Goal: Task Accomplishment & Management: Complete application form

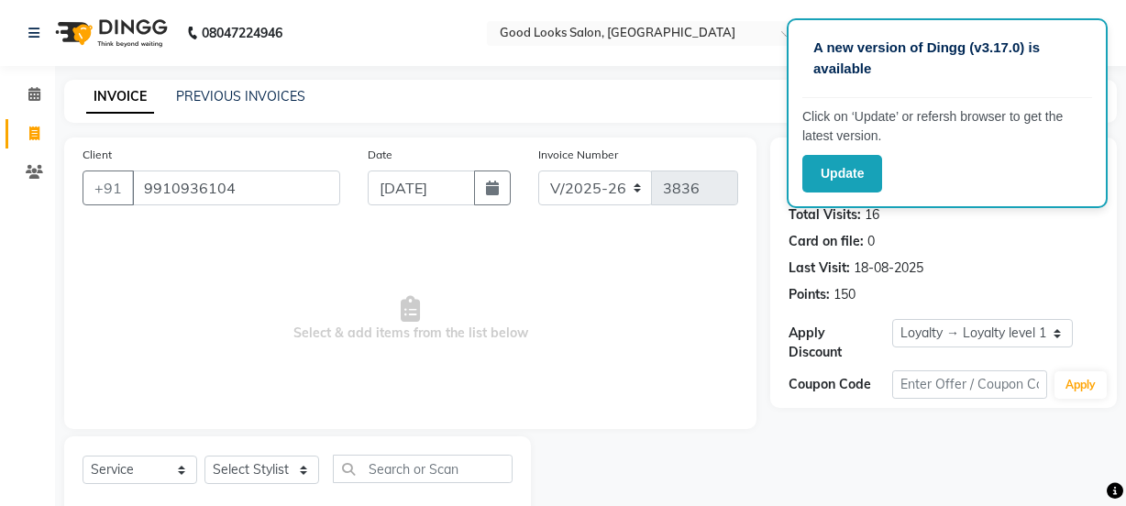
select select "4230"
select select "service"
select select "1: Object"
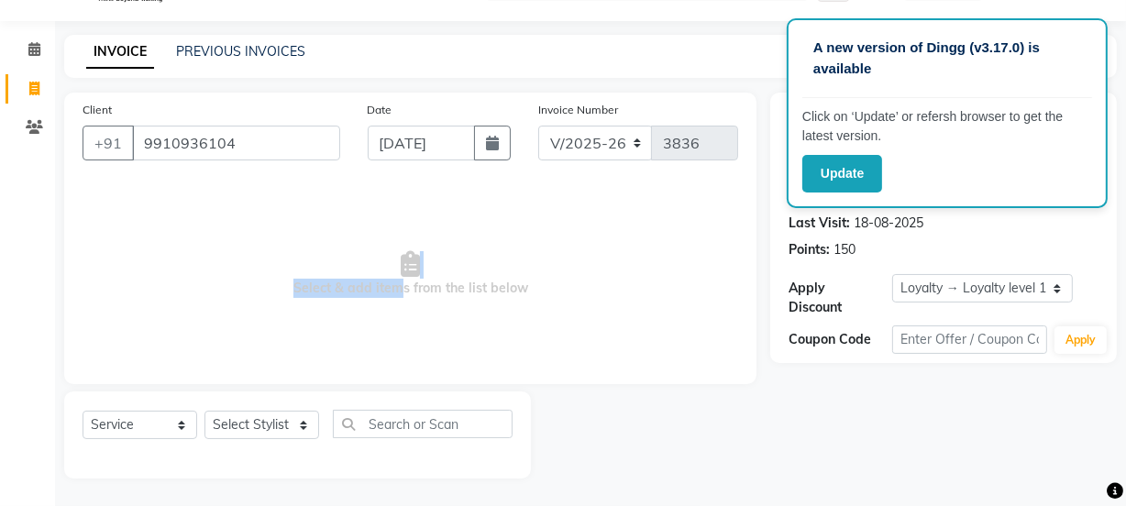
click at [392, 279] on span "Select & add items from the list below" at bounding box center [411, 274] width 656 height 183
click at [520, 303] on span "Select & add items from the list below" at bounding box center [411, 274] width 656 height 183
click at [905, 369] on div "Name: 443 M Membership: No Active Membership Total Visits: 16 Card on file: 0 L…" at bounding box center [950, 286] width 360 height 386
click at [250, 426] on select "Select Stylist Farahan Jyoti Manager Nihal Pooja Prachi Raman Raman 2 Reception…" at bounding box center [262, 425] width 115 height 28
select select "79136"
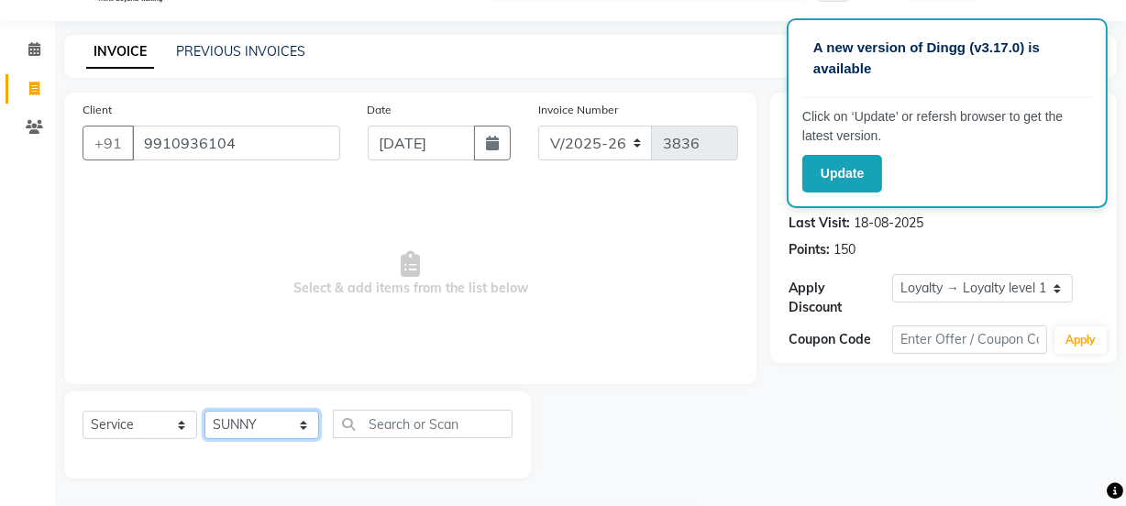
click at [205, 411] on select "Select Stylist Farahan Jyoti Manager Nihal Pooja Prachi Raman Raman 2 Reception…" at bounding box center [262, 425] width 115 height 28
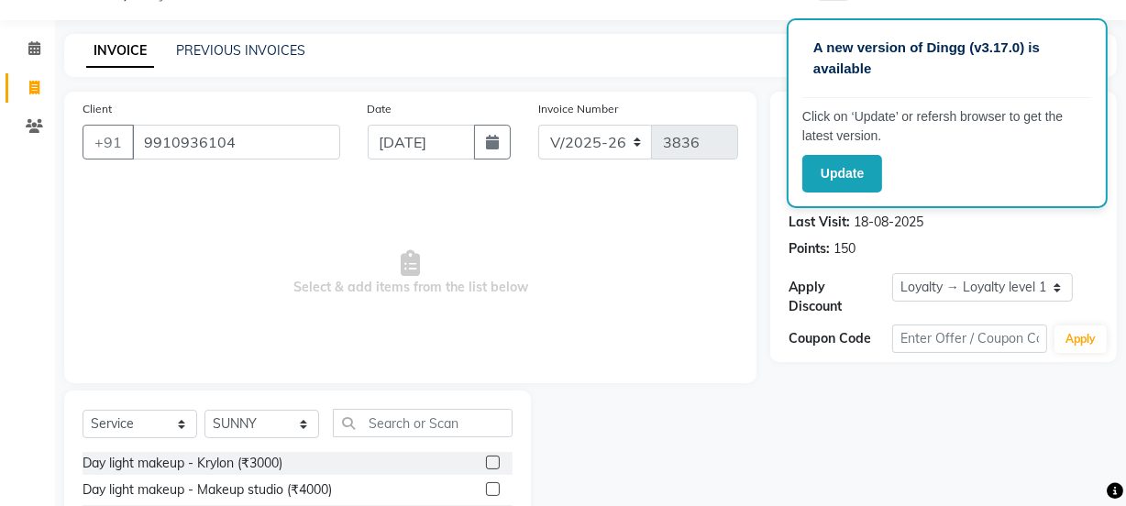
click at [381, 439] on div "Select Service Product Membership Package Voucher Prepaid Gift Card Select Styl…" at bounding box center [298, 430] width 430 height 43
click at [379, 427] on input "text" at bounding box center [423, 423] width 180 height 28
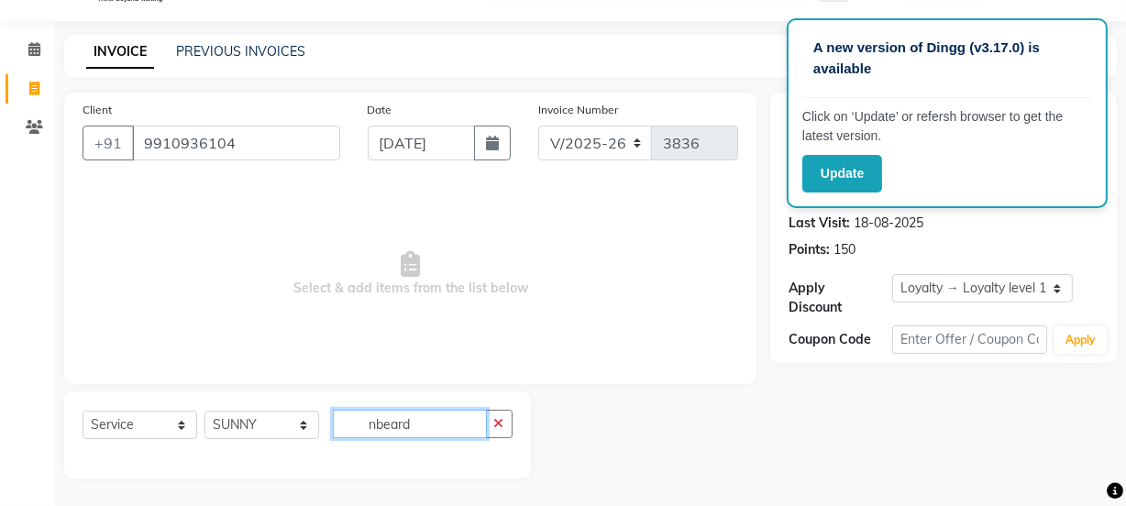
drag, startPoint x: 376, startPoint y: 432, endPoint x: 340, endPoint y: 429, distance: 35.9
click at [340, 429] on input "nbeard" at bounding box center [410, 424] width 154 height 28
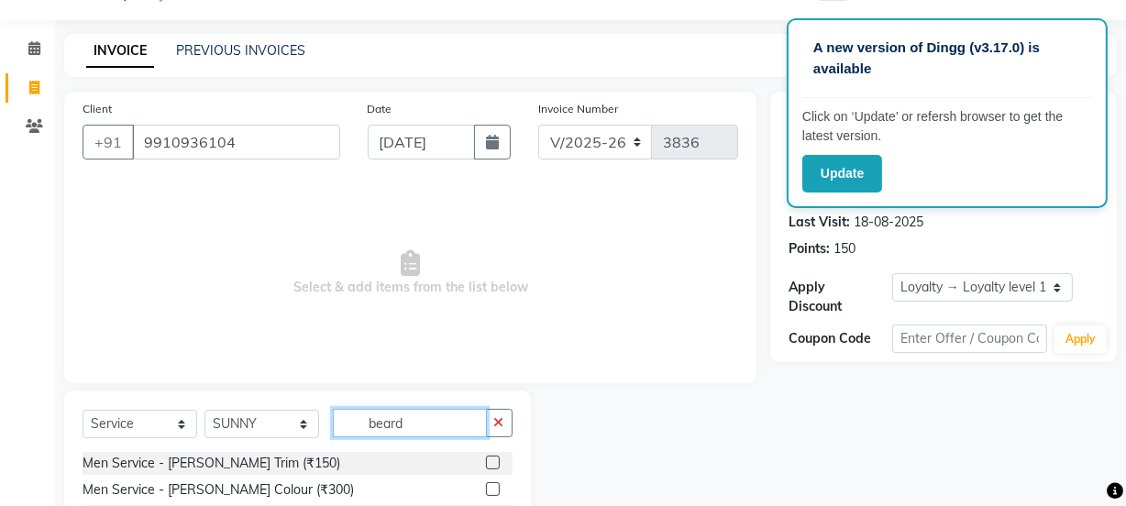
type input "beard"
click at [497, 464] on label at bounding box center [493, 463] width 14 height 14
click at [497, 464] on input "checkbox" at bounding box center [492, 464] width 12 height 12
checkbox input "true"
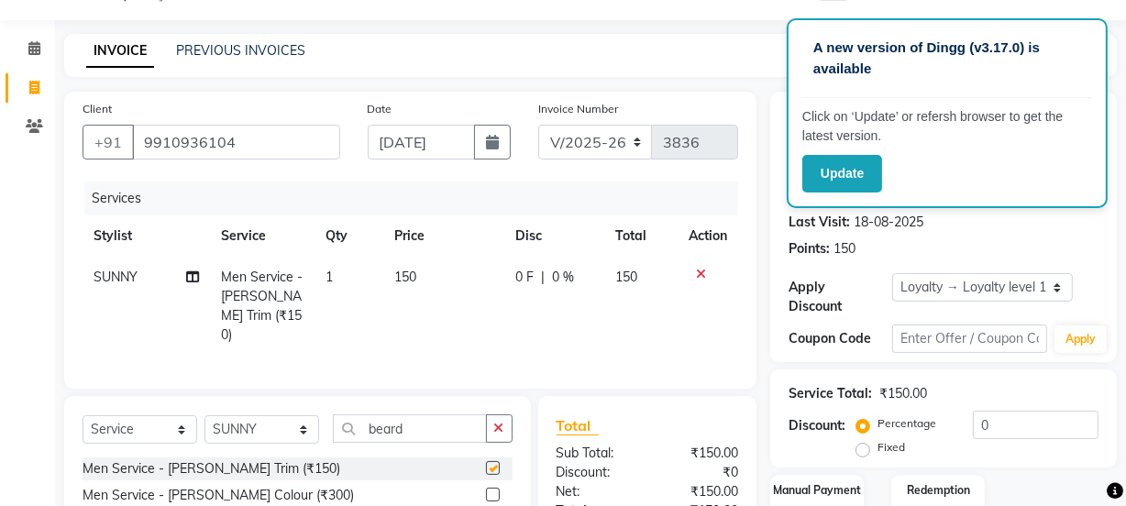
click at [482, 316] on td "150" at bounding box center [443, 306] width 121 height 99
select select "79136"
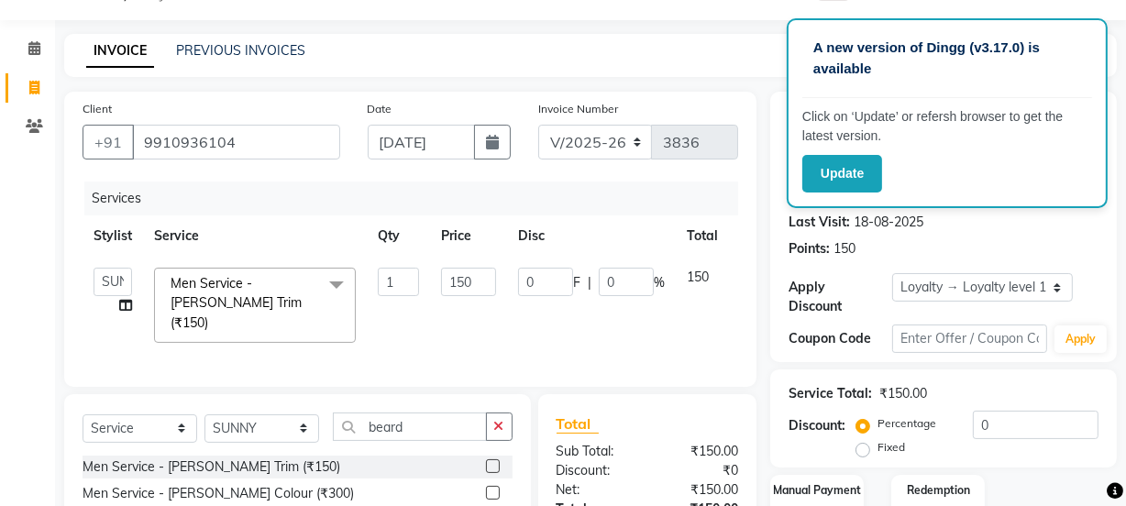
checkbox input "false"
click at [477, 279] on input "150" at bounding box center [468, 282] width 55 height 28
type input "100"
click at [492, 316] on td "100" at bounding box center [468, 305] width 77 height 97
select select "79136"
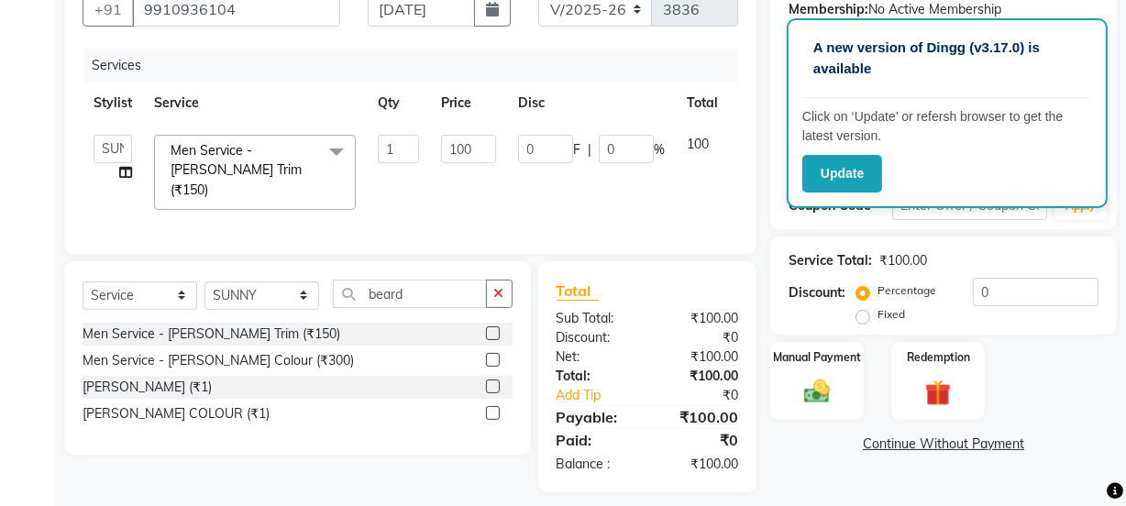
scroll to position [189, 0]
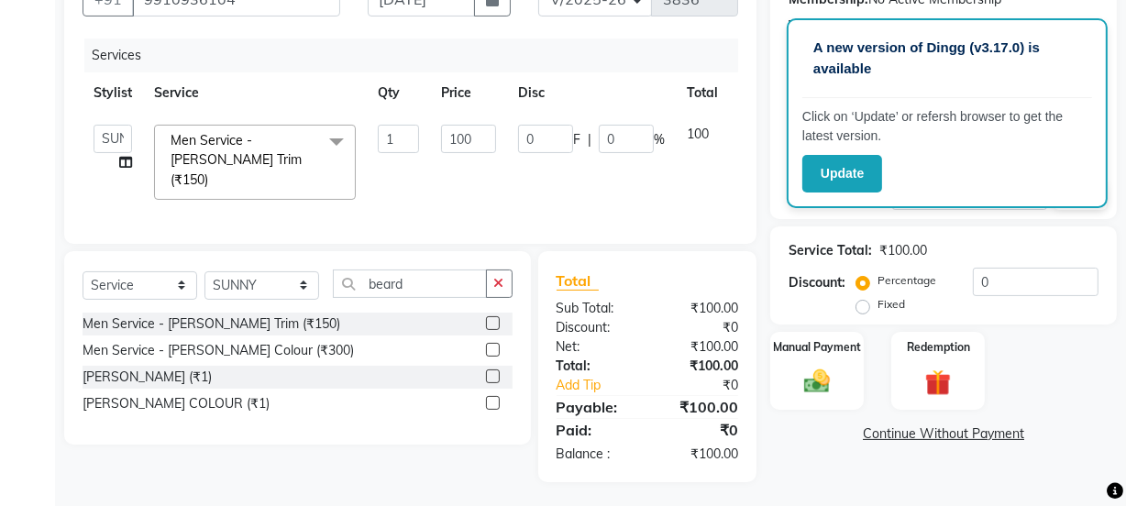
click at [746, 367] on div "₹100.00" at bounding box center [700, 366] width 105 height 19
click at [797, 355] on div "Manual Payment" at bounding box center [817, 371] width 97 height 82
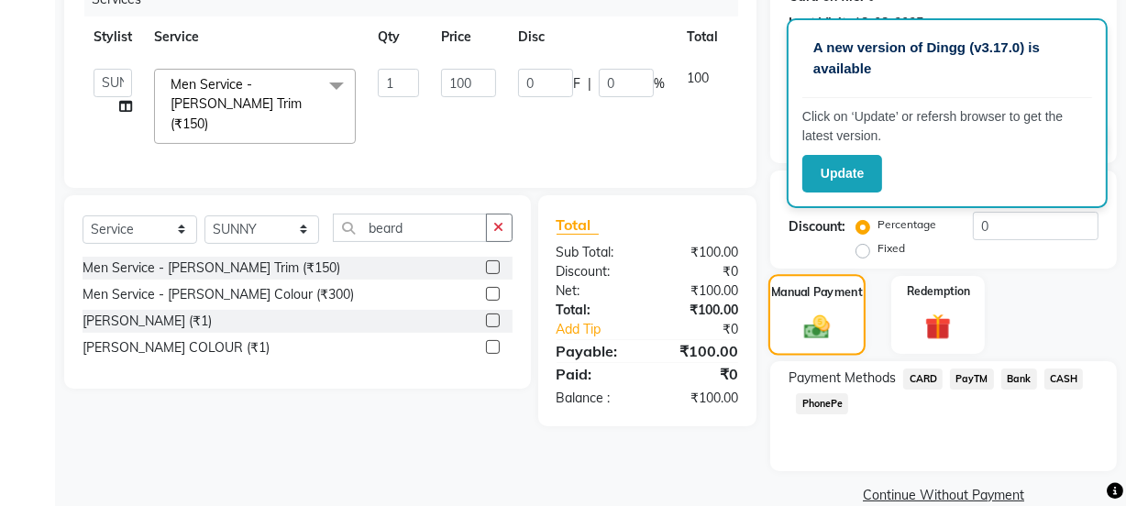
scroll to position [275, 0]
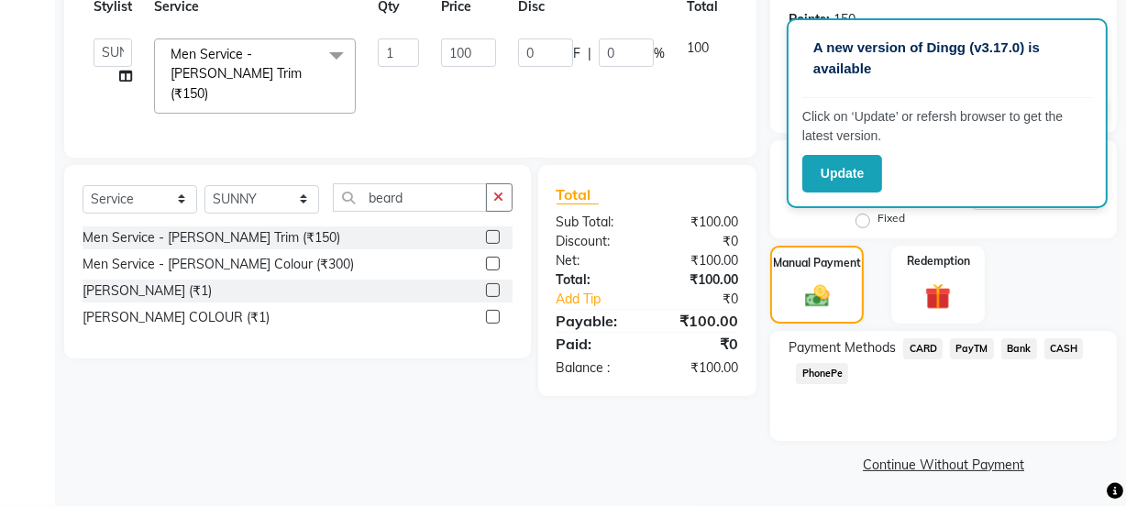
click at [980, 354] on span "PayTM" at bounding box center [972, 348] width 44 height 21
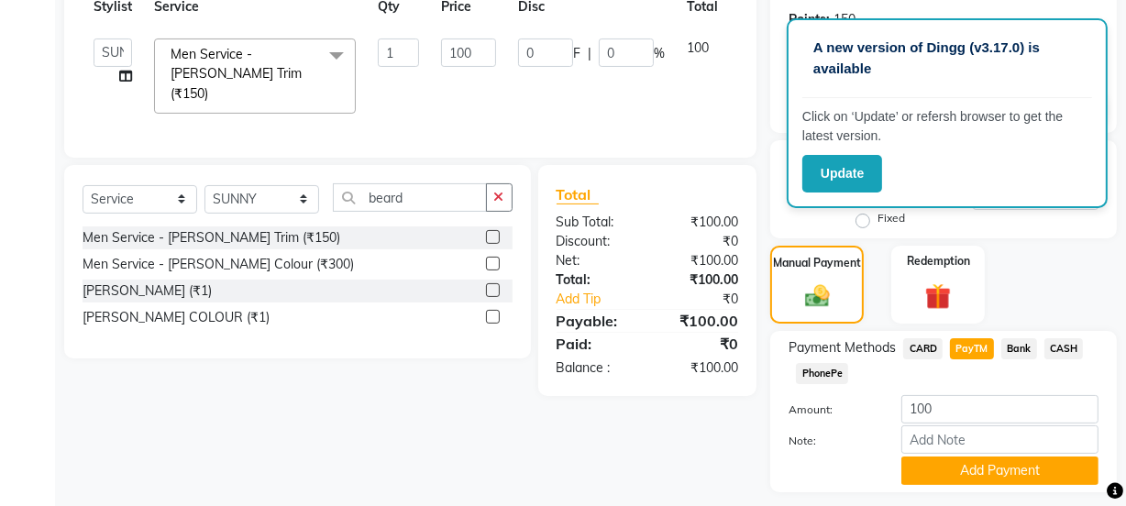
scroll to position [327, 0]
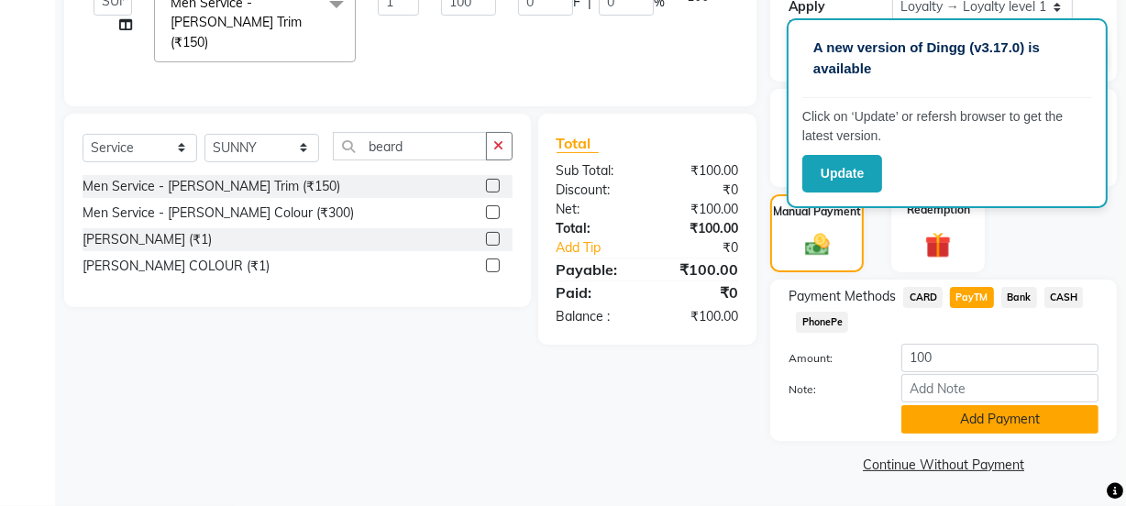
click at [965, 417] on button "Add Payment" at bounding box center [1000, 419] width 197 height 28
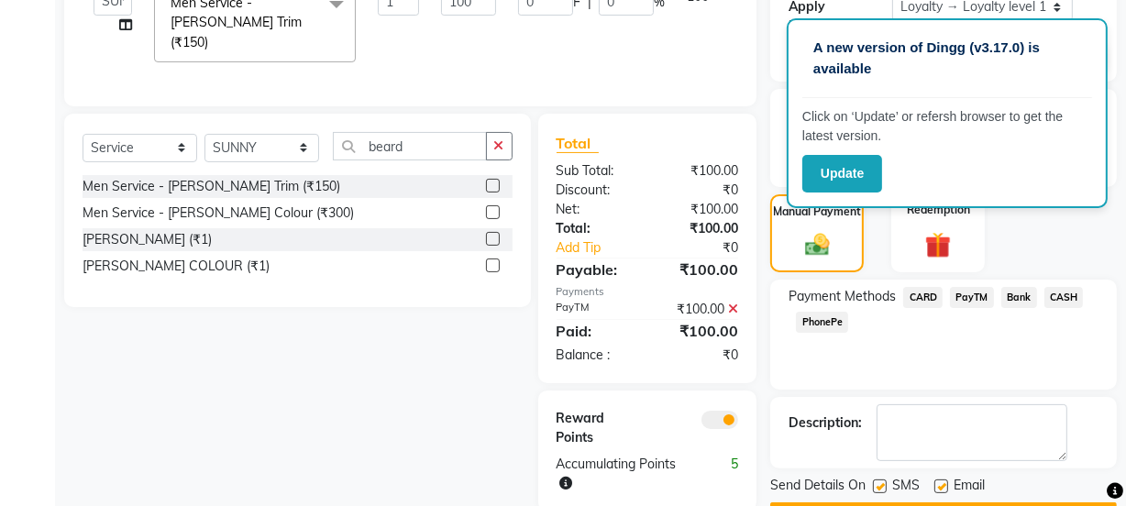
drag, startPoint x: 942, startPoint y: 485, endPoint x: 897, endPoint y: 483, distance: 45.0
click at [939, 485] on label at bounding box center [942, 487] width 14 height 14
click at [939, 485] on input "checkbox" at bounding box center [941, 488] width 12 height 12
checkbox input "false"
click at [882, 484] on label at bounding box center [880, 487] width 14 height 14
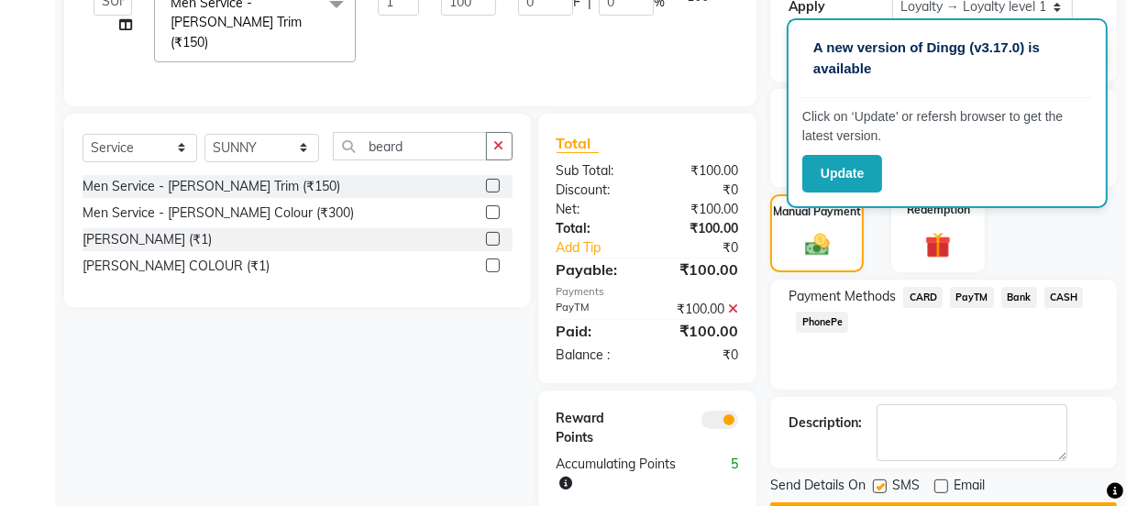
click at [882, 484] on input "checkbox" at bounding box center [879, 488] width 12 height 12
checkbox input "false"
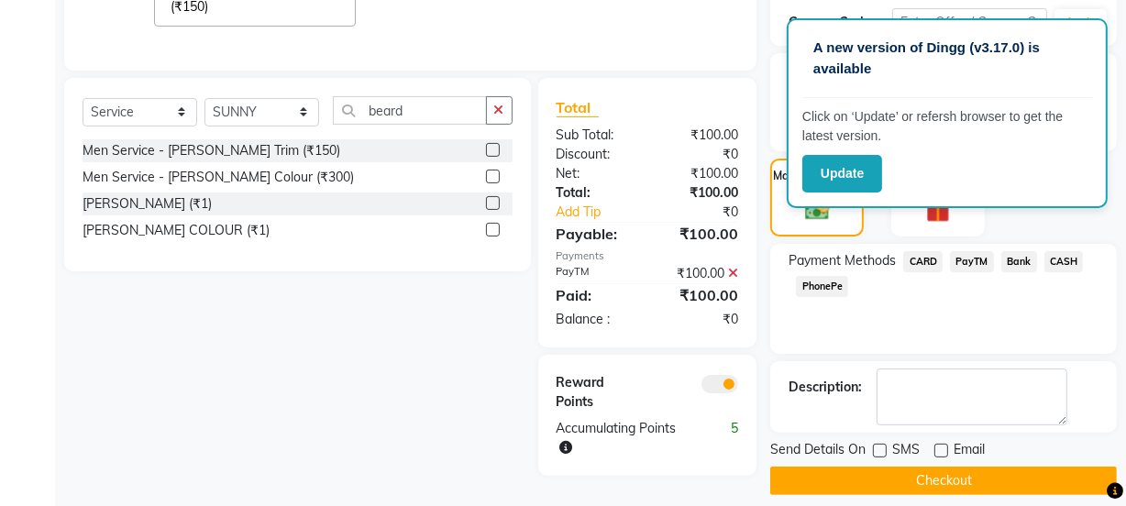
scroll to position [378, 0]
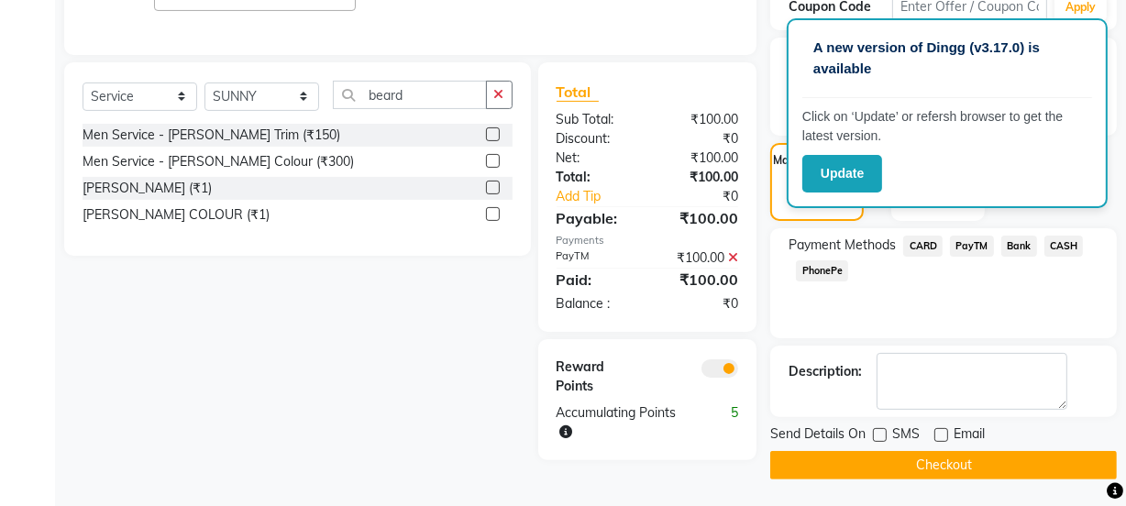
click at [892, 451] on button "Checkout" at bounding box center [943, 465] width 347 height 28
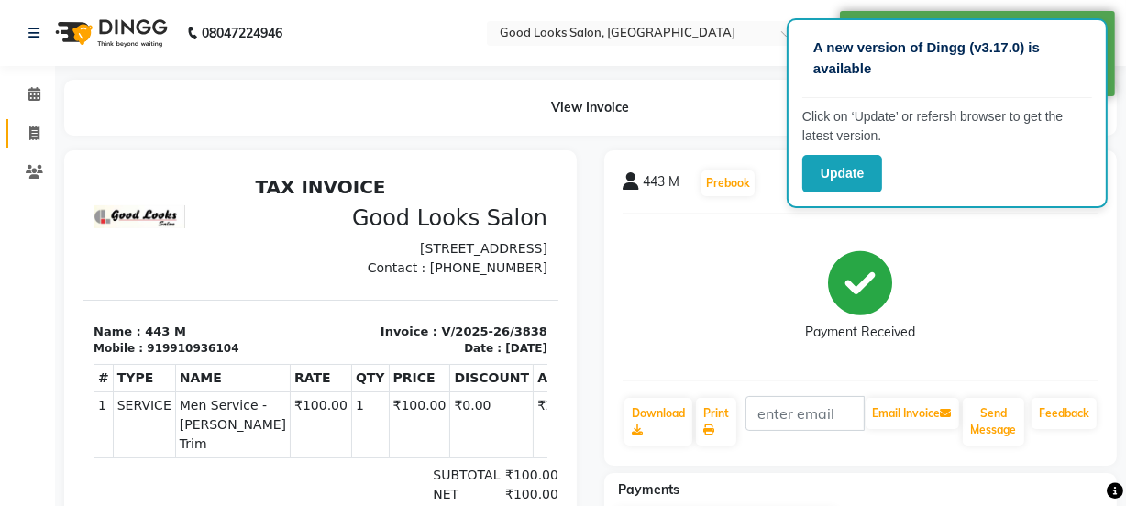
click at [35, 145] on link "Invoice" at bounding box center [28, 134] width 44 height 30
select select "service"
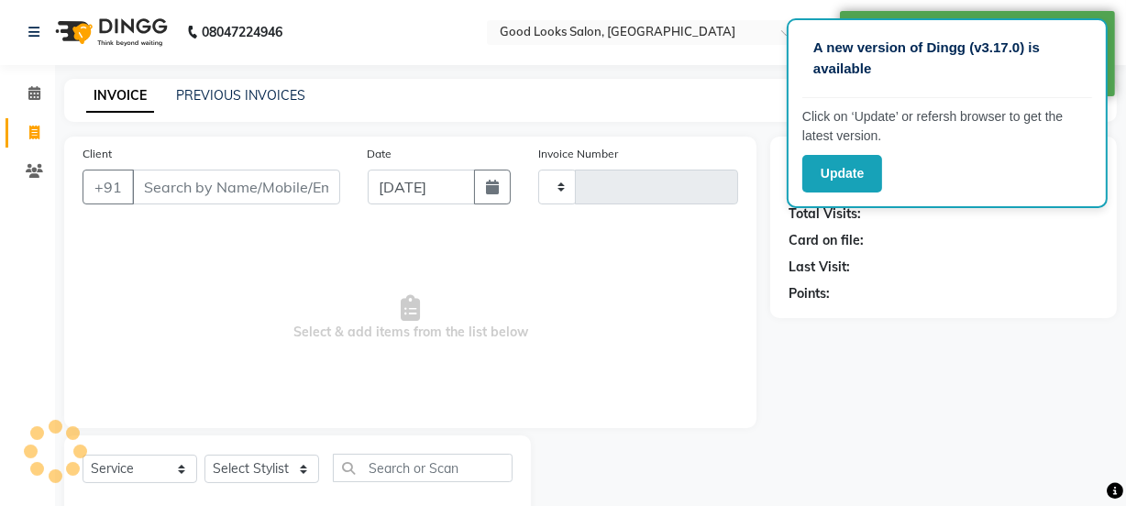
type input "3839"
select select "4230"
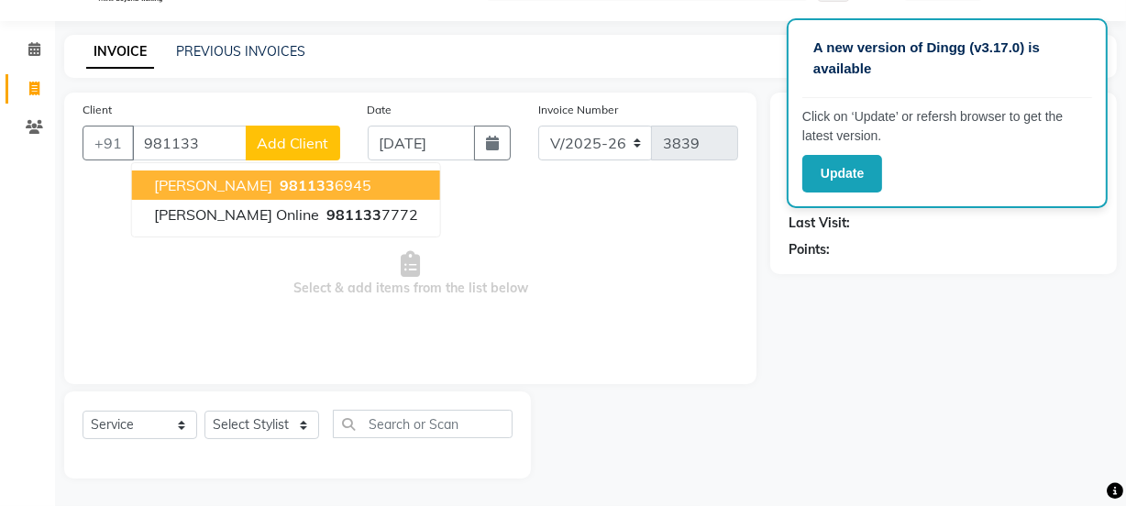
click at [187, 187] on span "[PERSON_NAME]" at bounding box center [213, 185] width 118 height 18
type input "9811336945"
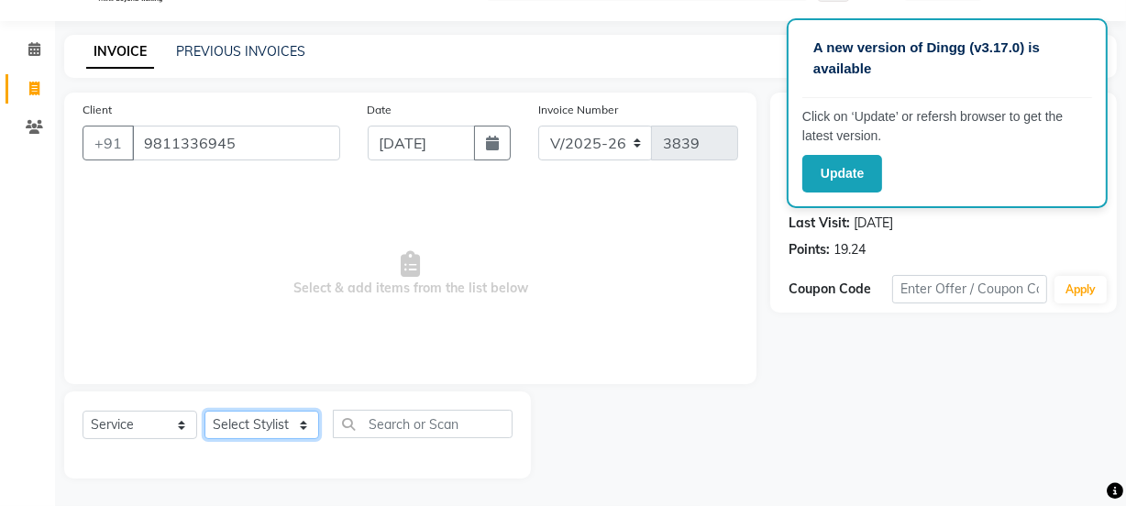
click at [230, 436] on select "Select Stylist Farahan Jyoti Manager Nihal Pooja Prachi Raman Raman 2 Reception…" at bounding box center [262, 425] width 115 height 28
select select "22726"
click at [205, 411] on select "Select Stylist Farahan Jyoti Manager Nihal Pooja Prachi Raman Raman 2 Reception…" at bounding box center [262, 425] width 115 height 28
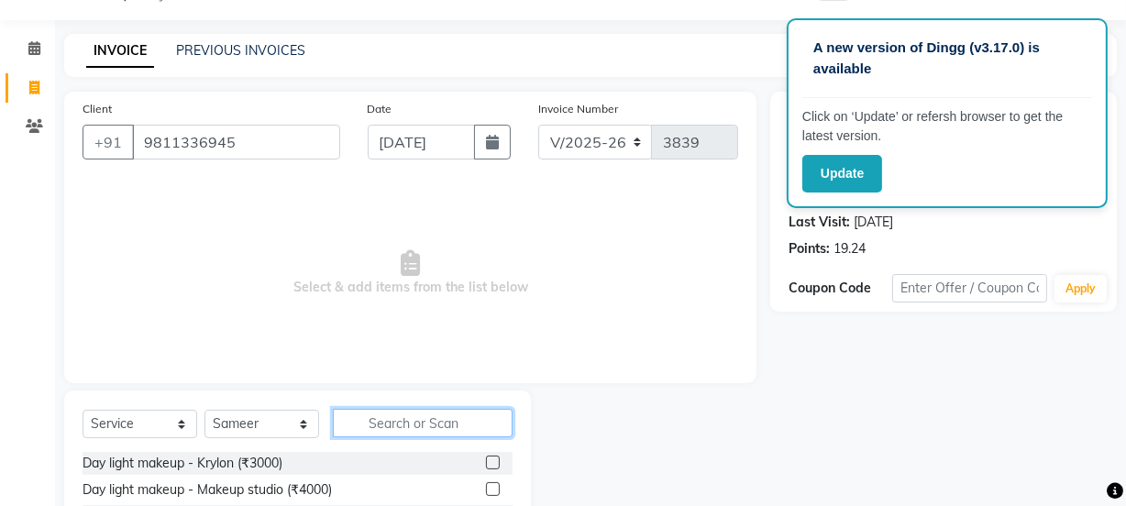
click at [414, 434] on input "text" at bounding box center [423, 423] width 180 height 28
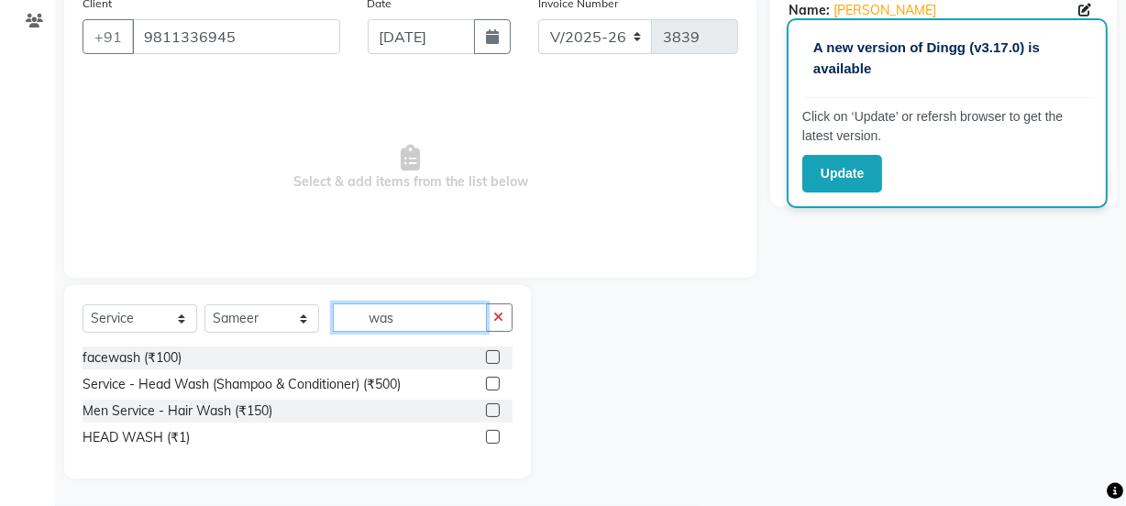
type input "was"
click at [490, 386] on label at bounding box center [493, 384] width 14 height 14
click at [490, 386] on input "checkbox" at bounding box center [492, 385] width 12 height 12
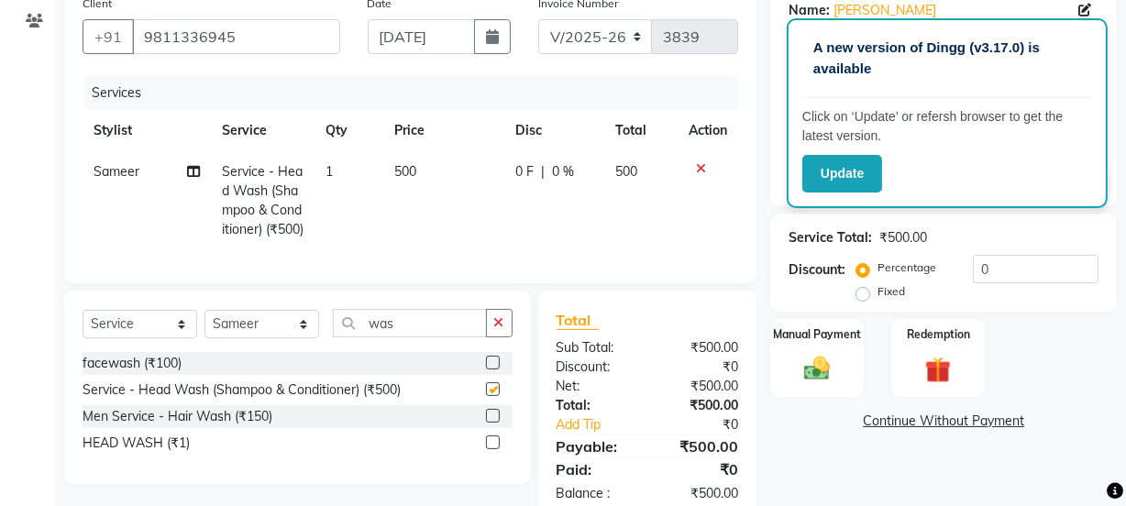
checkbox input "false"
click at [859, 385] on div "Manual Payment" at bounding box center [817, 358] width 97 height 82
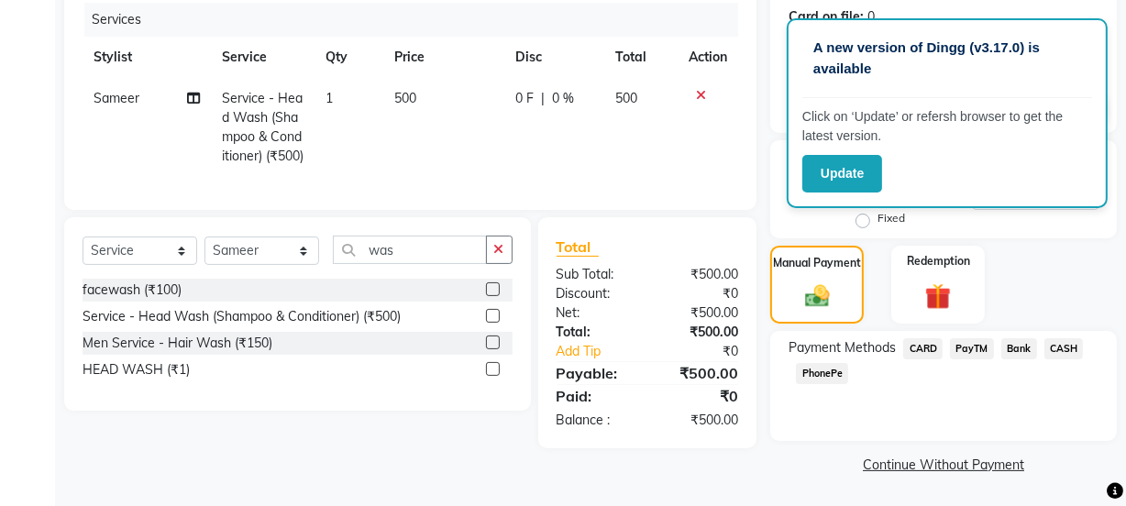
click at [517, 145] on td "0 F | 0 %" at bounding box center [554, 127] width 100 height 99
select select "22726"
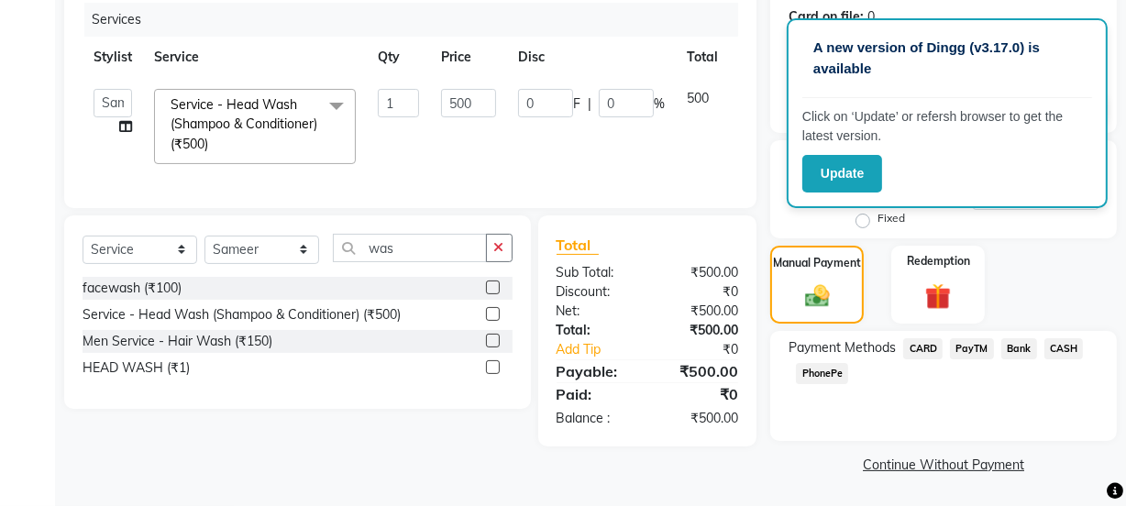
scroll to position [224, 0]
drag, startPoint x: 470, startPoint y: 111, endPoint x: 432, endPoint y: 119, distance: 38.5
click at [432, 119] on td "500" at bounding box center [468, 127] width 77 height 97
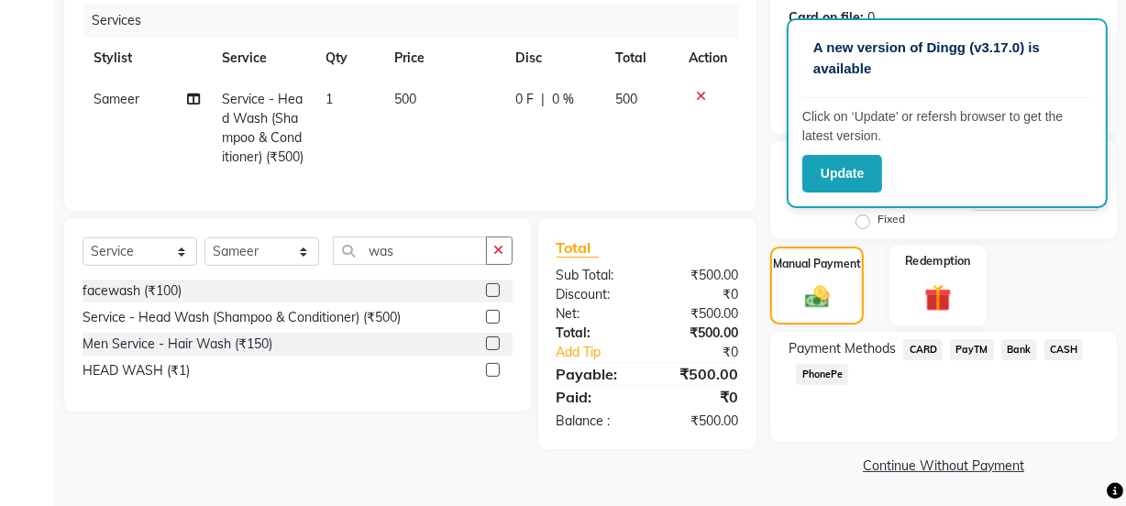
click at [920, 317] on div "Redemption" at bounding box center [938, 286] width 97 height 82
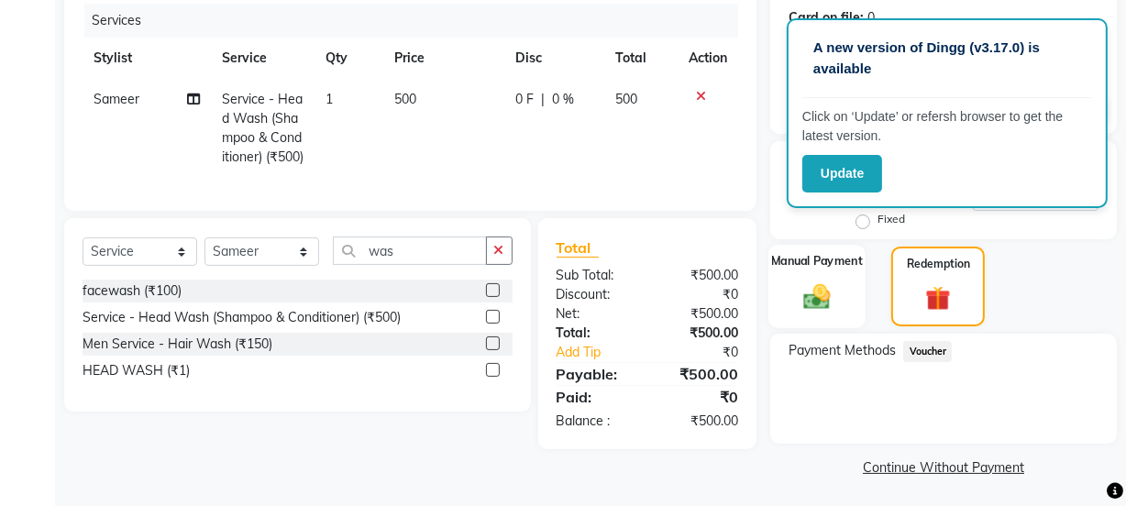
click at [853, 298] on div "Manual Payment" at bounding box center [817, 286] width 97 height 83
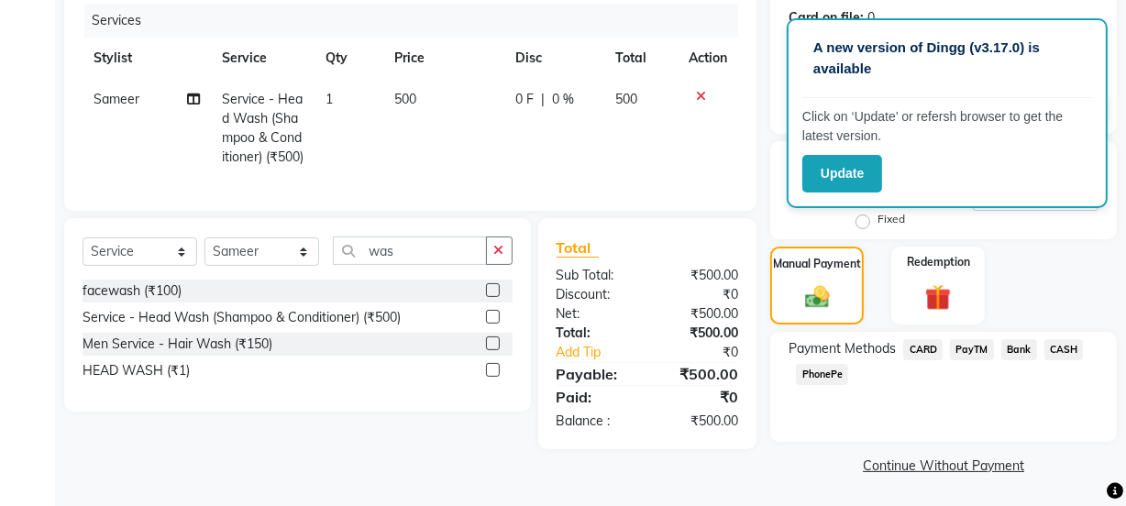
click at [1059, 352] on span "CASH" at bounding box center [1064, 349] width 39 height 21
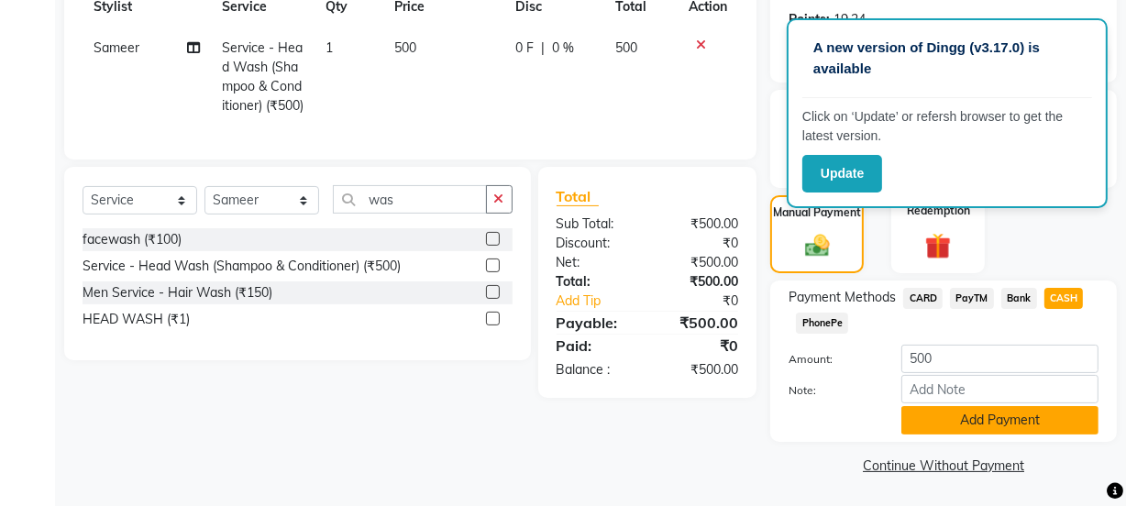
click at [1032, 420] on button "Add Payment" at bounding box center [1000, 420] width 197 height 28
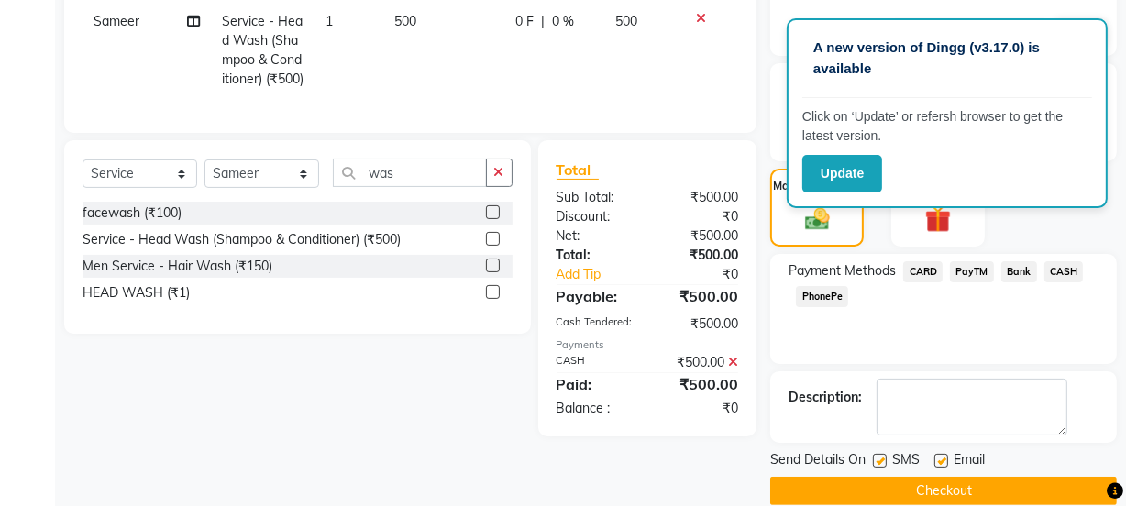
scroll to position [327, 0]
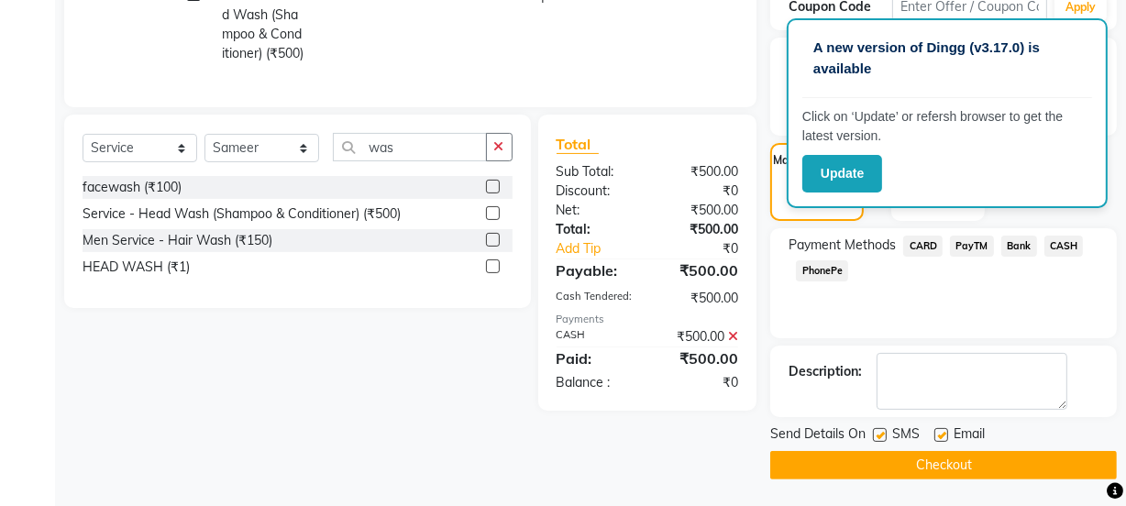
click at [945, 439] on label at bounding box center [942, 435] width 14 height 14
click at [945, 439] on input "checkbox" at bounding box center [941, 436] width 12 height 12
checkbox input "false"
click at [881, 438] on label at bounding box center [880, 435] width 14 height 14
click at [881, 438] on input "checkbox" at bounding box center [879, 436] width 12 height 12
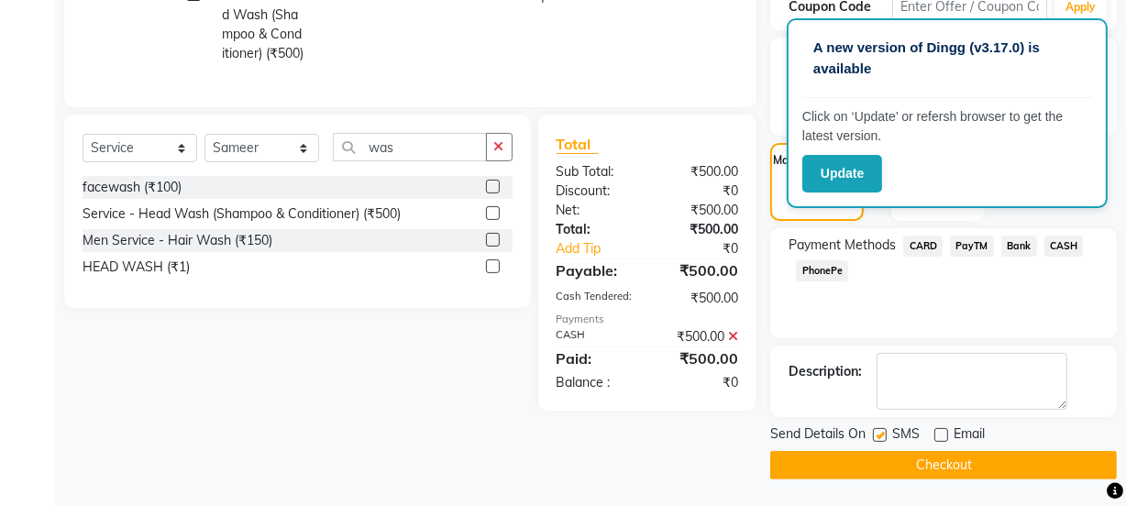
checkbox input "false"
click at [898, 459] on button "Checkout" at bounding box center [943, 465] width 347 height 28
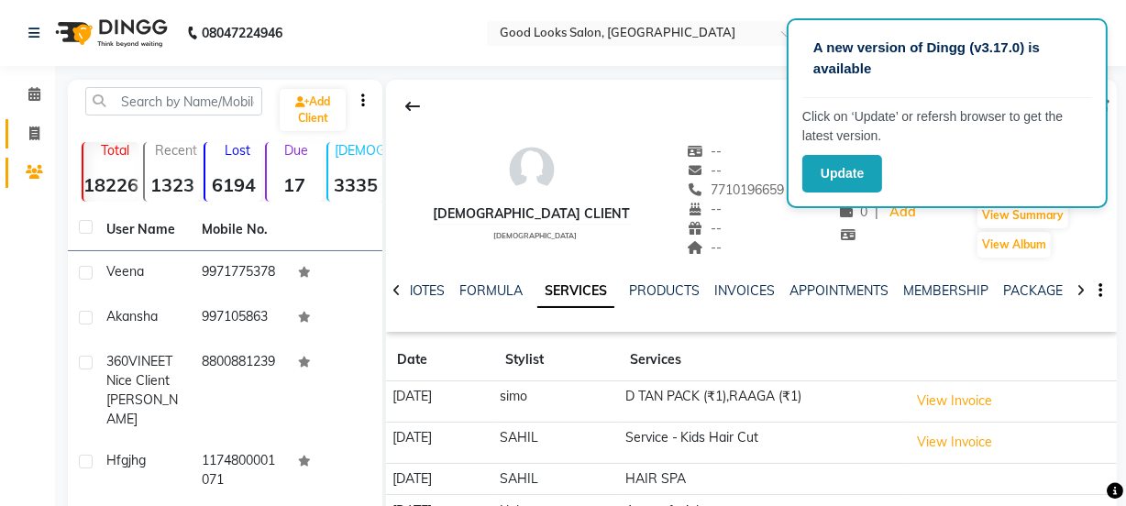
click at [14, 139] on link "Invoice" at bounding box center [28, 134] width 44 height 30
select select "service"
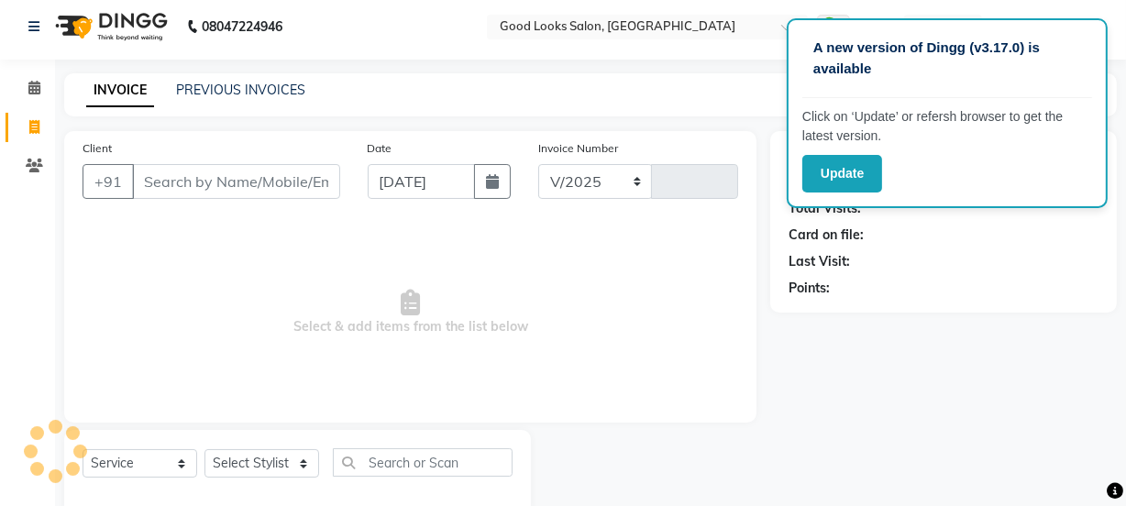
select select "4230"
type input "3836"
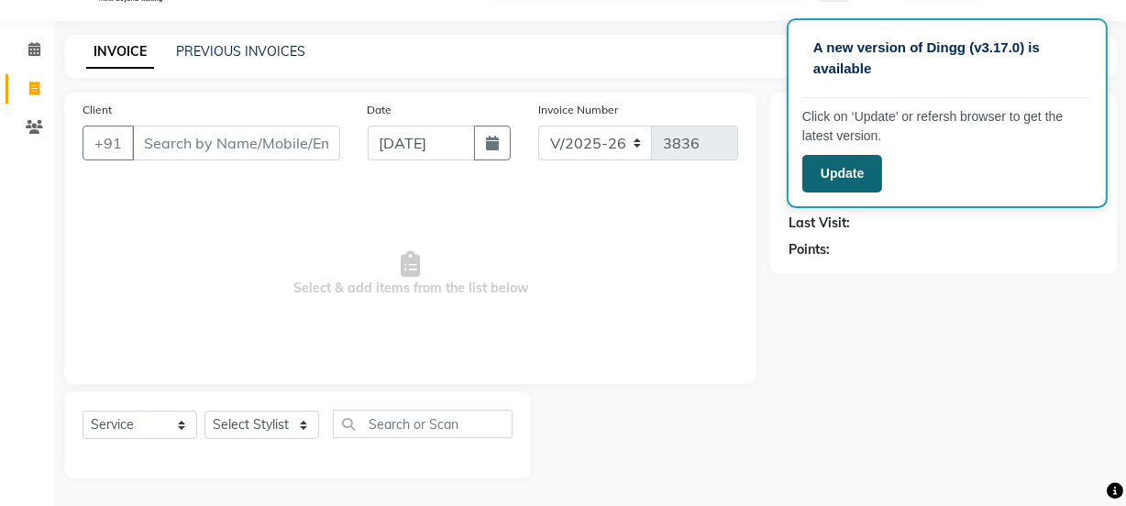
click at [835, 167] on button "Update" at bounding box center [843, 174] width 80 height 38
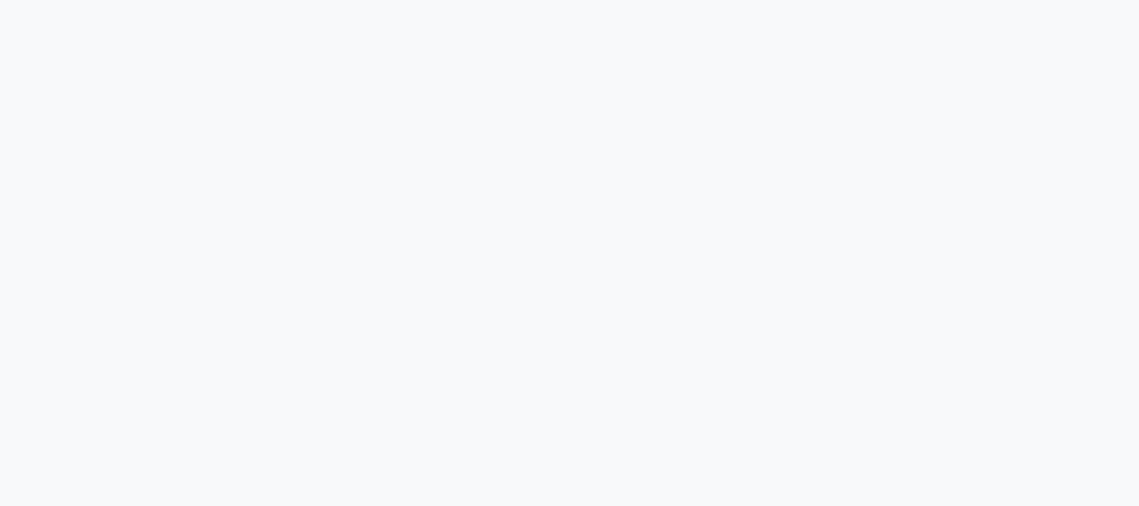
select select "service"
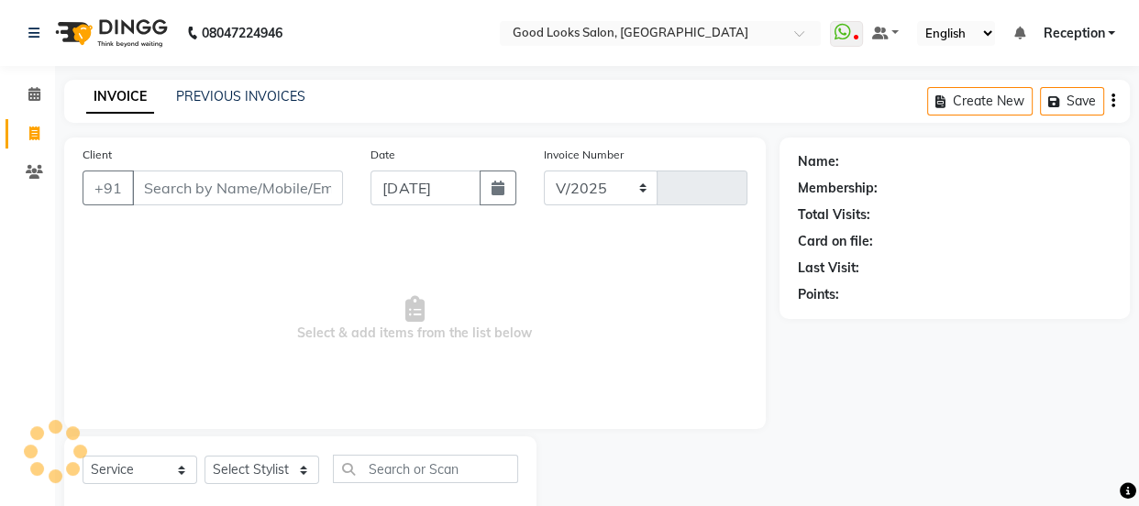
select select "4230"
type input "3836"
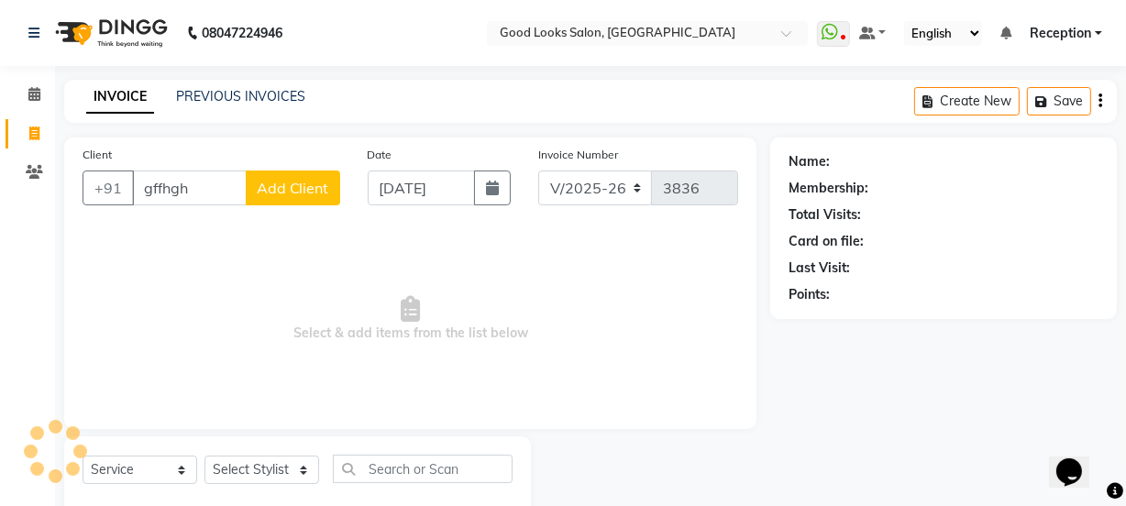
type input "gffhgh"
click at [303, 188] on span "Add Client" at bounding box center [293, 188] width 72 height 18
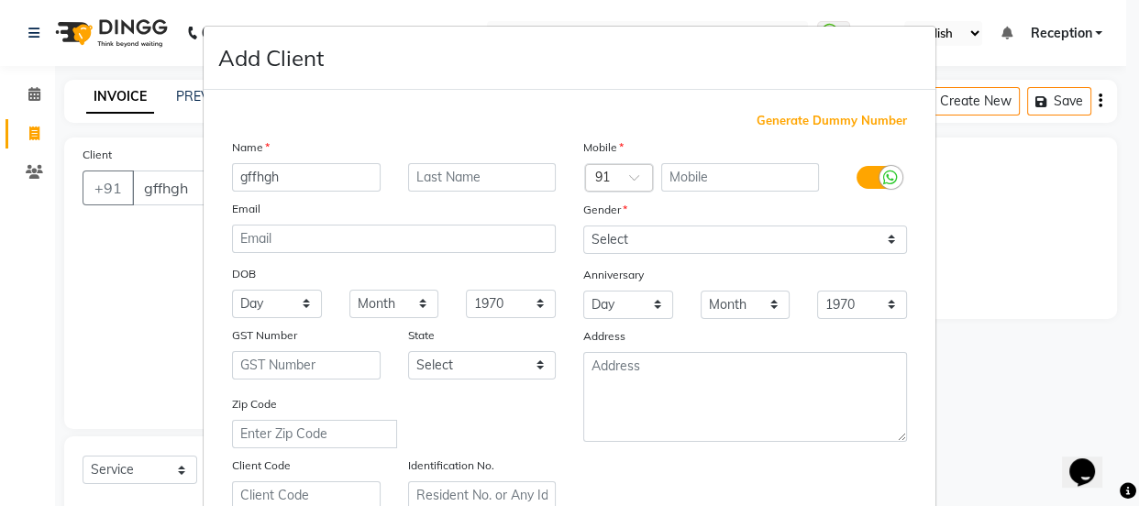
click at [850, 115] on span "Generate Dummy Number" at bounding box center [832, 121] width 150 height 18
type input "1174800001072"
checkbox input "false"
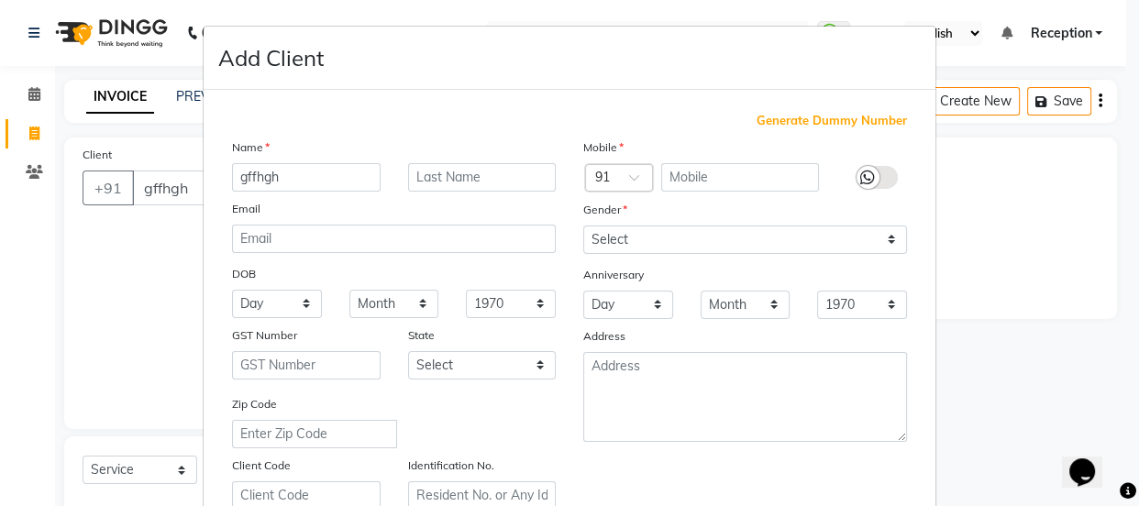
checkbox input "false"
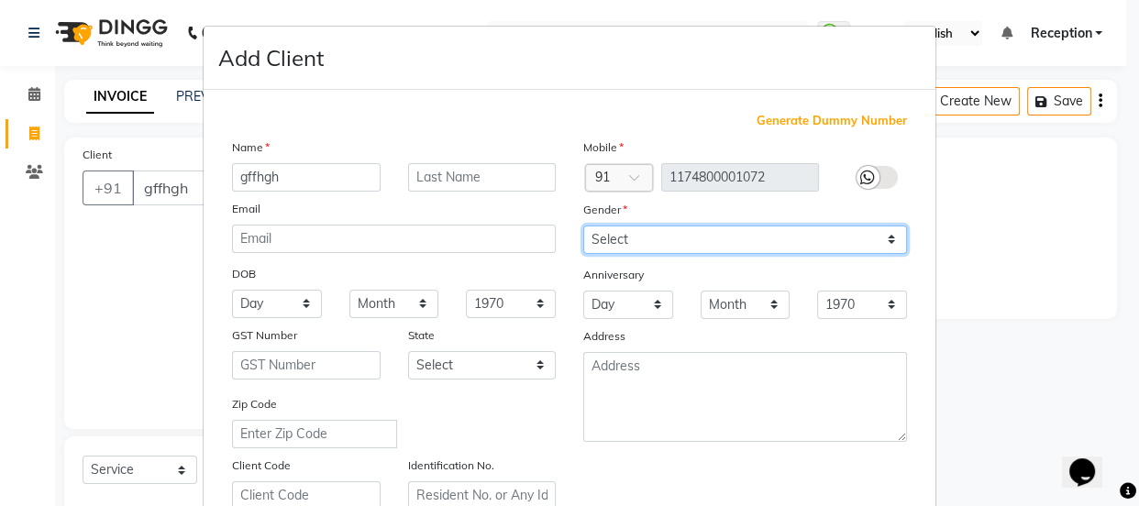
click at [653, 236] on select "Select Male Female Other Prefer Not To Say" at bounding box center [745, 240] width 324 height 28
select select "male"
click at [583, 226] on select "Select Male Female Other Prefer Not To Say" at bounding box center [745, 240] width 324 height 28
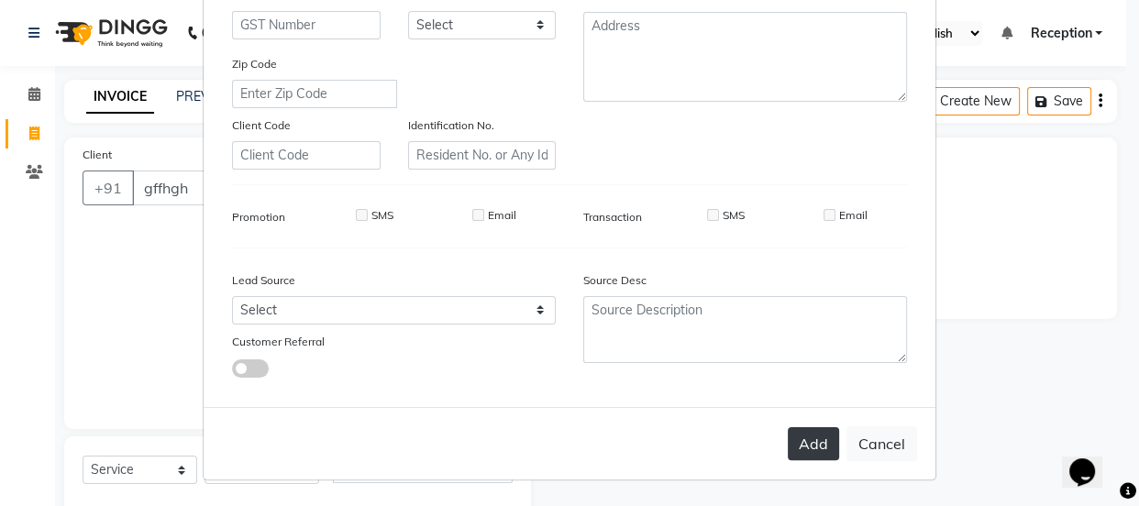
click at [827, 456] on button "Add" at bounding box center [813, 443] width 51 height 33
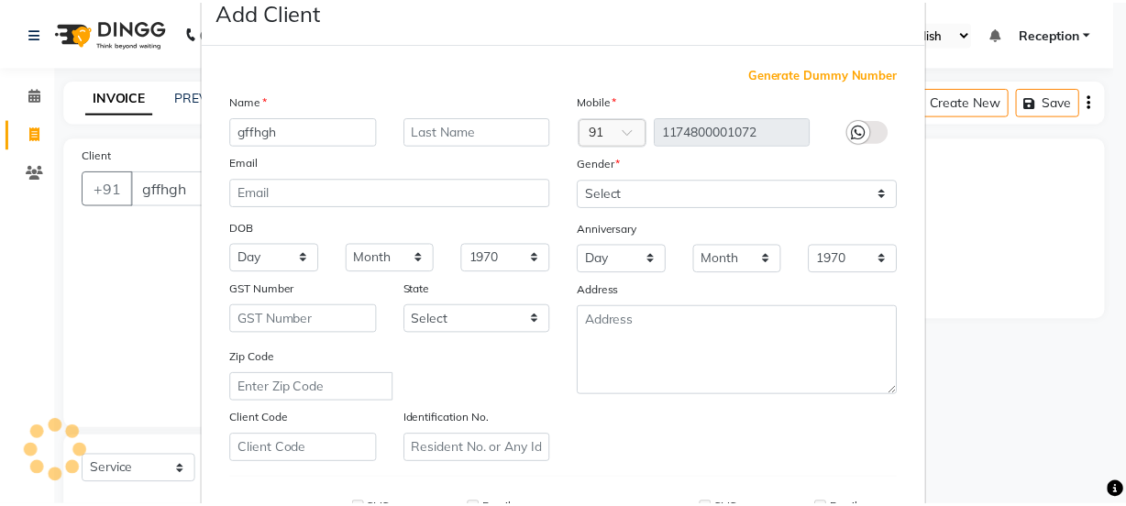
scroll to position [0, 0]
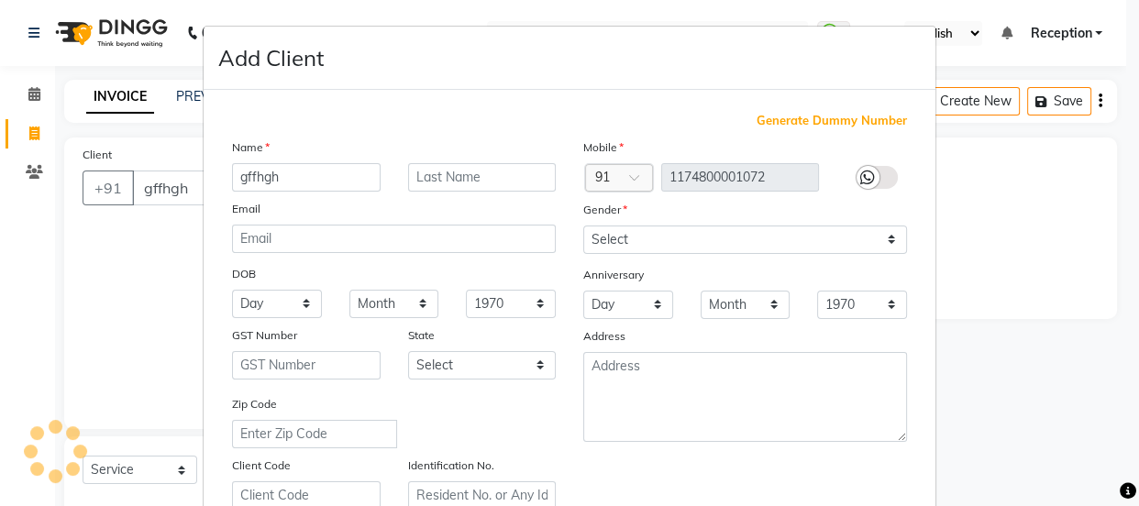
type input "1174800001072"
select select
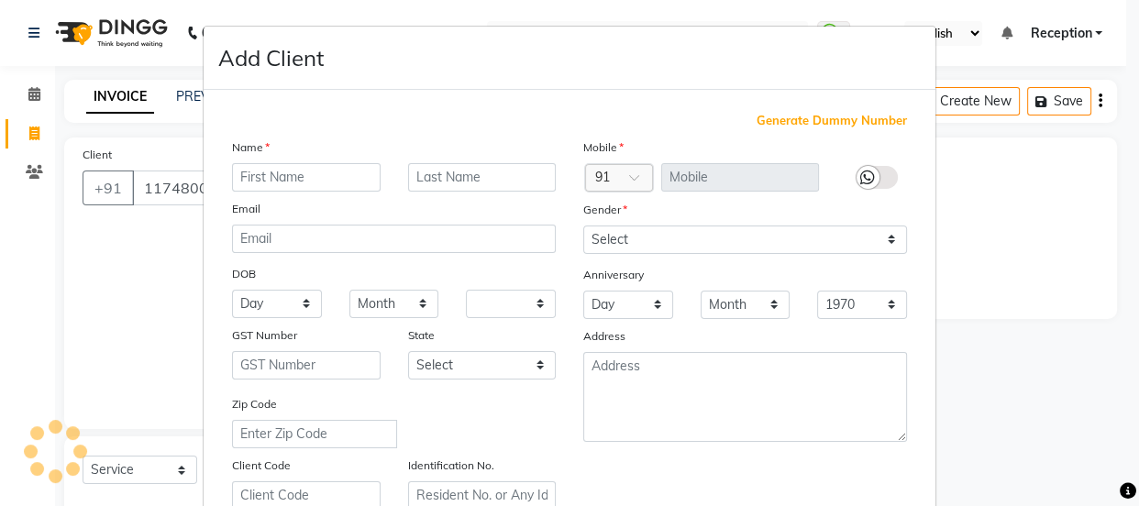
select select
checkbox input "false"
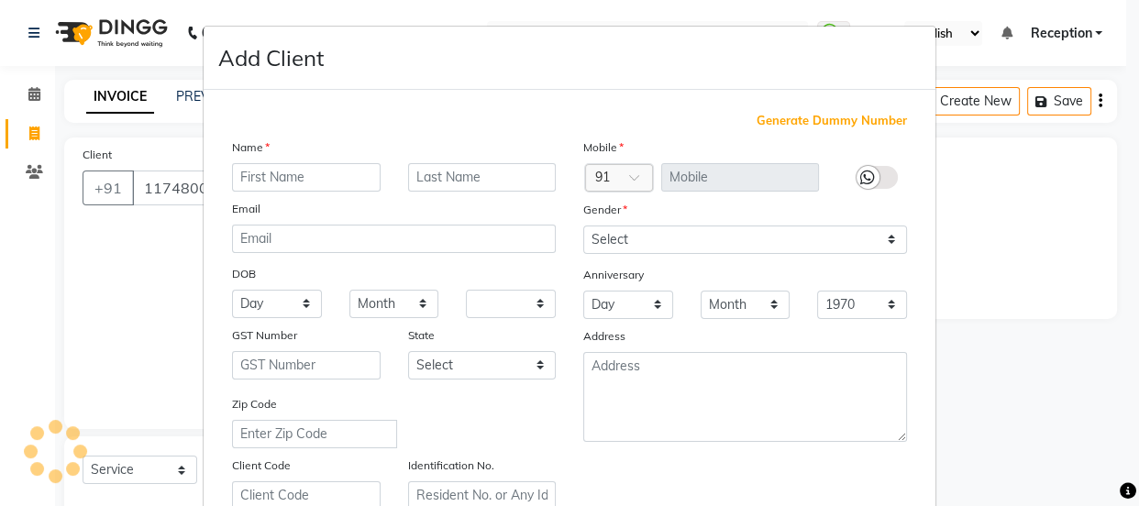
checkbox input "false"
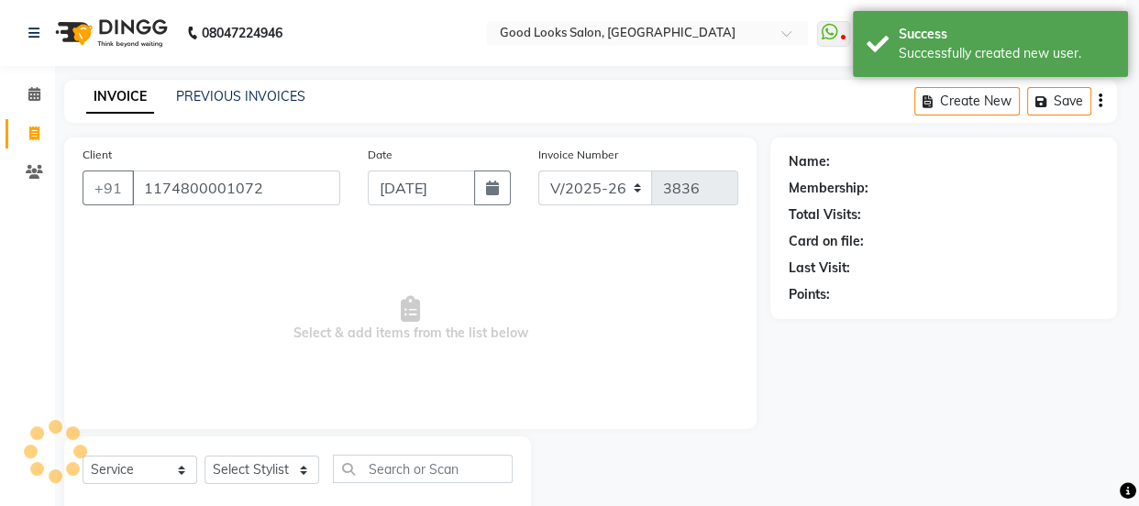
select select "1: Object"
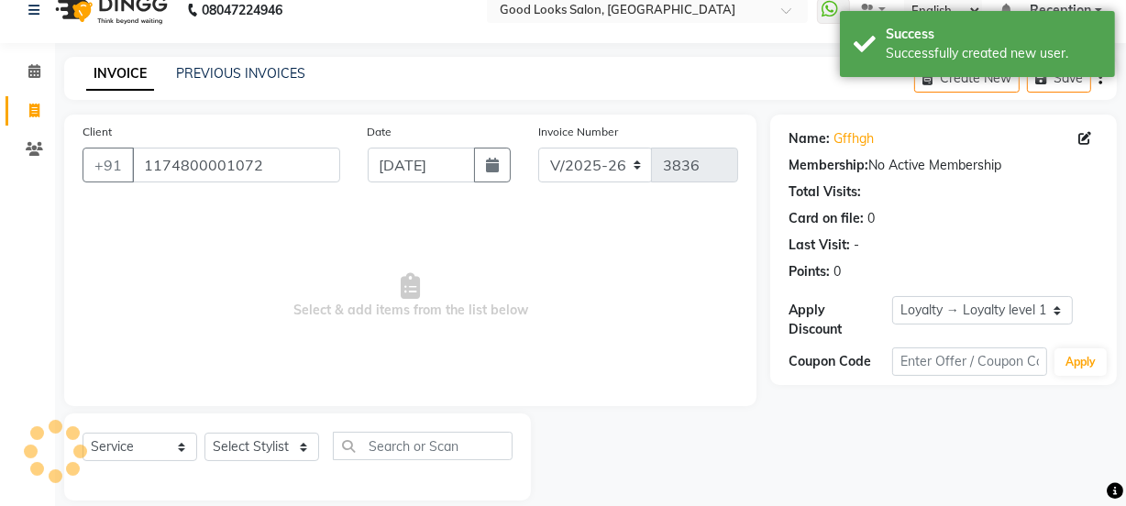
scroll to position [46, 0]
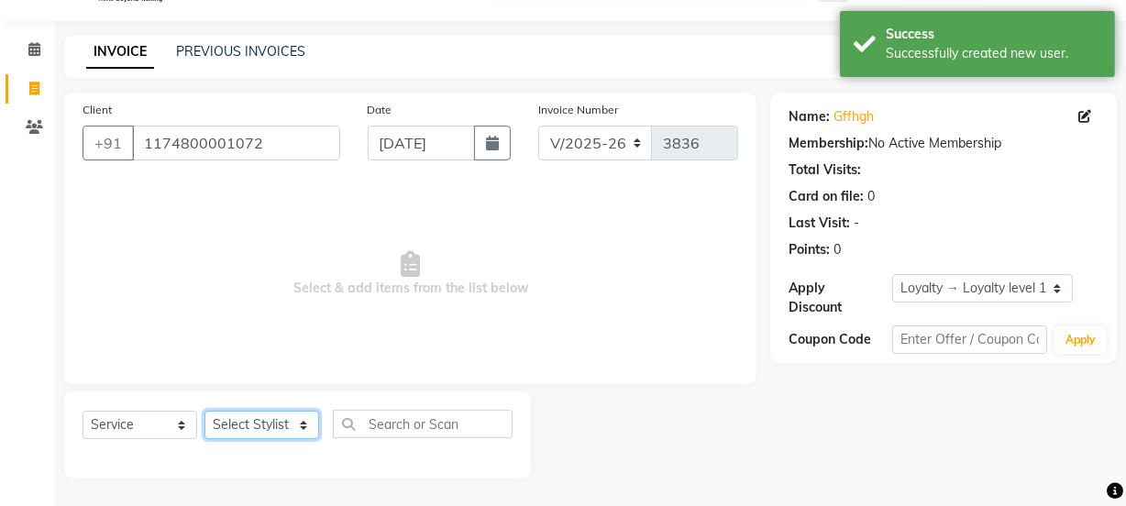
click at [298, 427] on select "Select Stylist Farahan Jyoti Manager Nihal Pooja Prachi Raman Raman 2 Reception…" at bounding box center [262, 425] width 115 height 28
select select "79136"
click at [205, 411] on select "Select Stylist Farahan Jyoti Manager Nihal Pooja Prachi Raman Raman 2 Reception…" at bounding box center [262, 425] width 115 height 28
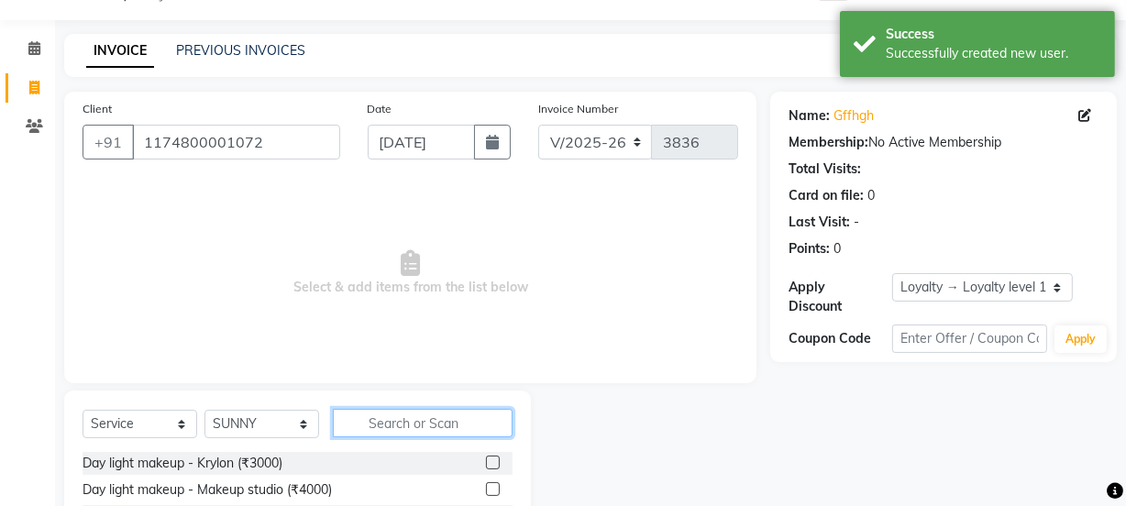
click at [366, 422] on input "text" at bounding box center [423, 423] width 180 height 28
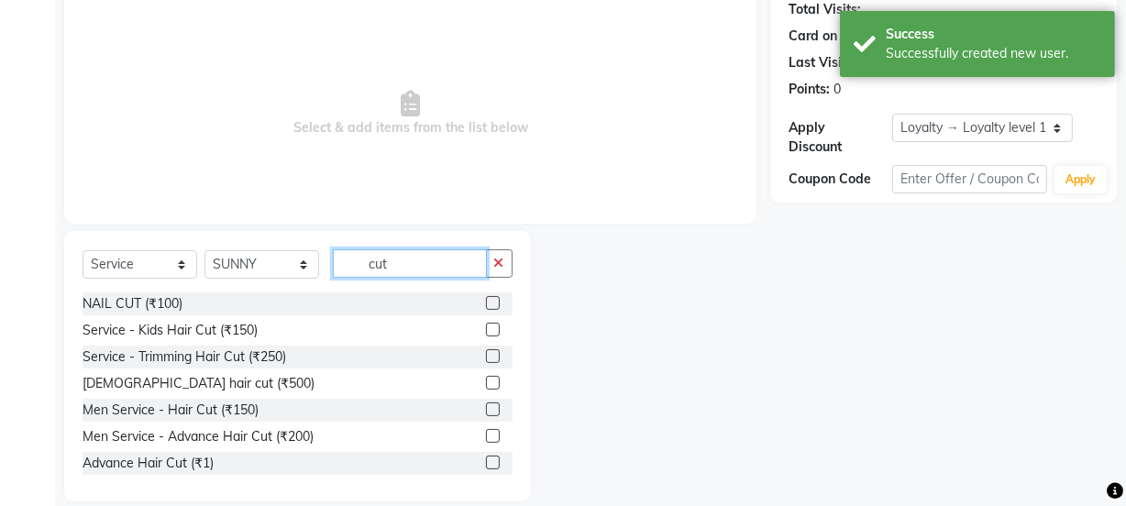
scroll to position [229, 0]
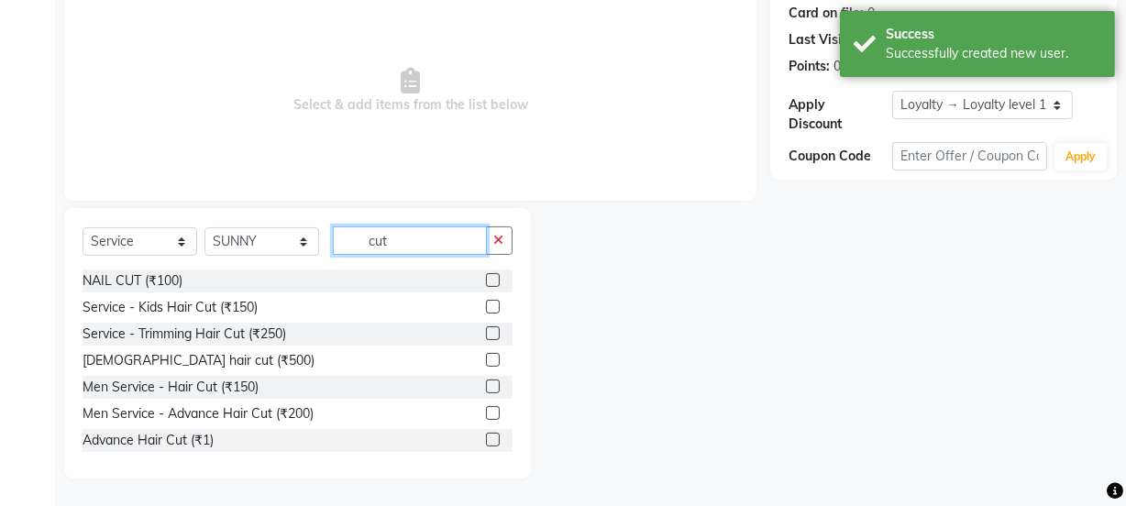
type input "cut"
click at [486, 330] on label at bounding box center [493, 334] width 14 height 14
click at [486, 330] on input "checkbox" at bounding box center [492, 334] width 12 height 12
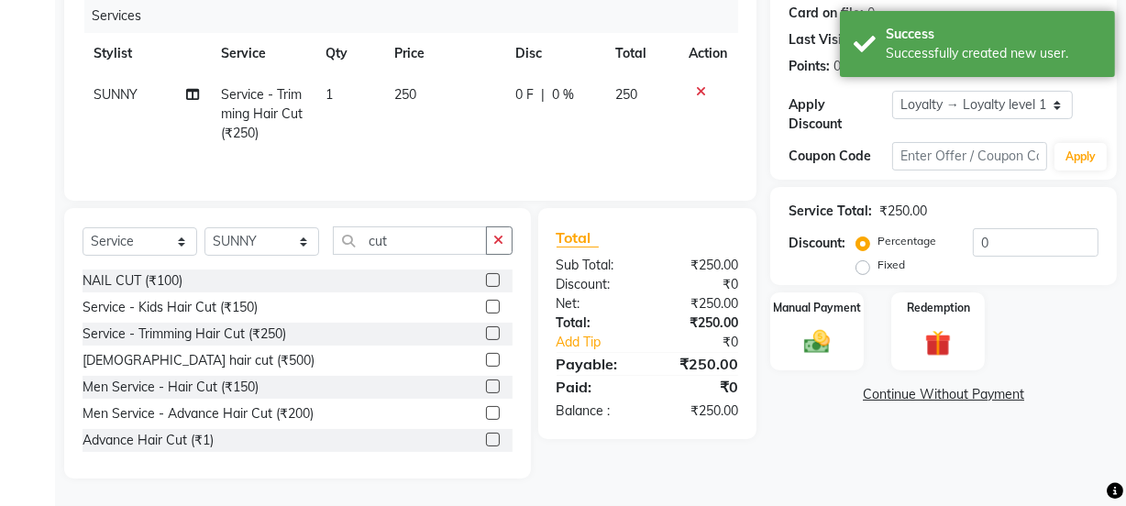
checkbox input "false"
click at [500, 260] on div "Select Service Product Membership Package Voucher Prepaid Gift Card Select Styl…" at bounding box center [298, 248] width 430 height 43
click at [502, 241] on icon "button" at bounding box center [499, 240] width 10 height 13
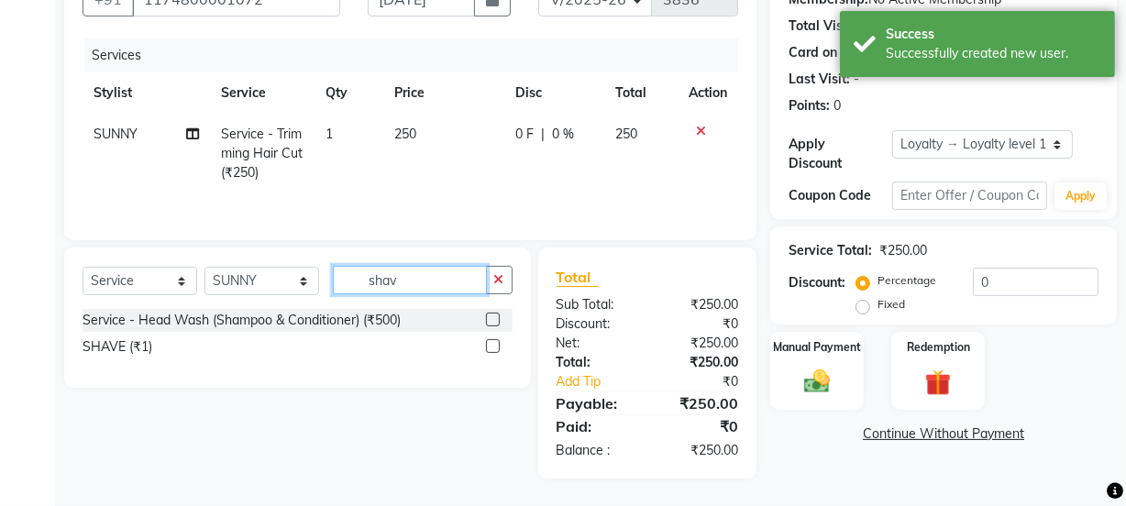
scroll to position [189, 0]
type input "shave"
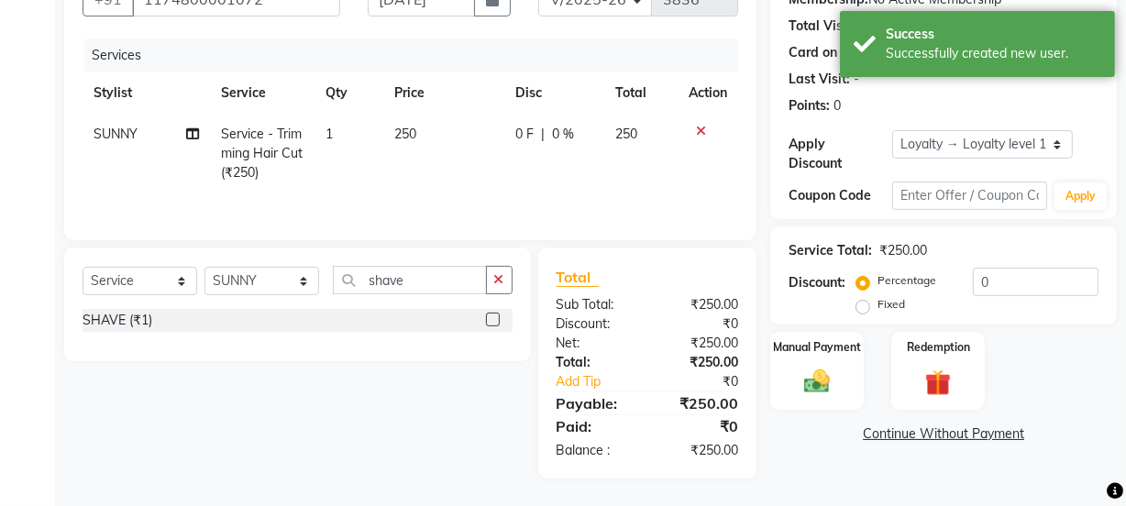
click at [498, 315] on label at bounding box center [493, 320] width 14 height 14
click at [498, 315] on input "checkbox" at bounding box center [492, 321] width 12 height 12
checkbox input "true"
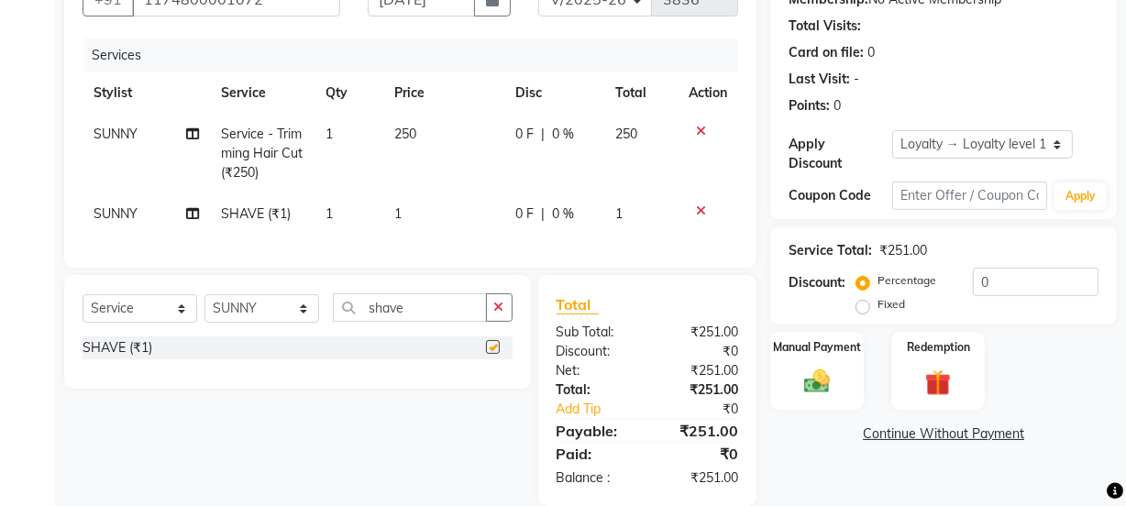
click at [476, 216] on td "1" at bounding box center [443, 214] width 121 height 41
select select "79136"
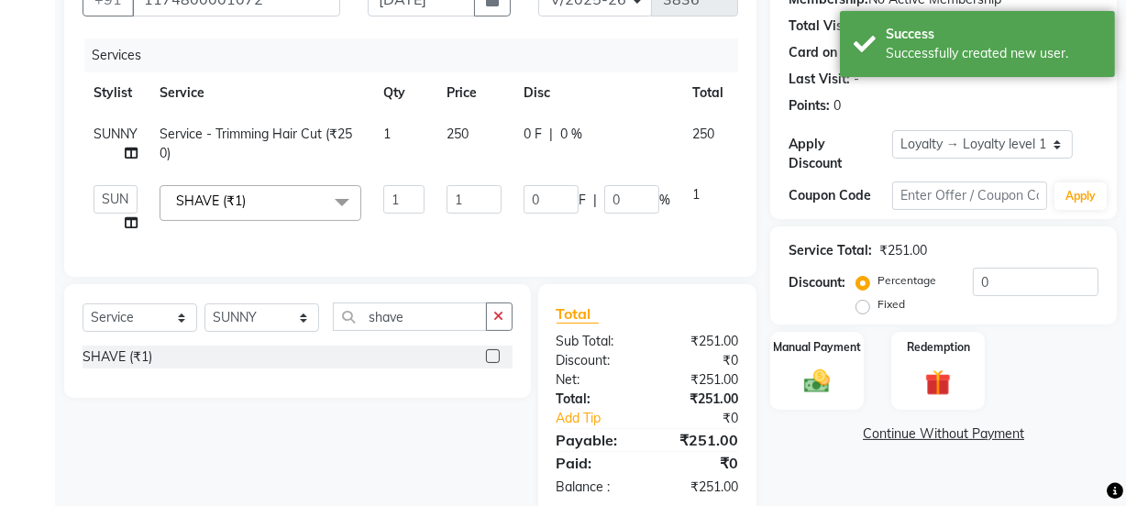
checkbox input "false"
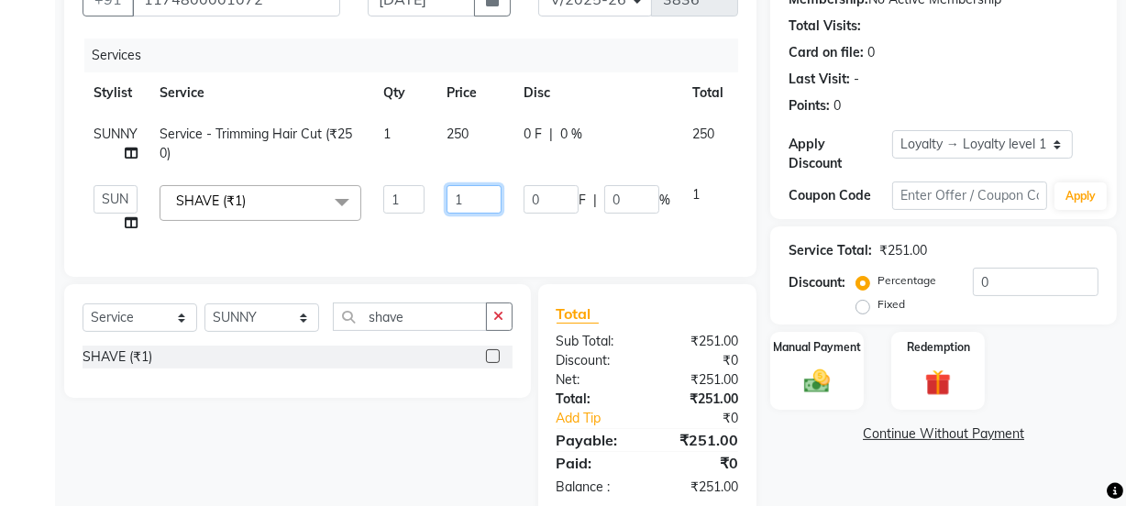
click at [476, 208] on input "1" at bounding box center [474, 199] width 55 height 28
type input "100"
click at [482, 222] on td "100" at bounding box center [474, 209] width 77 height 70
select select "79136"
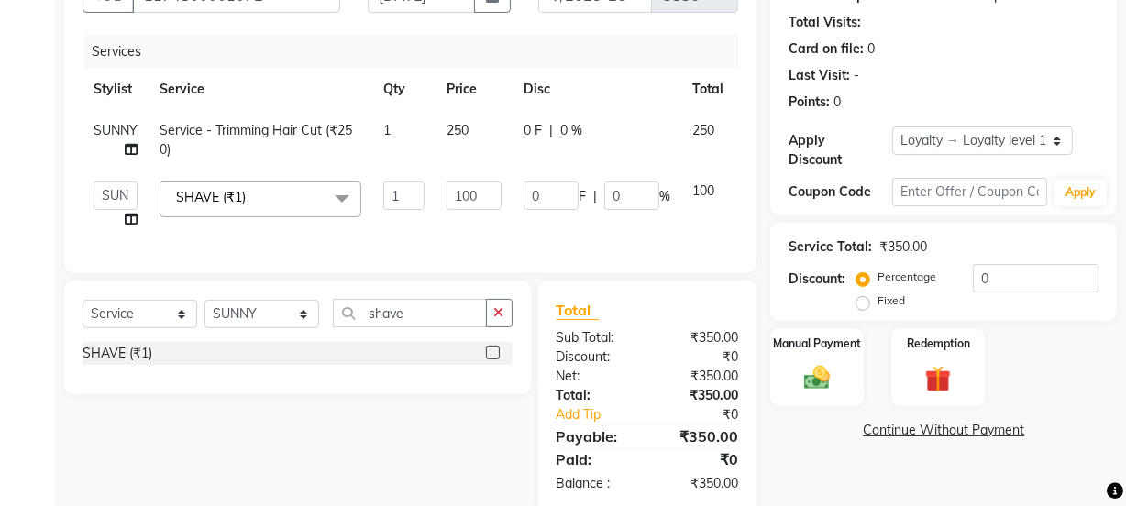
scroll to position [238, 0]
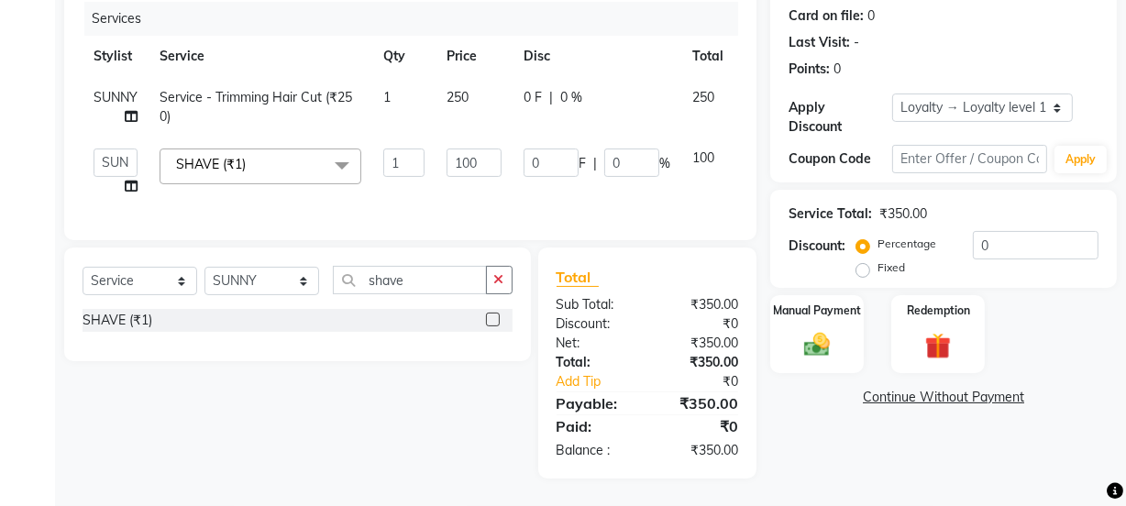
click at [338, 89] on span "Service - Trimming Hair Cut (₹250)" at bounding box center [256, 107] width 193 height 36
select select "79136"
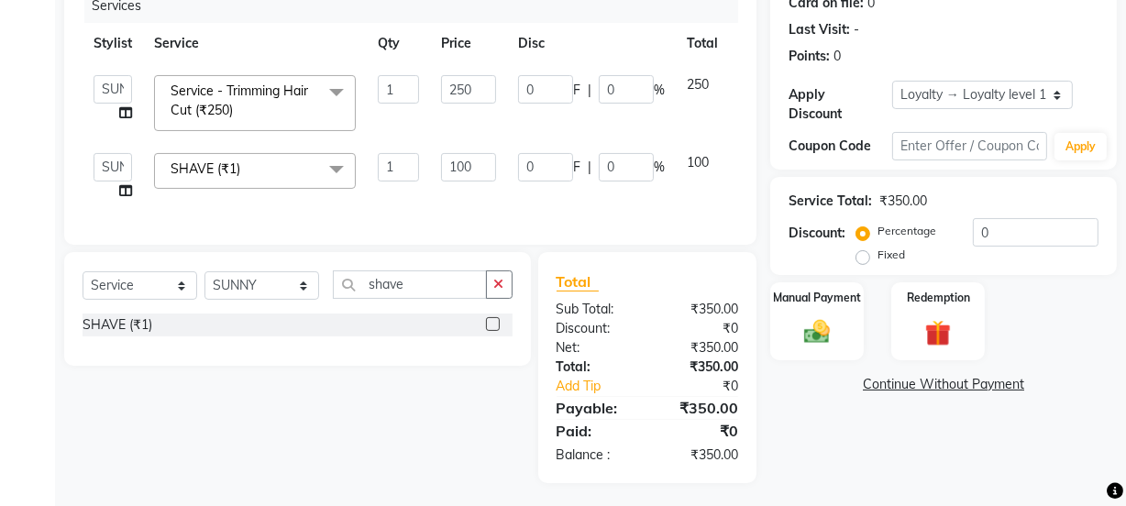
click at [338, 86] on span at bounding box center [336, 92] width 37 height 35
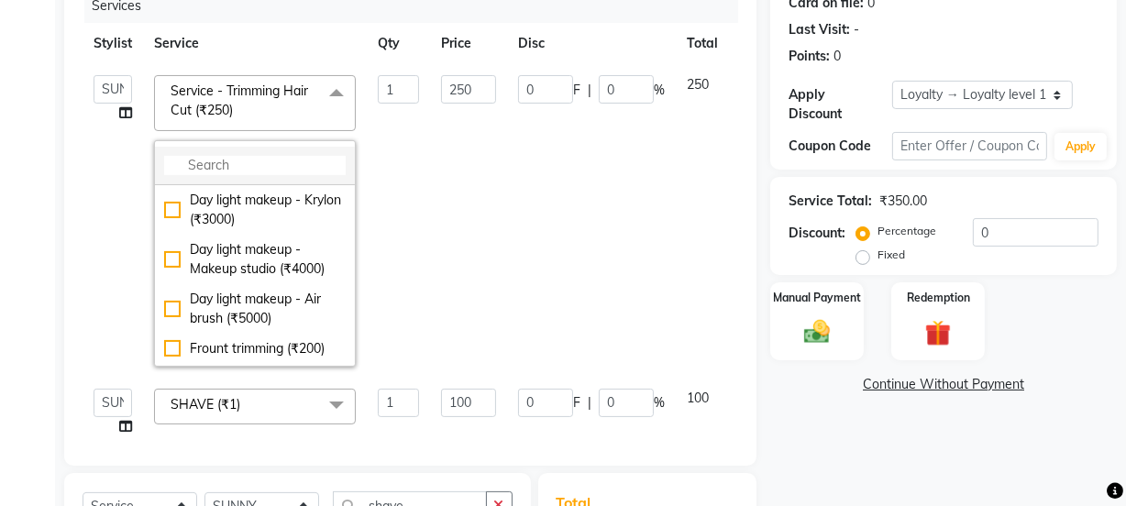
click at [314, 153] on li at bounding box center [255, 166] width 200 height 39
click at [305, 166] on input "multiselect-search" at bounding box center [255, 165] width 182 height 19
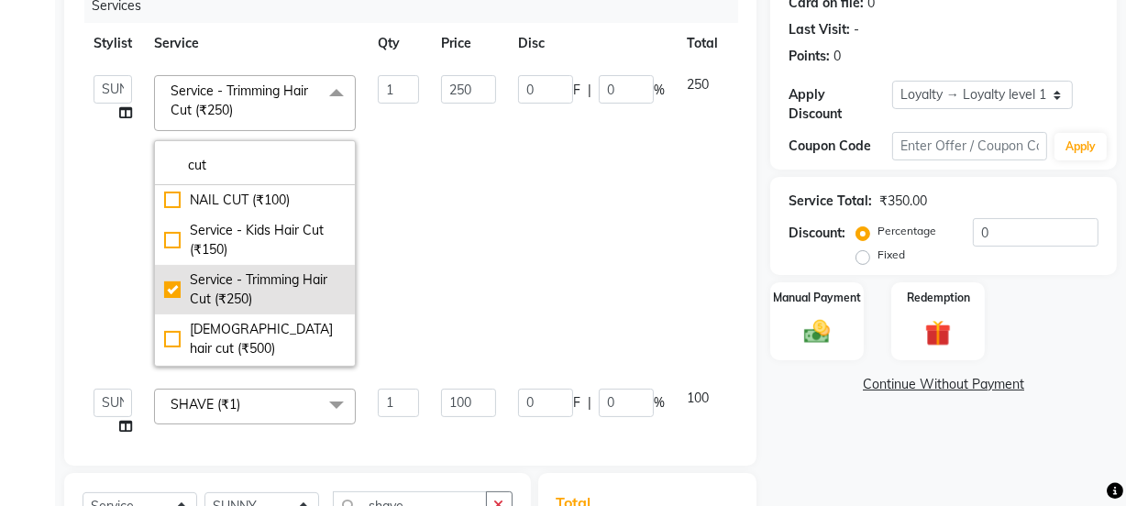
scroll to position [229, 0]
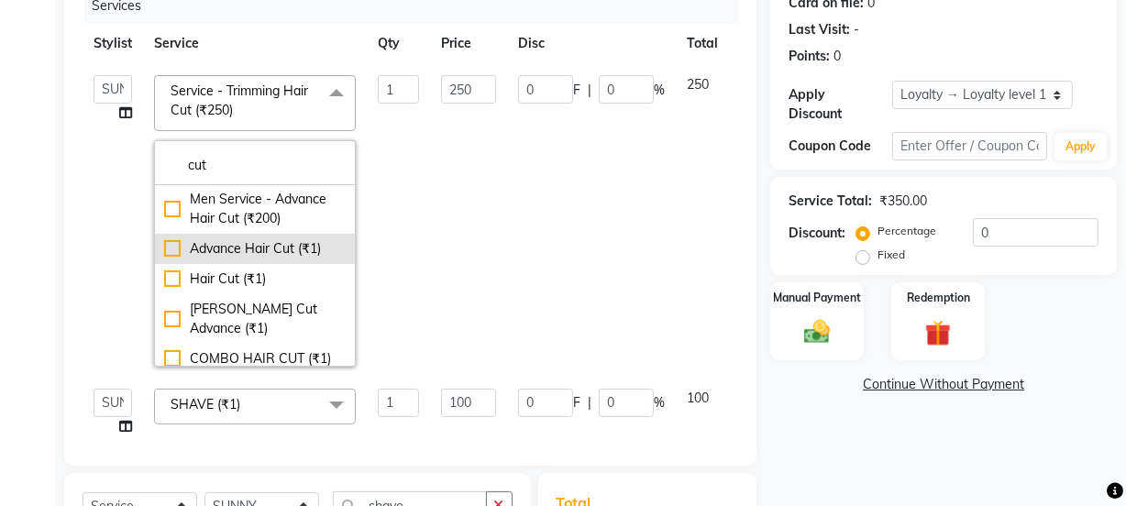
type input "cut"
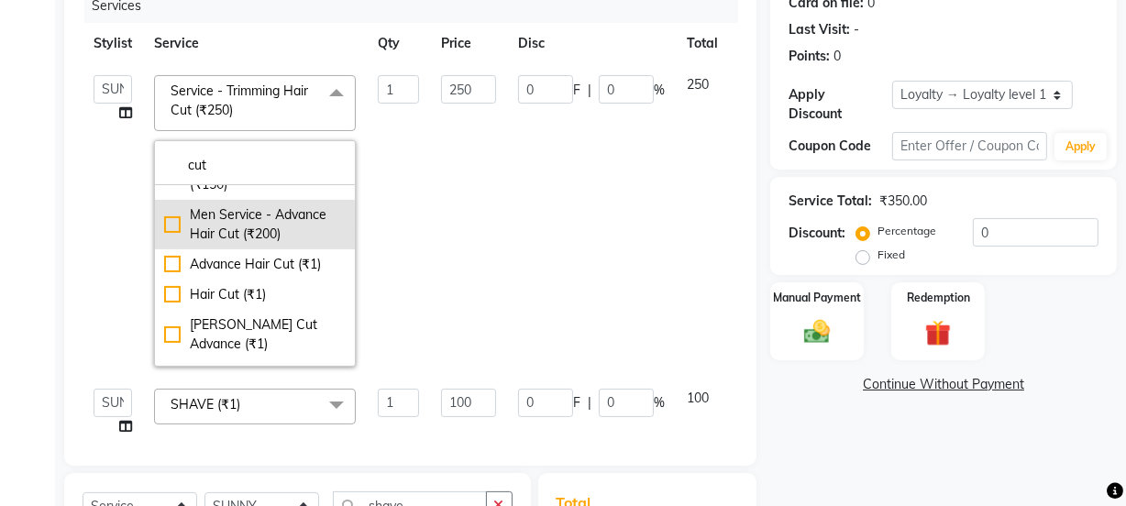
drag, startPoint x: 294, startPoint y: 215, endPoint x: 292, endPoint y: 199, distance: 15.7
click at [292, 199] on ul "NAIL CUT (₹100) Service - Kids Hair Cut (₹150) Service - Trimming Hair Cut (₹25…" at bounding box center [255, 275] width 200 height 181
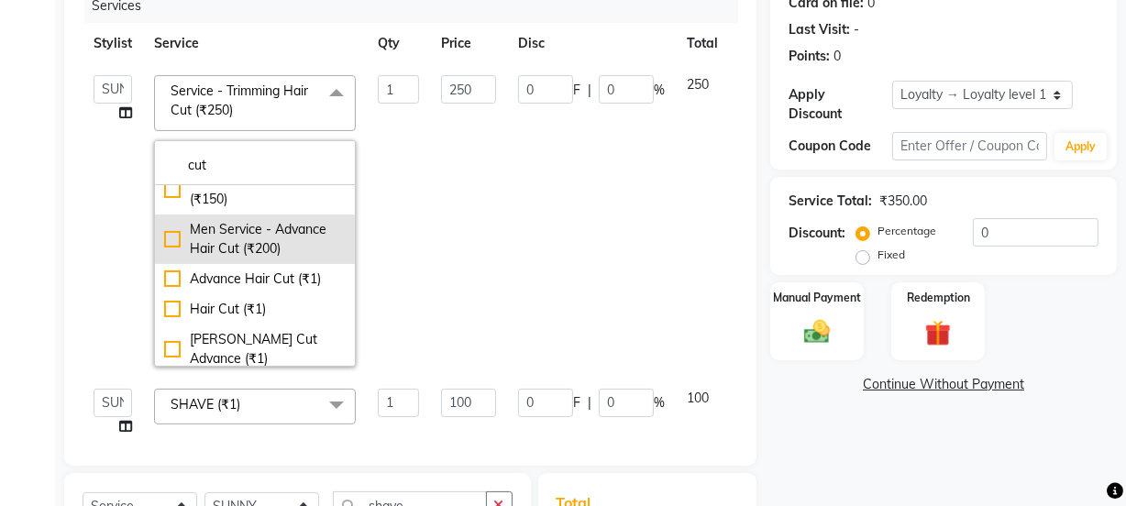
click at [289, 220] on div "Men Service - Advance Hair Cut (₹200)" at bounding box center [255, 239] width 182 height 39
checkbox input "false"
checkbox input "true"
type input "200"
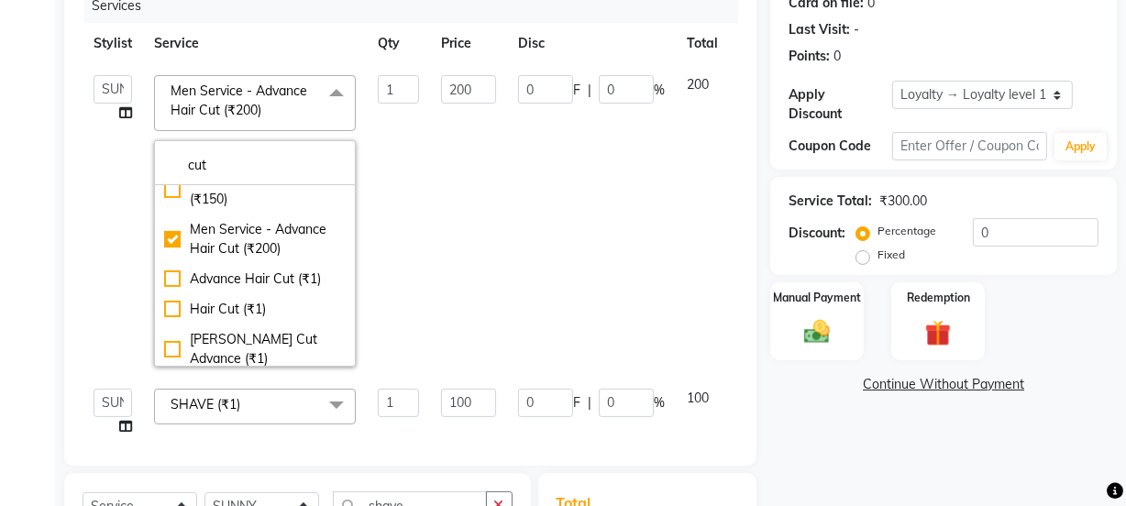
click at [643, 219] on td "0 F | 0 %" at bounding box center [591, 221] width 169 height 314
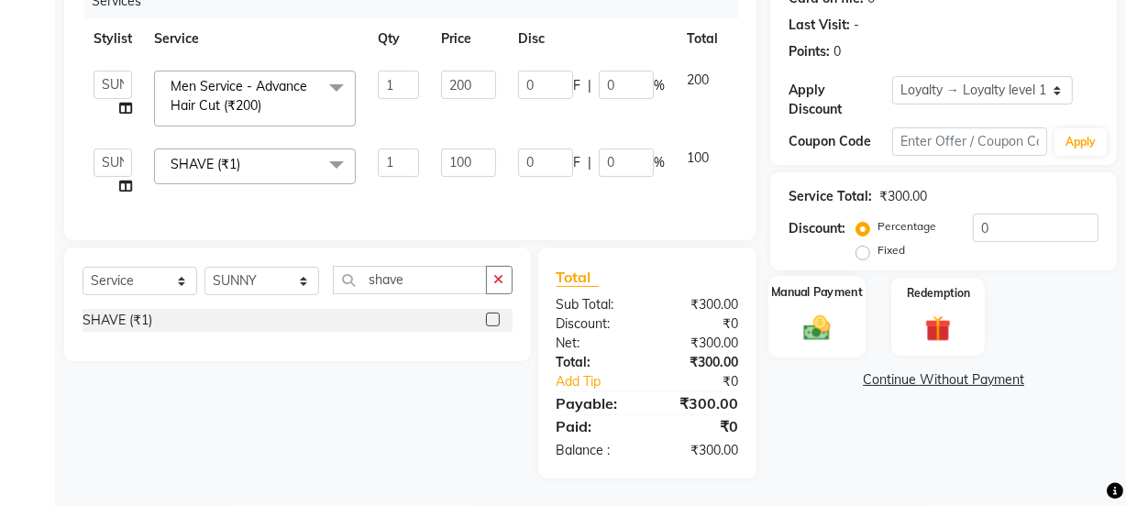
click at [824, 312] on img at bounding box center [817, 327] width 44 height 31
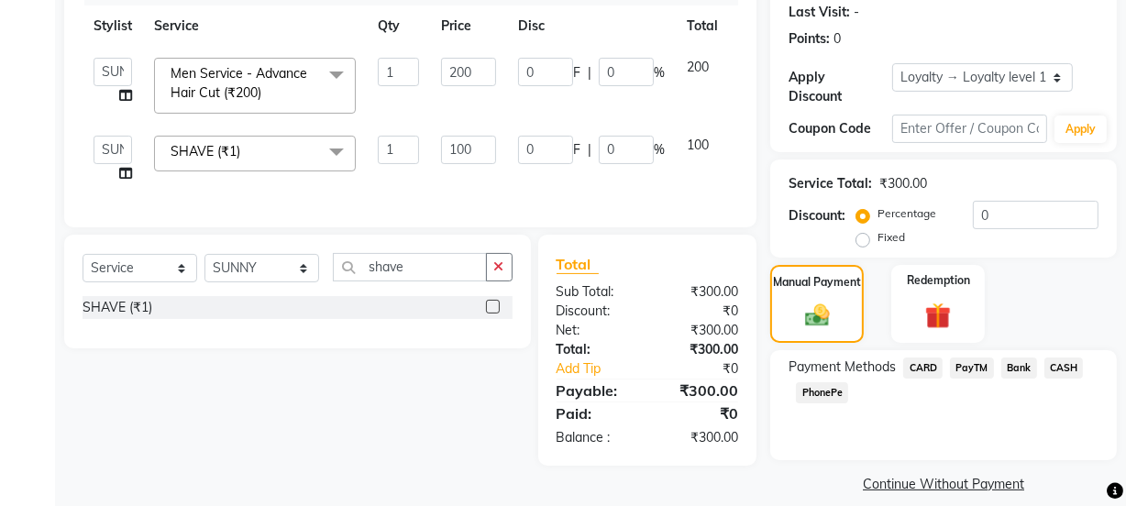
scroll to position [275, 0]
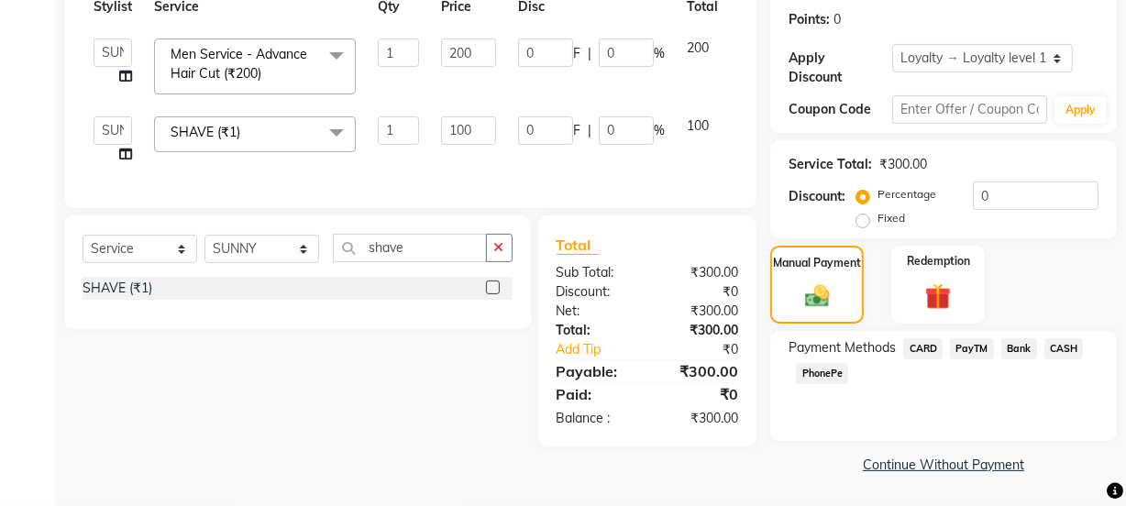
click at [1077, 357] on span "CASH" at bounding box center [1064, 348] width 39 height 21
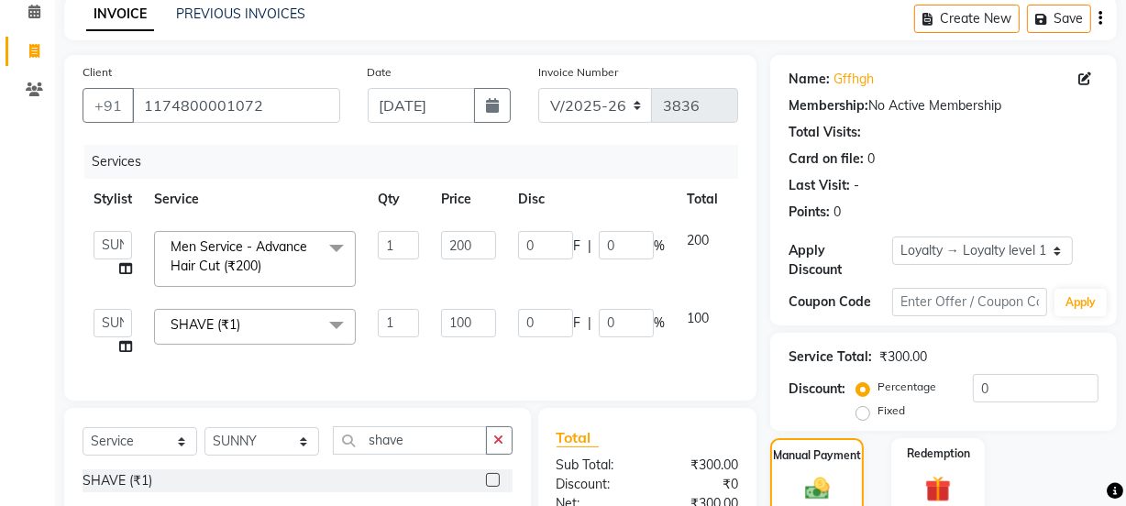
scroll to position [327, 0]
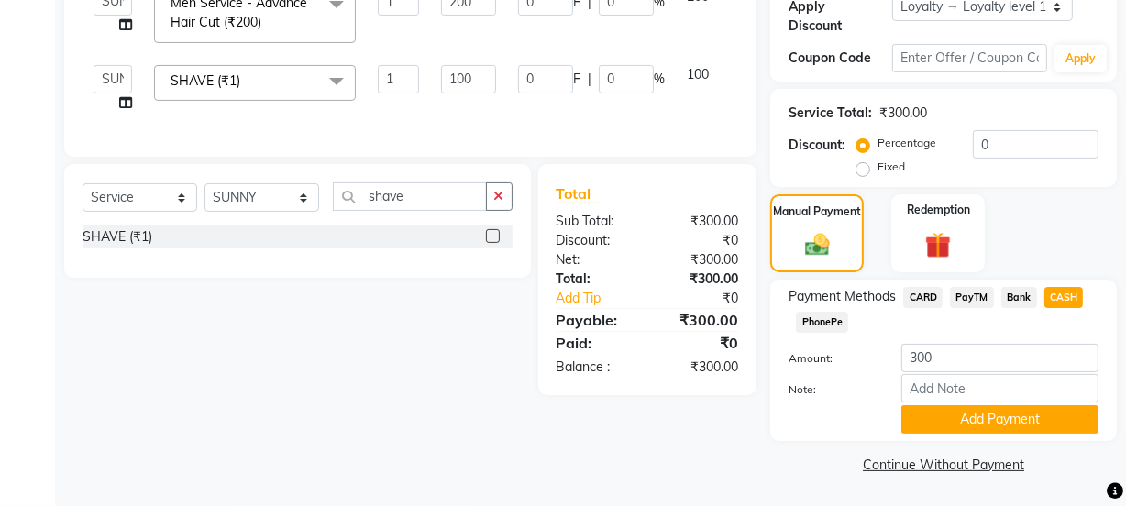
click at [984, 403] on div "Note:" at bounding box center [944, 389] width 338 height 31
click at [982, 413] on button "Add Payment" at bounding box center [1000, 419] width 197 height 28
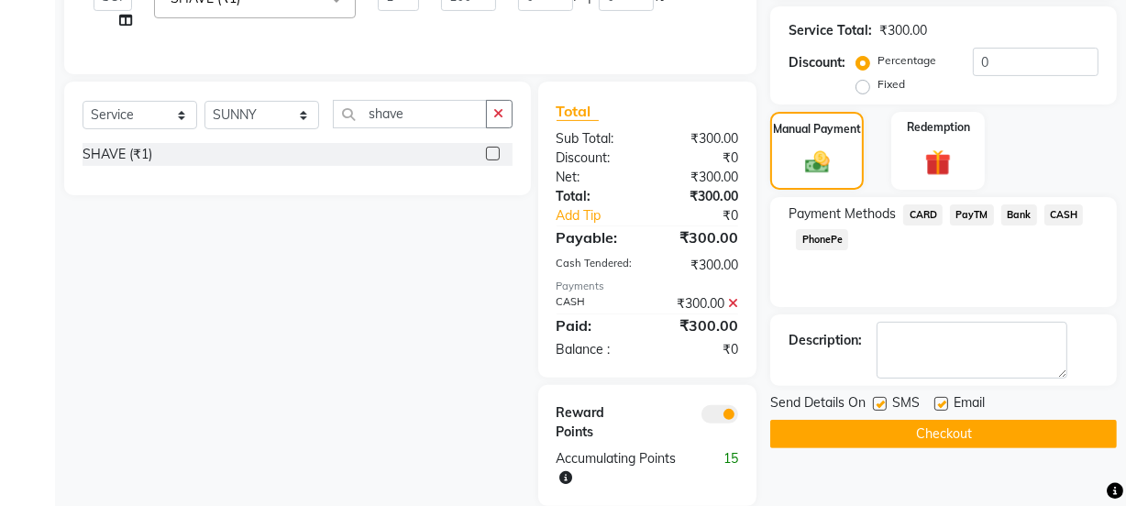
scroll to position [449, 0]
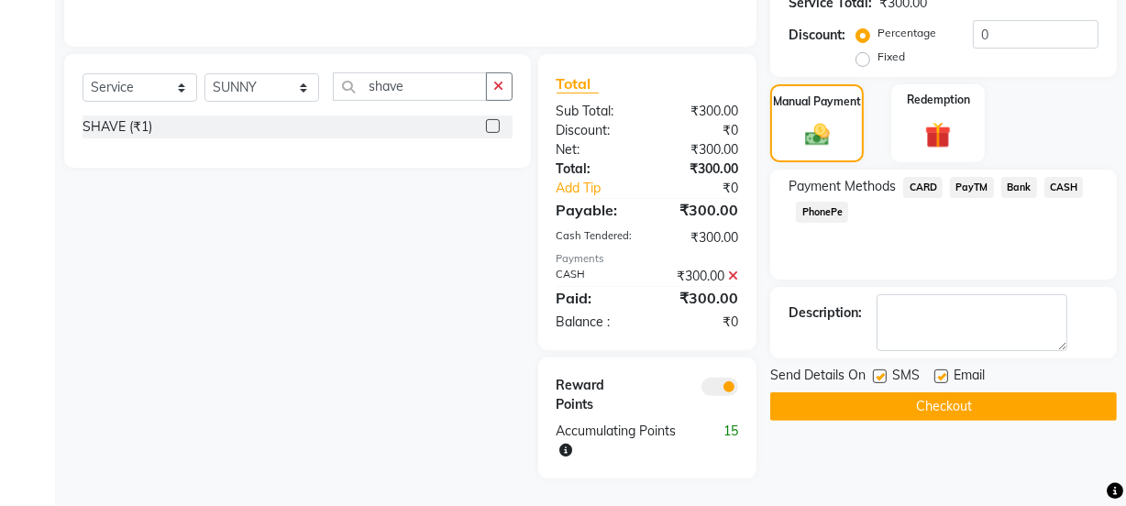
click at [970, 408] on div "Name: Gffhgh Membership: No Active Membership Total Visits: Card on file: 0 Las…" at bounding box center [950, 90] width 360 height 778
click at [965, 399] on button "Checkout" at bounding box center [943, 407] width 347 height 28
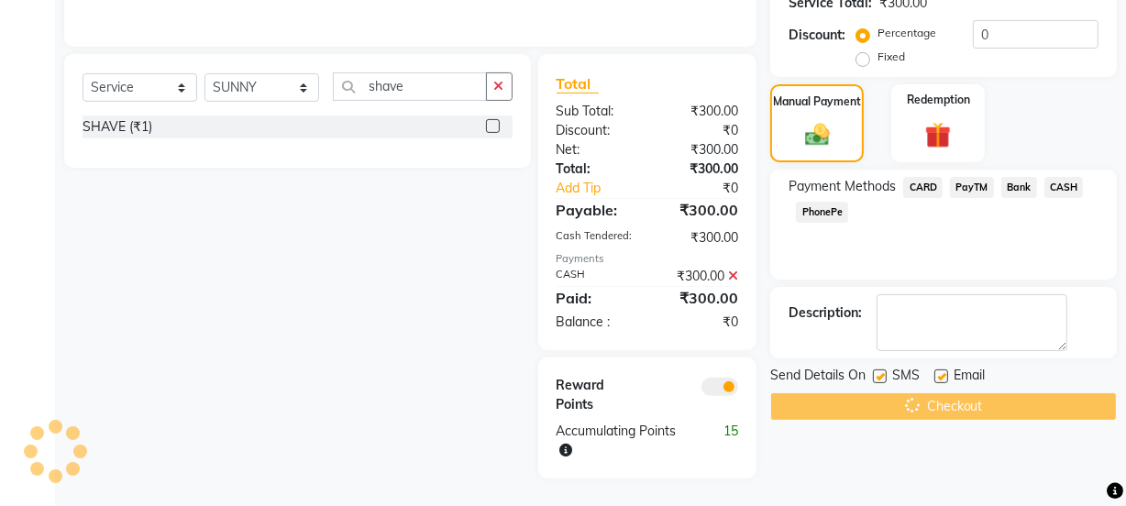
scroll to position [0, 0]
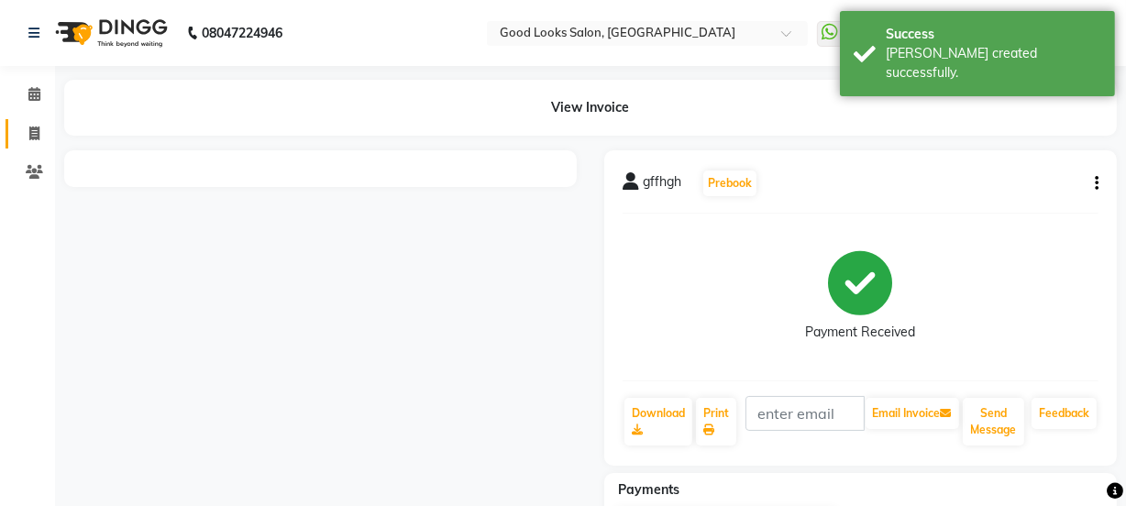
click at [41, 129] on span at bounding box center [34, 134] width 32 height 21
select select "service"
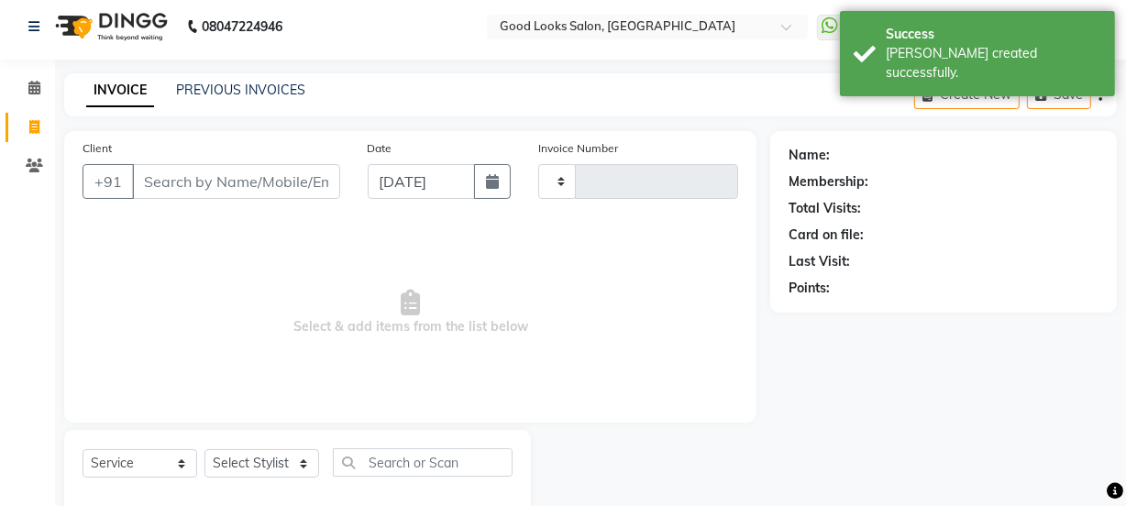
scroll to position [46, 0]
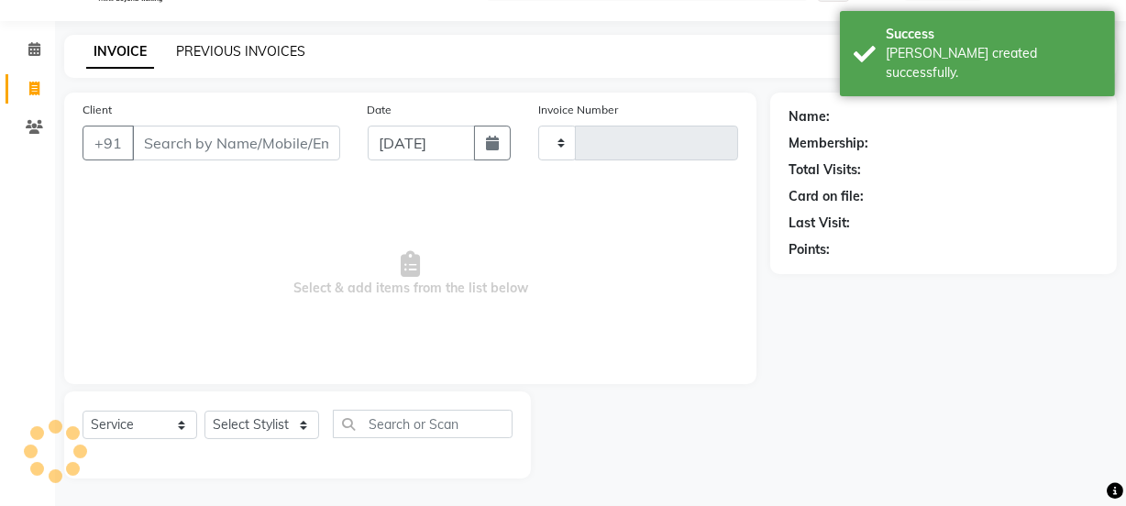
type input "3837"
select select "4230"
click at [193, 52] on link "PREVIOUS INVOICES" at bounding box center [240, 51] width 129 height 17
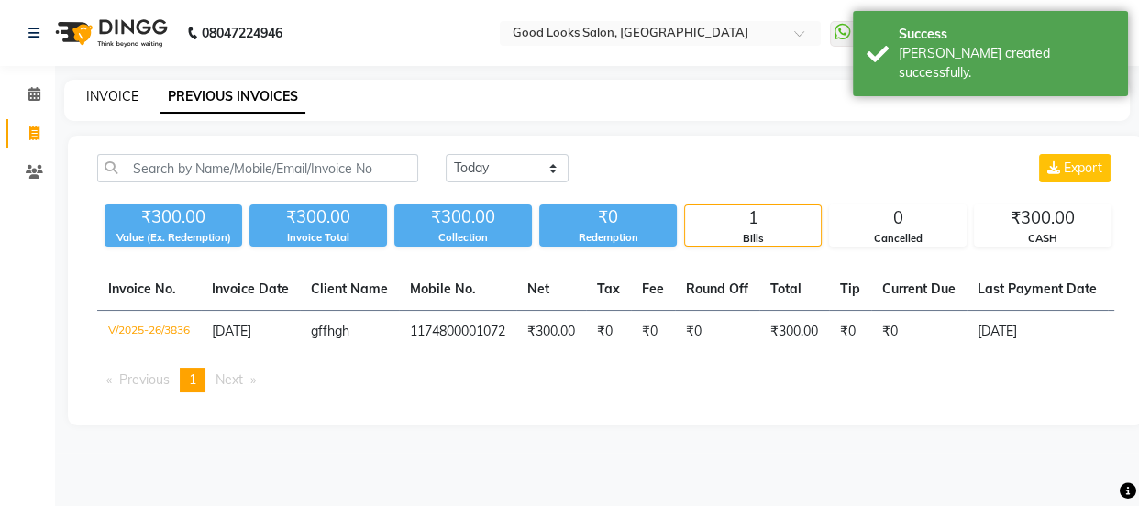
click at [98, 97] on link "INVOICE" at bounding box center [112, 96] width 52 height 17
select select "service"
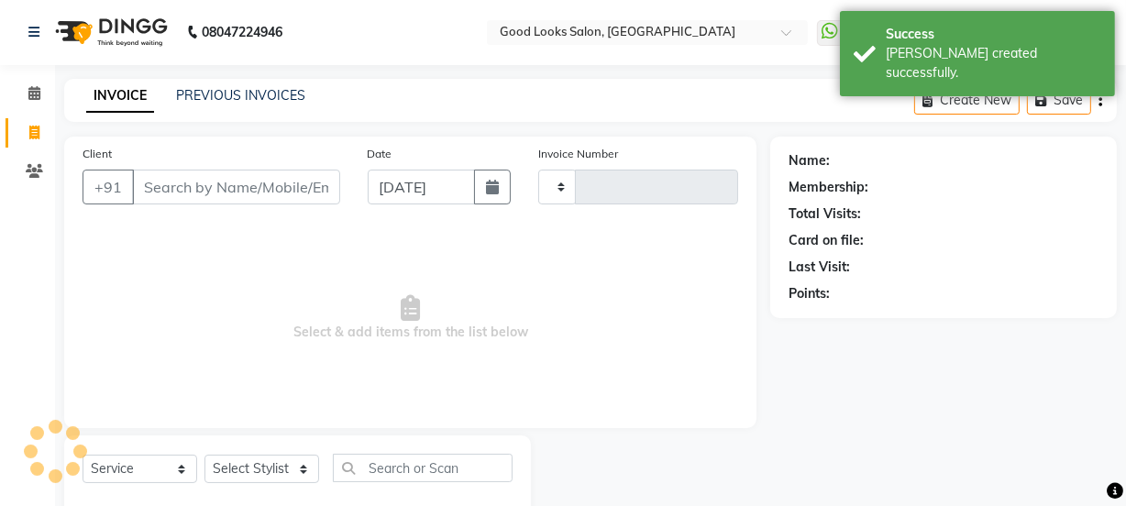
type input "3837"
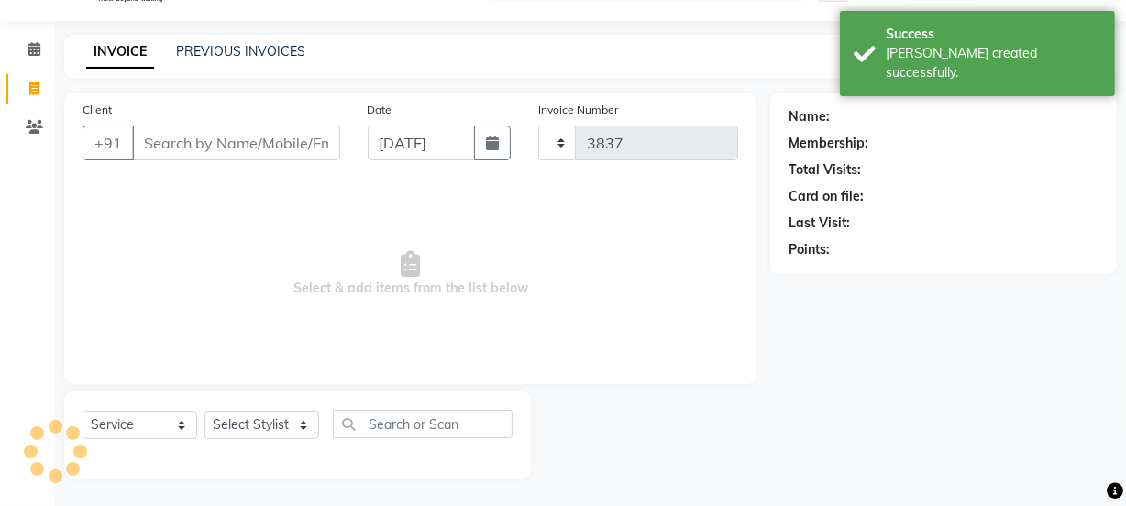
select select "4230"
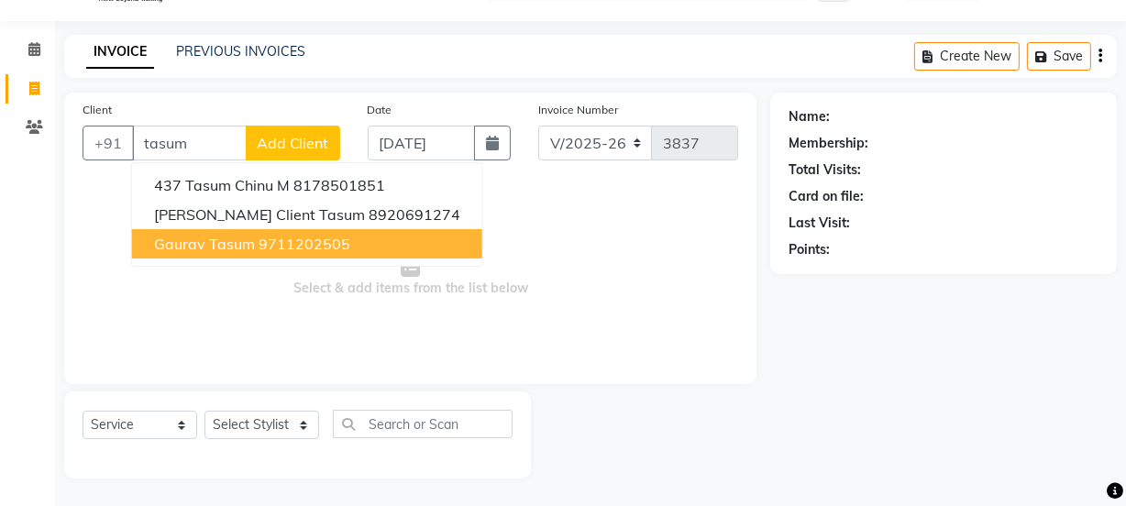
click at [213, 255] on button "Gaurav tasum 9711202505" at bounding box center [307, 243] width 350 height 29
type input "9711202505"
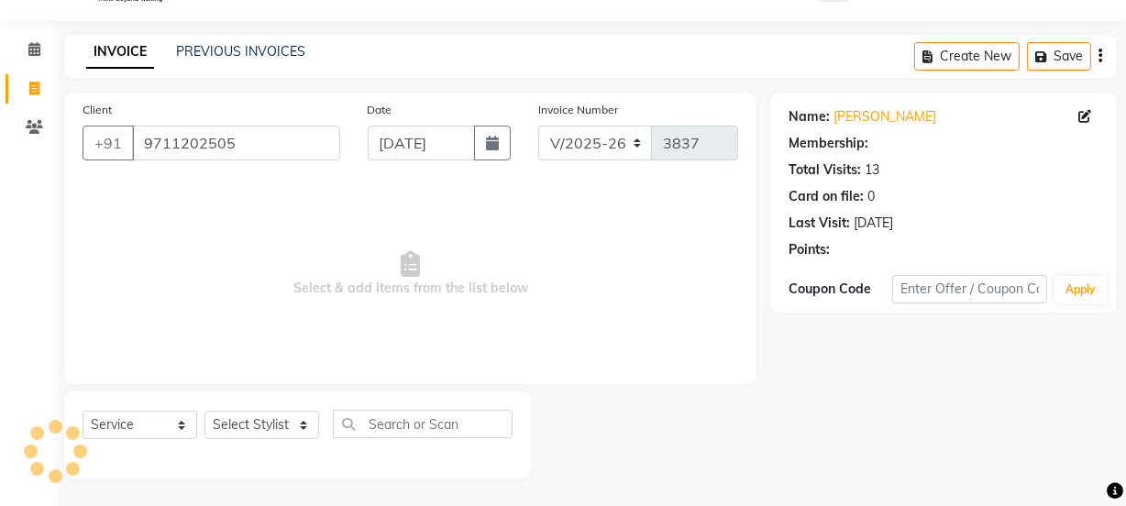
select select "1: Object"
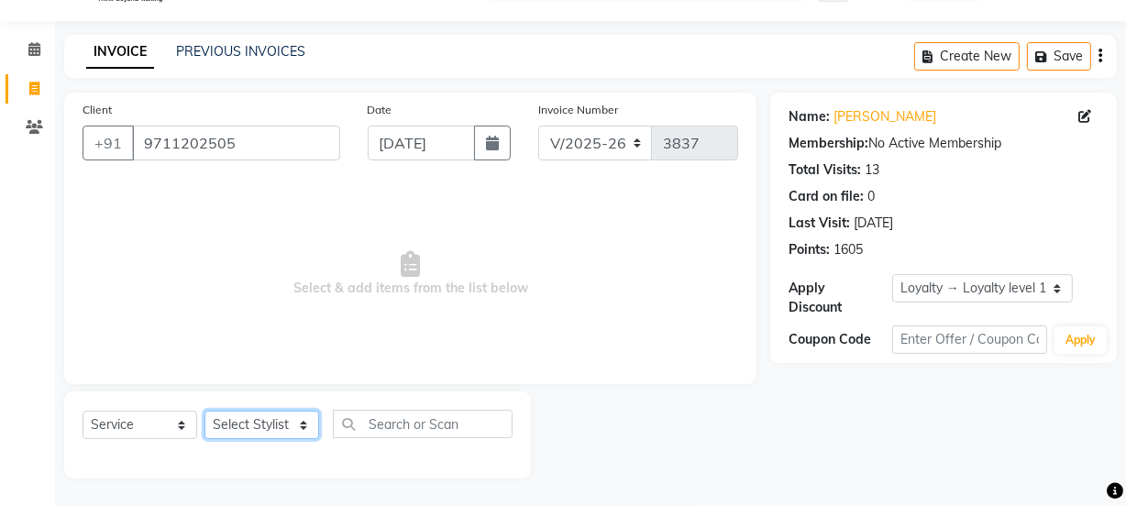
click at [251, 417] on select "Select Stylist Farahan Jyoti Manager Nihal Pooja Prachi Raman Raman 2 Reception…" at bounding box center [262, 425] width 115 height 28
select select "22726"
click at [205, 411] on select "Select Stylist Farahan Jyoti Manager Nihal Pooja Prachi Raman Raman 2 Reception…" at bounding box center [262, 425] width 115 height 28
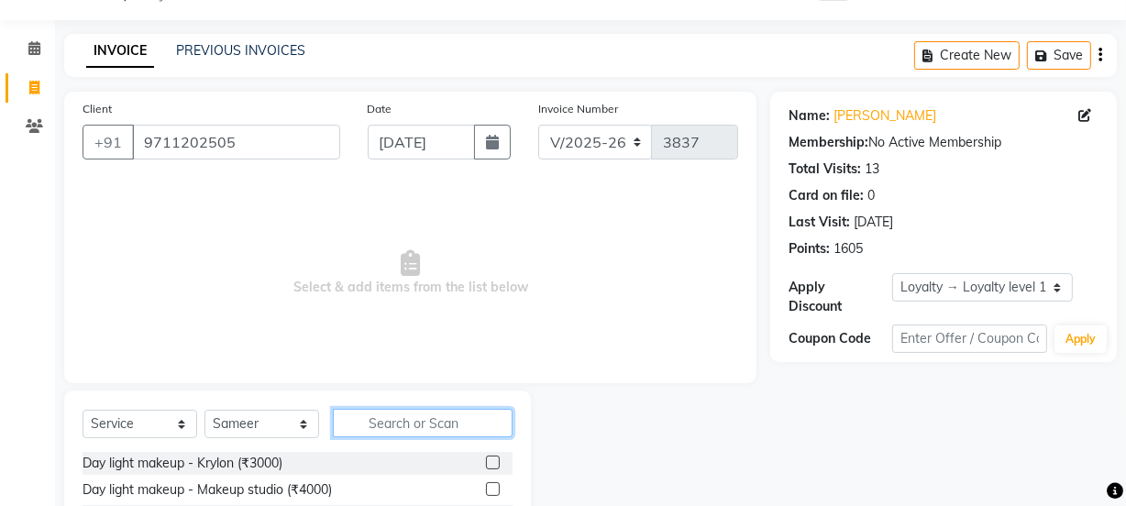
click at [349, 417] on input "text" at bounding box center [423, 423] width 180 height 28
type input "c"
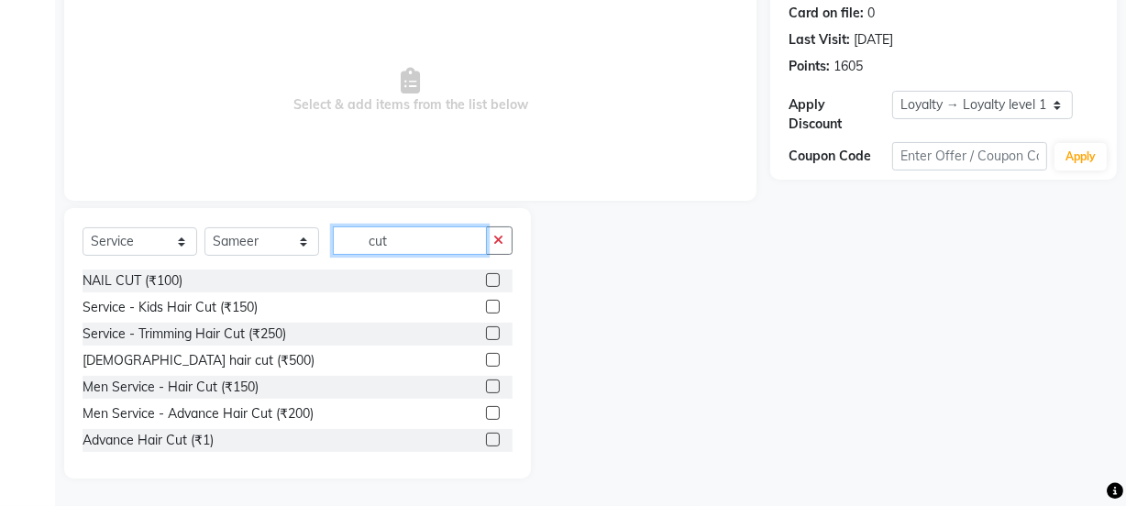
type input "cut"
click at [486, 406] on label at bounding box center [493, 413] width 14 height 14
click at [486, 408] on input "checkbox" at bounding box center [492, 414] width 12 height 12
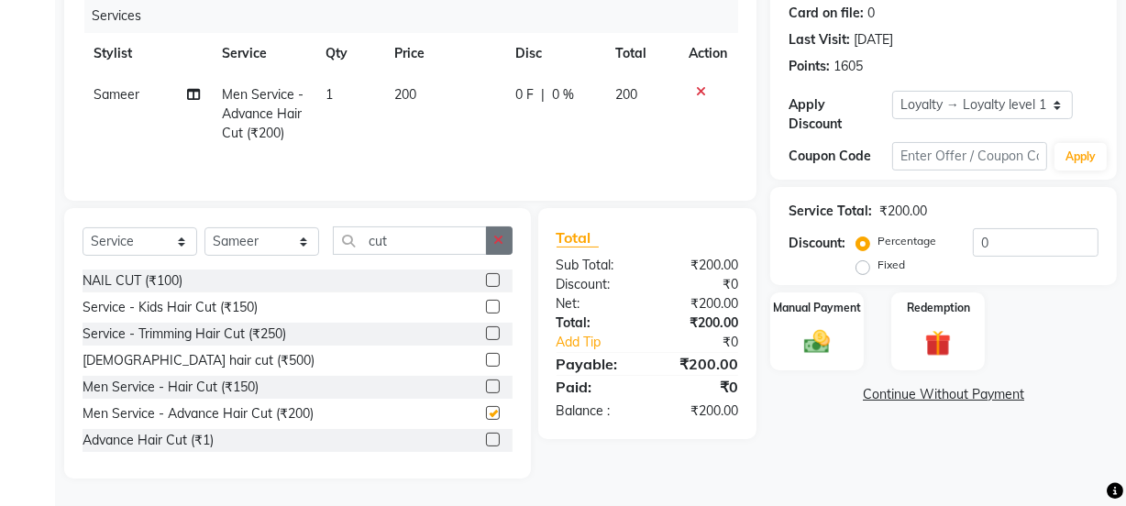
checkbox input "false"
click at [488, 244] on button "button" at bounding box center [499, 241] width 27 height 28
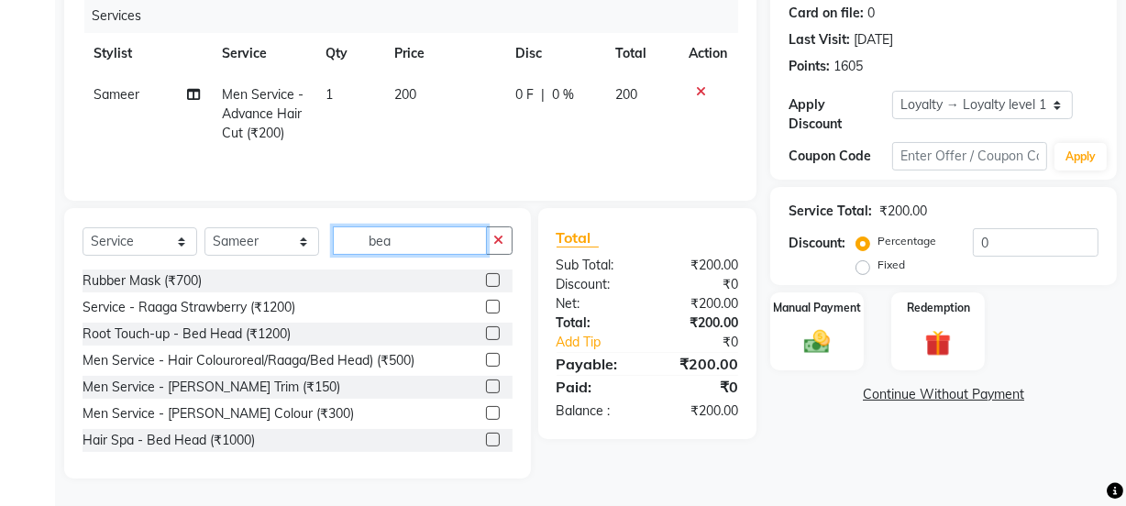
scroll to position [189, 0]
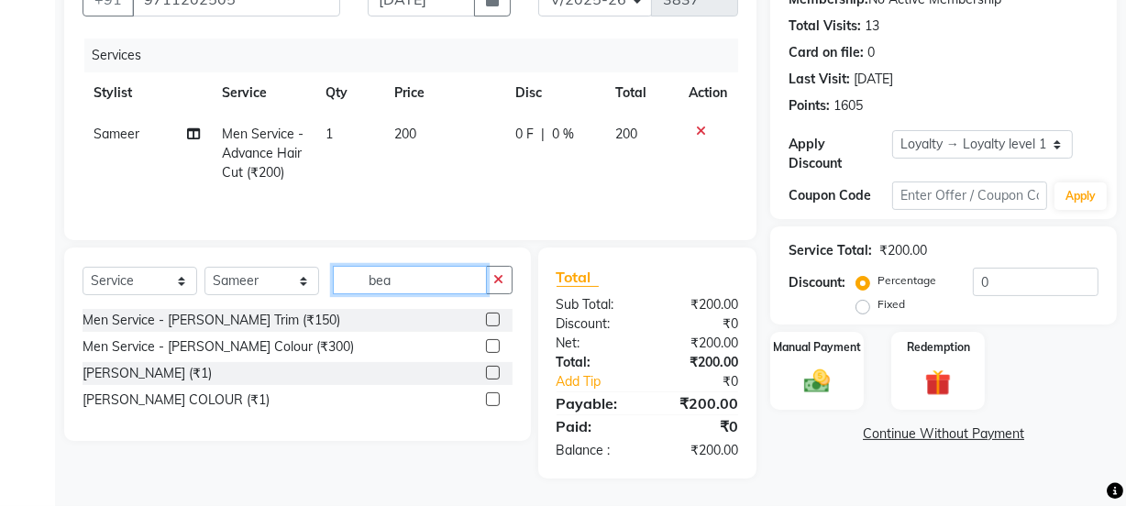
type input "bea"
click at [501, 311] on div at bounding box center [499, 320] width 27 height 23
click at [499, 315] on label at bounding box center [493, 320] width 14 height 14
click at [498, 315] on input "checkbox" at bounding box center [492, 321] width 12 height 12
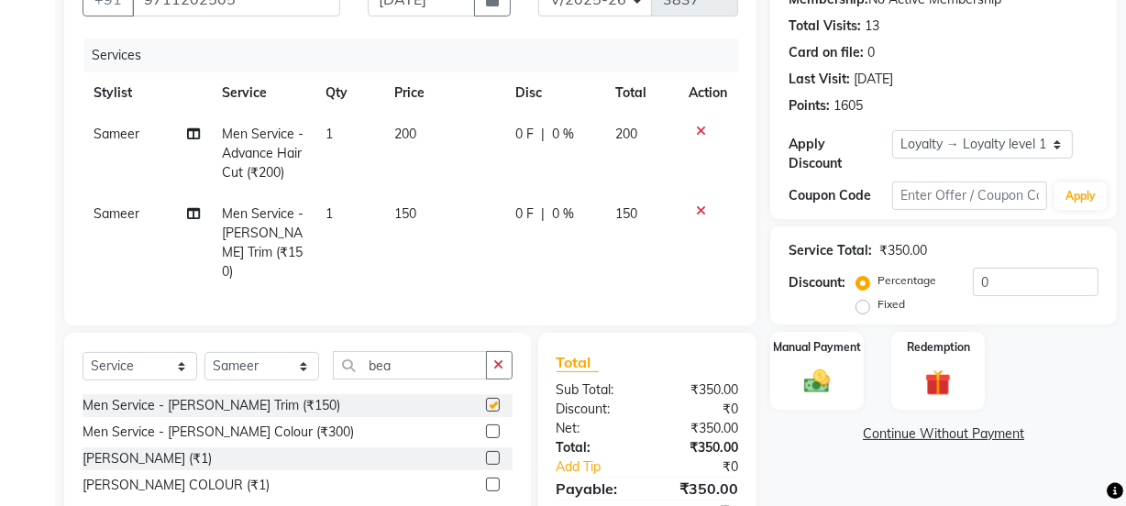
checkbox input "false"
click at [276, 370] on select "Select Stylist Farahan Jyoti Manager Nihal Pooja Prachi Raman Raman 2 Reception…" at bounding box center [262, 366] width 115 height 28
click at [344, 207] on td "1" at bounding box center [349, 243] width 69 height 99
select select "22726"
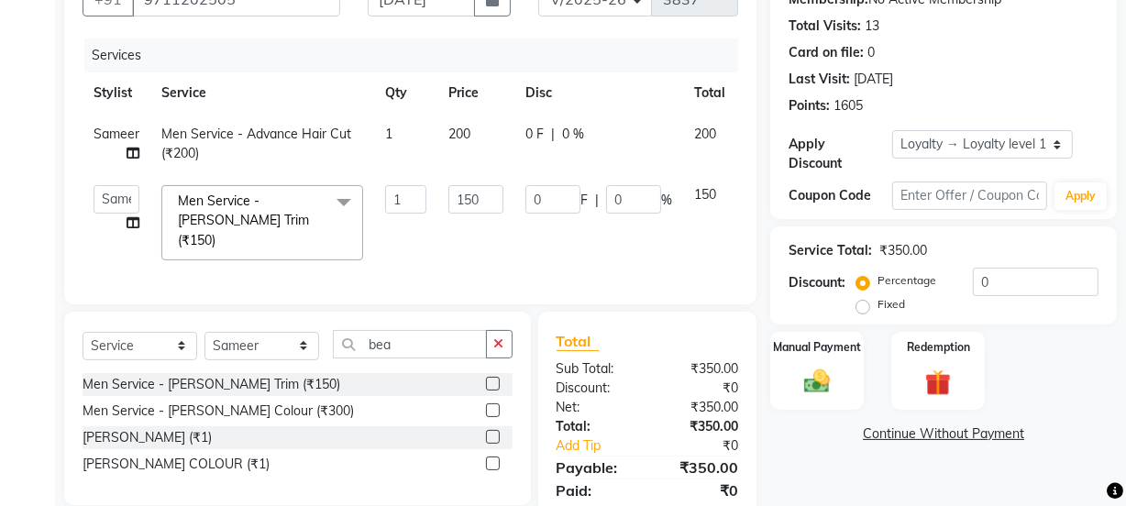
click at [133, 142] on td "Sameer" at bounding box center [117, 144] width 68 height 61
select select "22726"
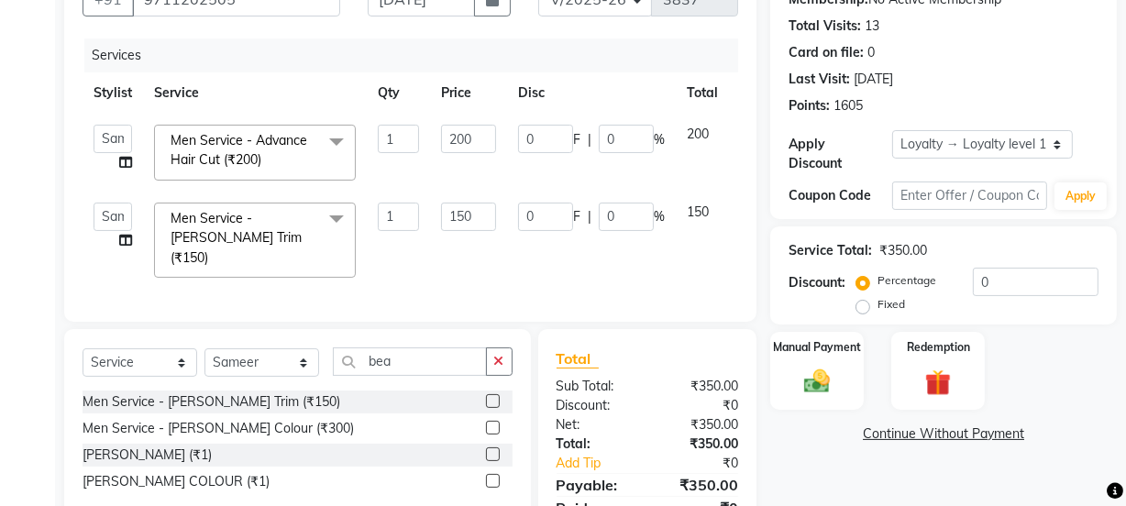
click at [133, 142] on td "Farahan Jyoti Manager Nihal Pooja Prachi Raman Raman 2 Reception RIHAN Sameer S…" at bounding box center [113, 153] width 61 height 78
click at [124, 131] on select "Farahan Jyoti Manager Nihal Pooja Prachi Raman Raman 2 Reception RIHAN Sameer S…" at bounding box center [113, 139] width 39 height 28
select select "79136"
click at [105, 219] on select "Farahan Jyoti Manager Nihal Pooja Prachi Raman Raman 2 Reception RIHAN Sameer S…" at bounding box center [113, 217] width 39 height 28
select select "79136"
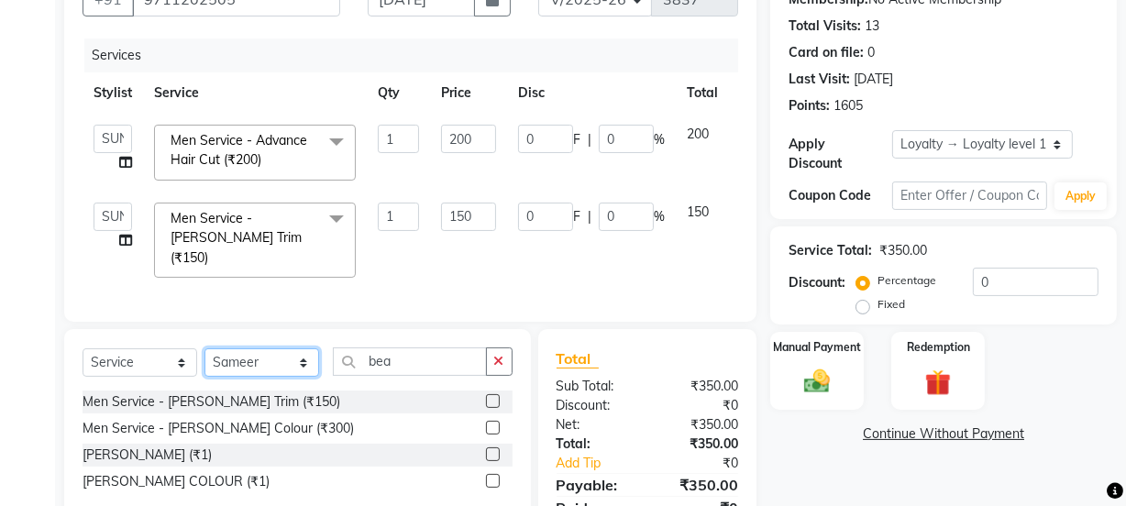
click at [240, 367] on select "Select Stylist Farahan Jyoti Manager Nihal Pooja Prachi Raman Raman 2 Reception…" at bounding box center [262, 363] width 115 height 28
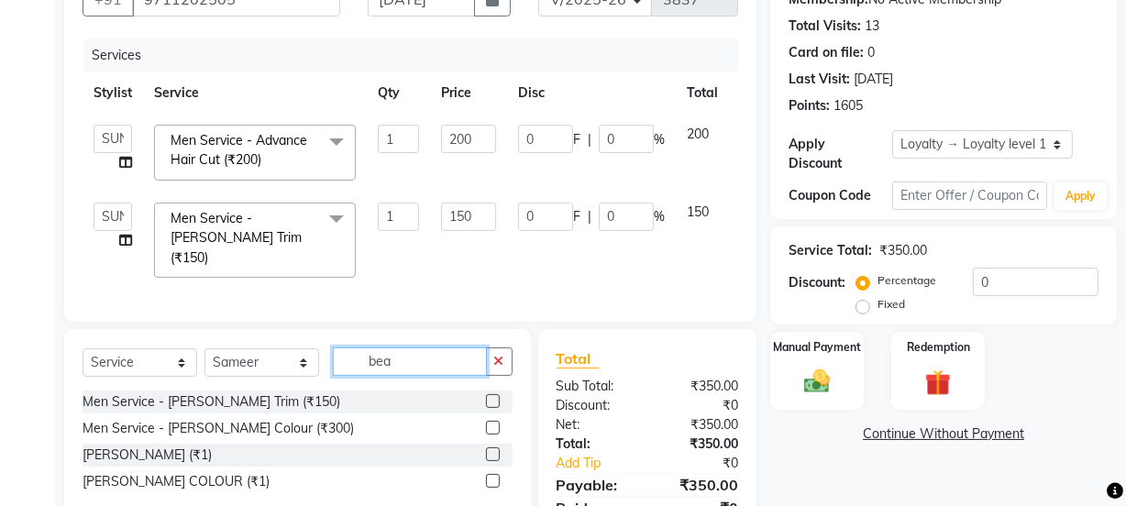
drag, startPoint x: 404, startPoint y: 357, endPoint x: 350, endPoint y: 344, distance: 54.7
click at [350, 348] on input "bea" at bounding box center [410, 362] width 154 height 28
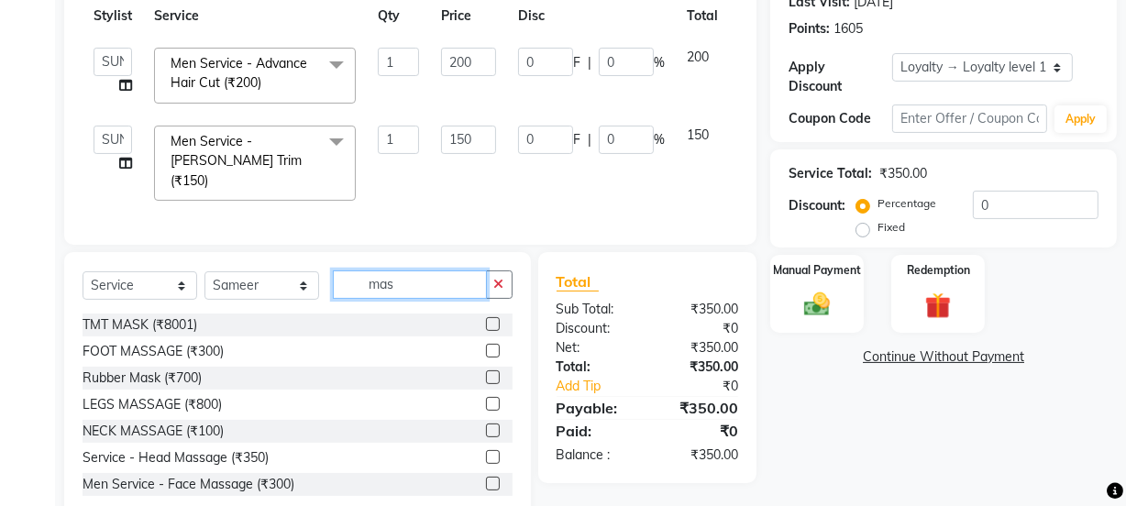
scroll to position [303, 0]
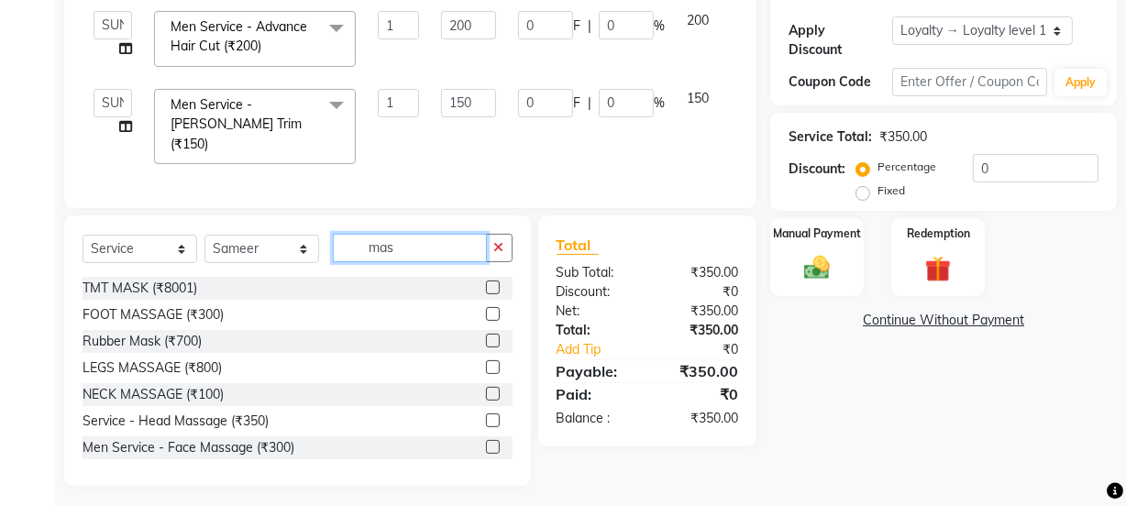
type input "mas"
click at [486, 414] on label at bounding box center [493, 421] width 14 height 14
click at [486, 416] on input "checkbox" at bounding box center [492, 422] width 12 height 12
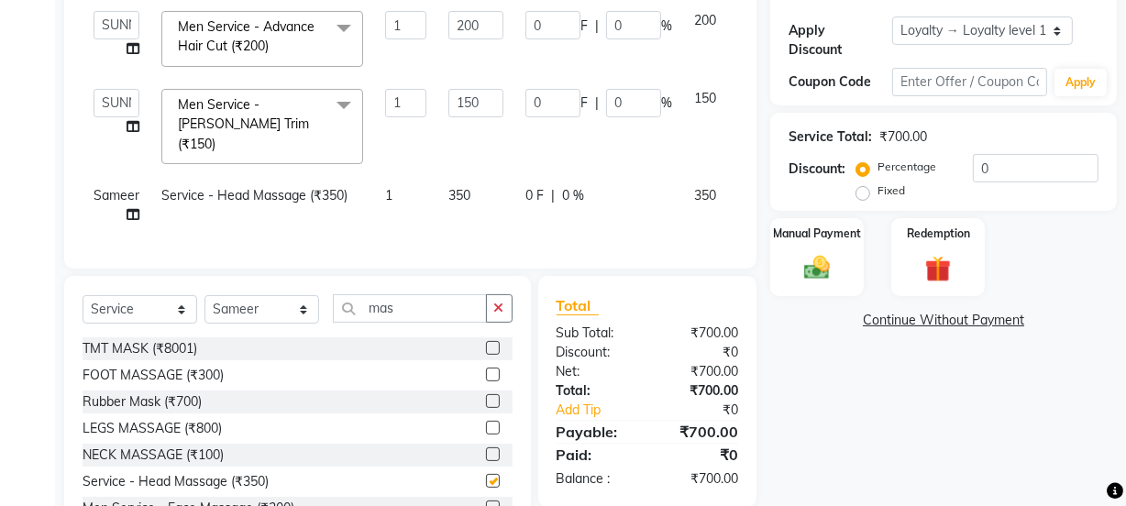
checkbox input "false"
click at [288, 302] on select "Select Stylist Farahan Jyoti Manager Nihal Pooja Prachi Raman Raman 2 Reception…" at bounding box center [262, 309] width 115 height 28
select select "22725"
click at [205, 295] on select "Select Stylist Farahan Jyoti Manager Nihal Pooja Prachi Raman Raman 2 Reception…" at bounding box center [262, 309] width 115 height 28
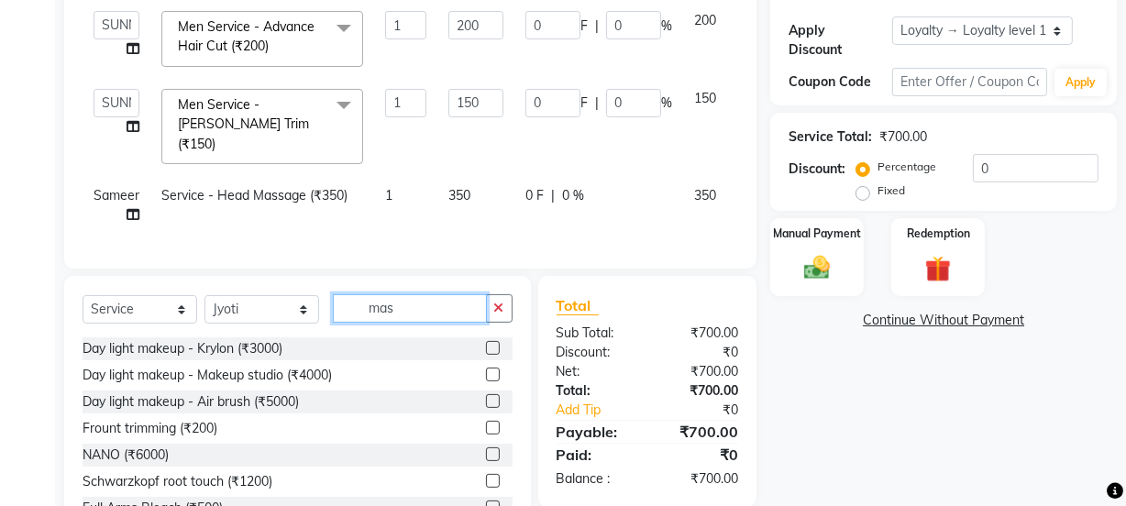
drag, startPoint x: 411, startPoint y: 305, endPoint x: 332, endPoint y: 294, distance: 79.8
click at [333, 294] on input "mas" at bounding box center [410, 308] width 154 height 28
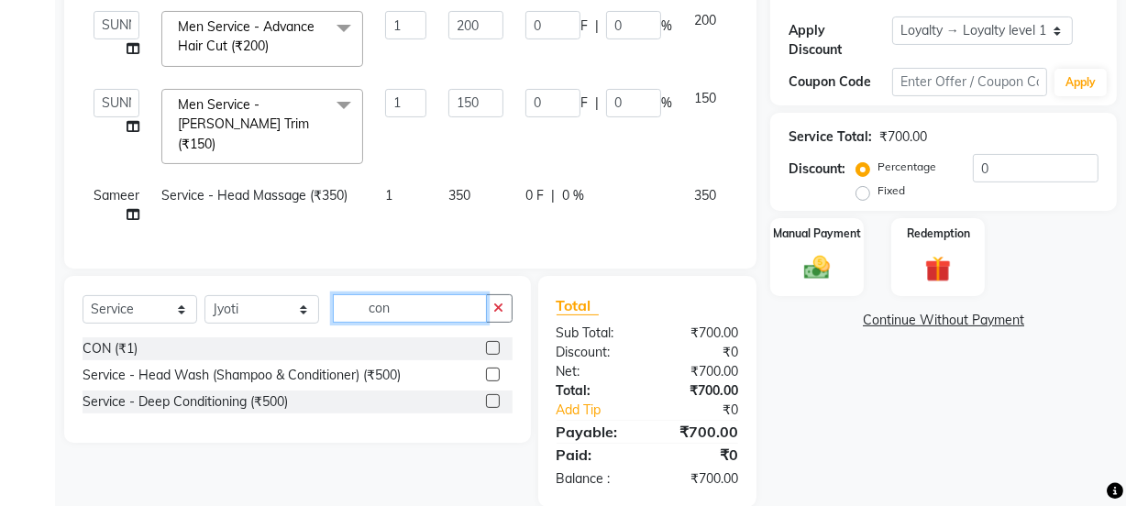
type input "con"
click at [493, 344] on label at bounding box center [493, 348] width 14 height 14
click at [493, 344] on input "checkbox" at bounding box center [492, 349] width 12 height 12
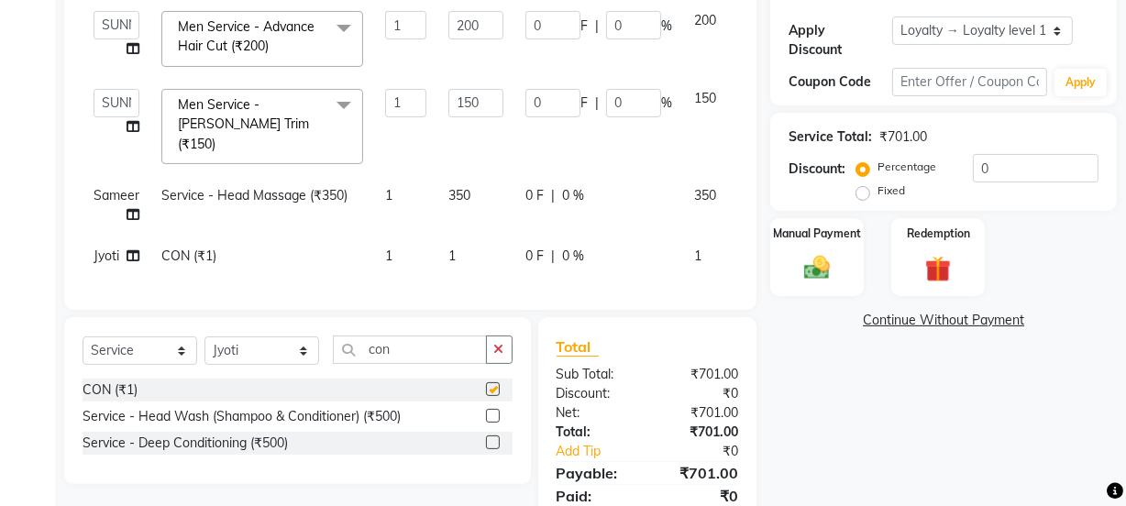
checkbox input "false"
click at [484, 248] on td "1" at bounding box center [476, 256] width 77 height 41
select select "22725"
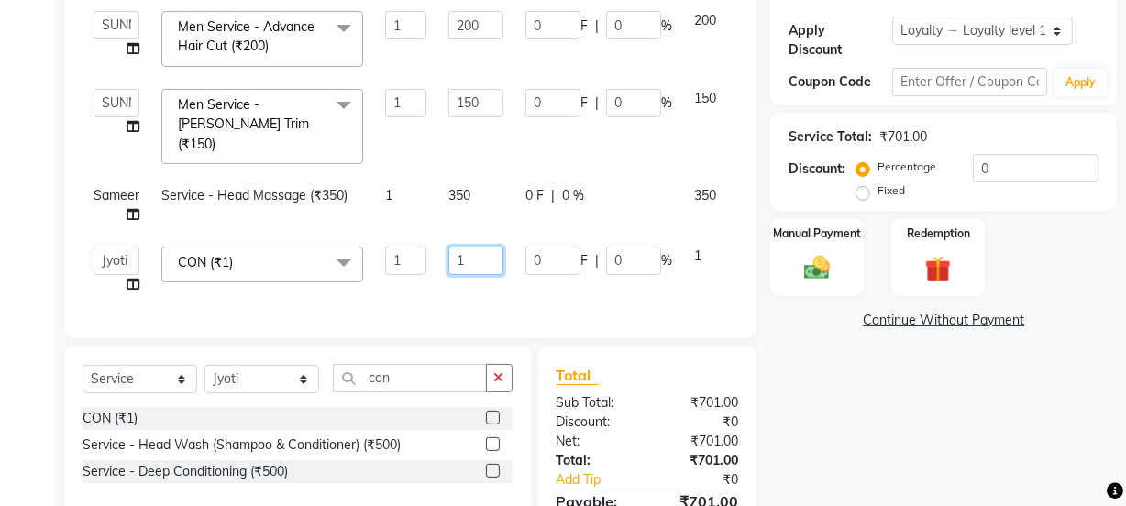
click at [486, 247] on input "1" at bounding box center [476, 261] width 55 height 28
type input "150"
click at [521, 182] on td "0 F | 0 %" at bounding box center [599, 205] width 169 height 61
select select "22726"
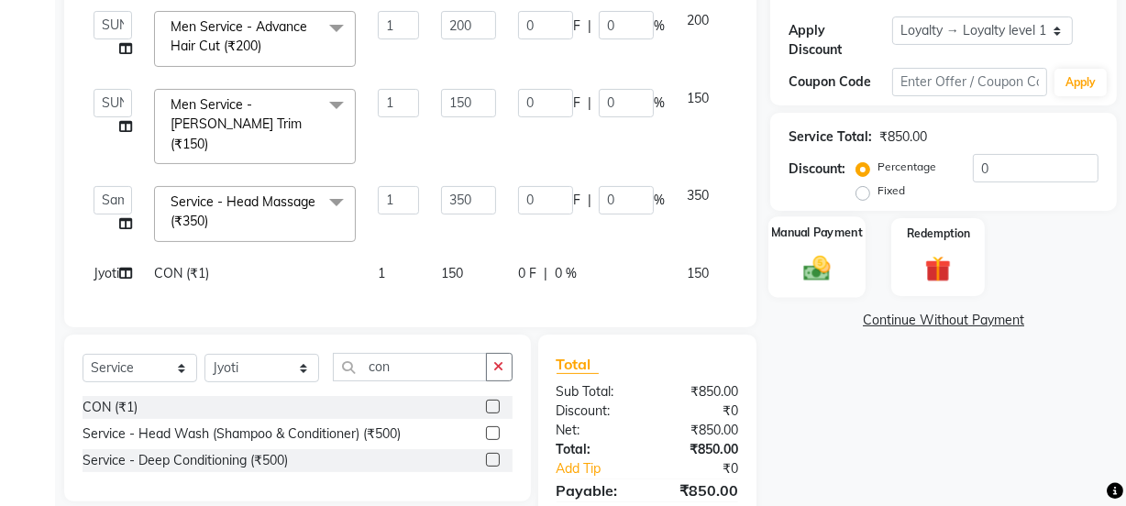
click at [846, 251] on div "Manual Payment" at bounding box center [817, 257] width 97 height 82
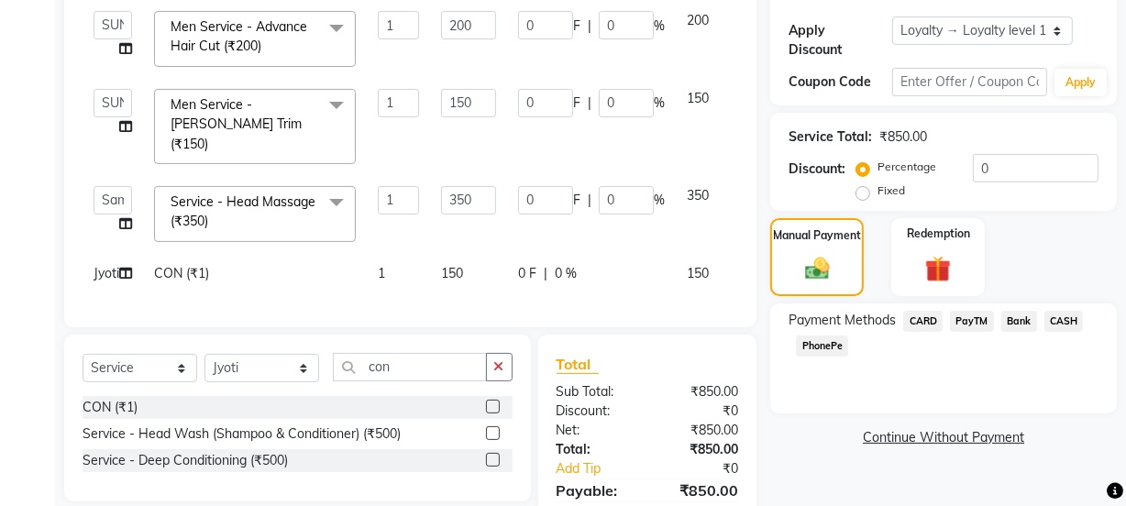
click at [980, 316] on span "PayTM" at bounding box center [972, 321] width 44 height 21
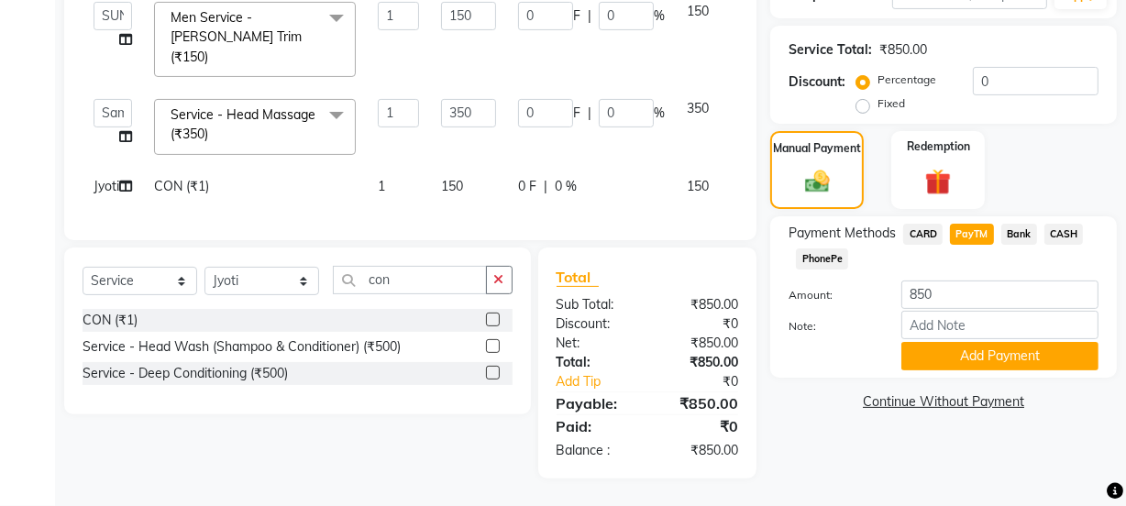
scroll to position [402, 0]
click at [953, 342] on button "Add Payment" at bounding box center [1000, 356] width 197 height 28
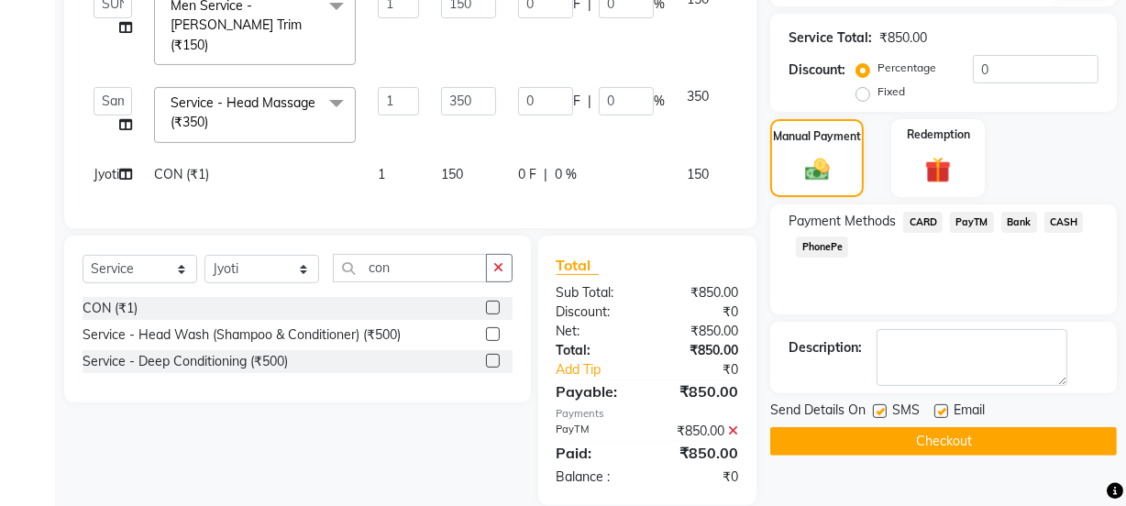
click at [945, 408] on label at bounding box center [942, 412] width 14 height 14
click at [945, 408] on input "checkbox" at bounding box center [941, 412] width 12 height 12
checkbox input "false"
click at [881, 410] on label at bounding box center [880, 412] width 14 height 14
click at [881, 410] on input "checkbox" at bounding box center [879, 412] width 12 height 12
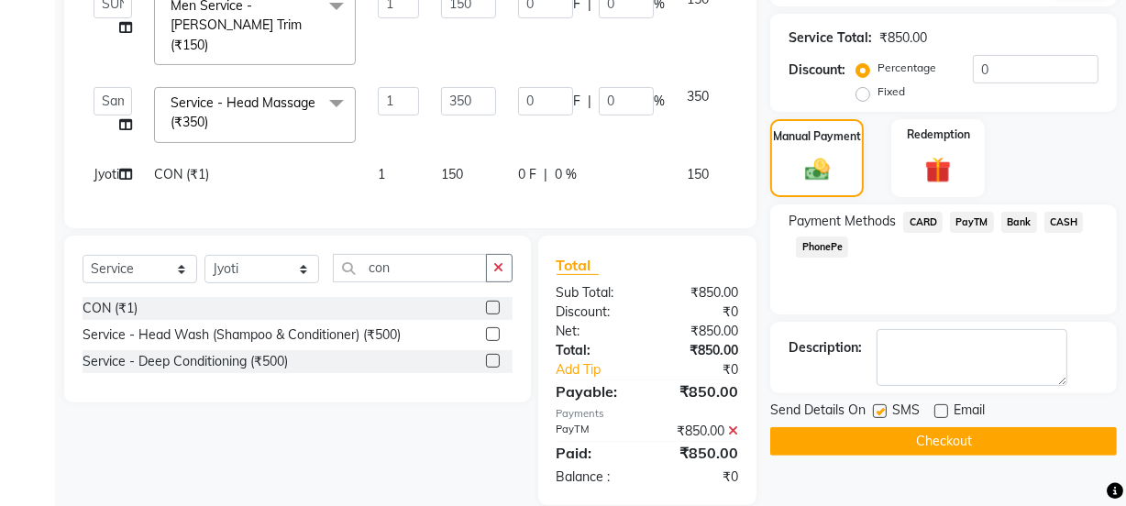
checkbox input "false"
click at [889, 441] on button "Checkout" at bounding box center [943, 441] width 347 height 28
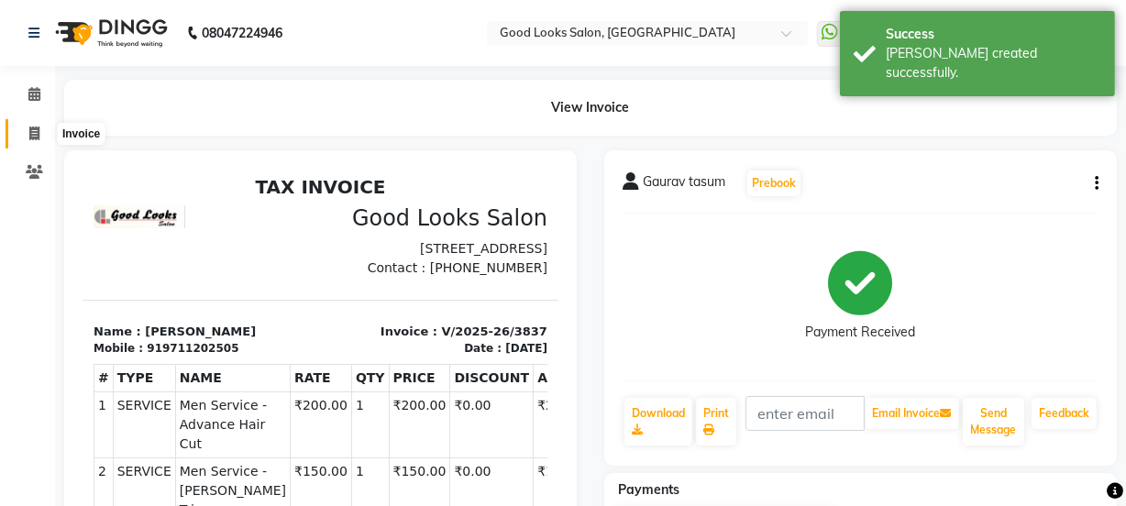
click at [31, 139] on icon at bounding box center [34, 134] width 10 height 14
select select "service"
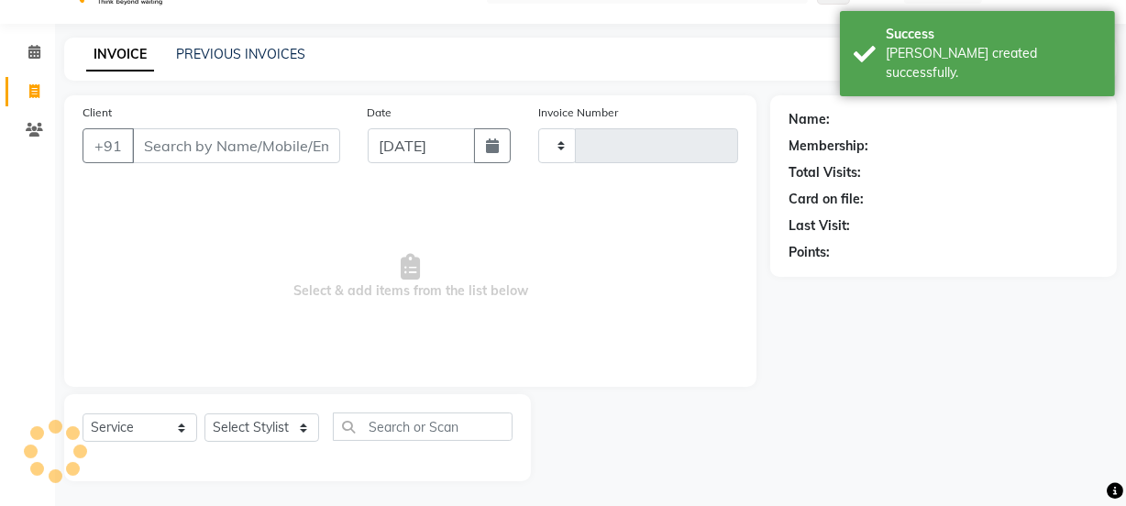
type input "3838"
select select "4230"
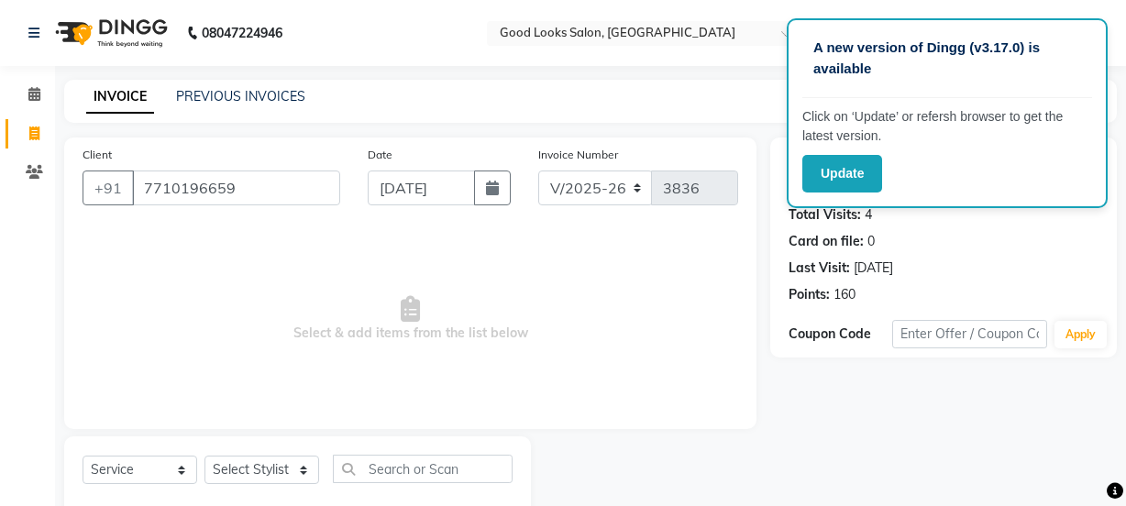
select select "4230"
select select "service"
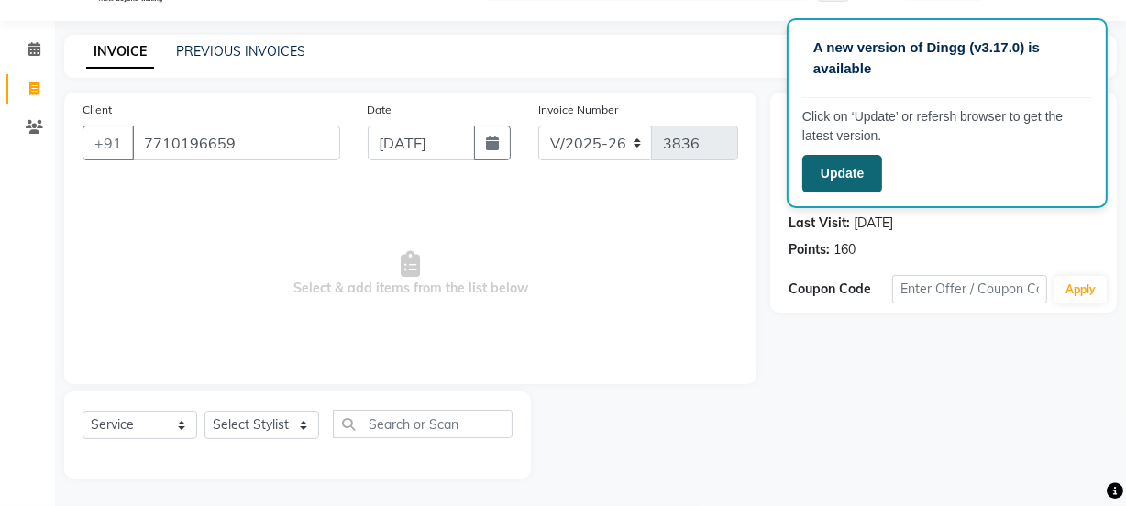
click at [867, 173] on button "Update" at bounding box center [843, 174] width 80 height 38
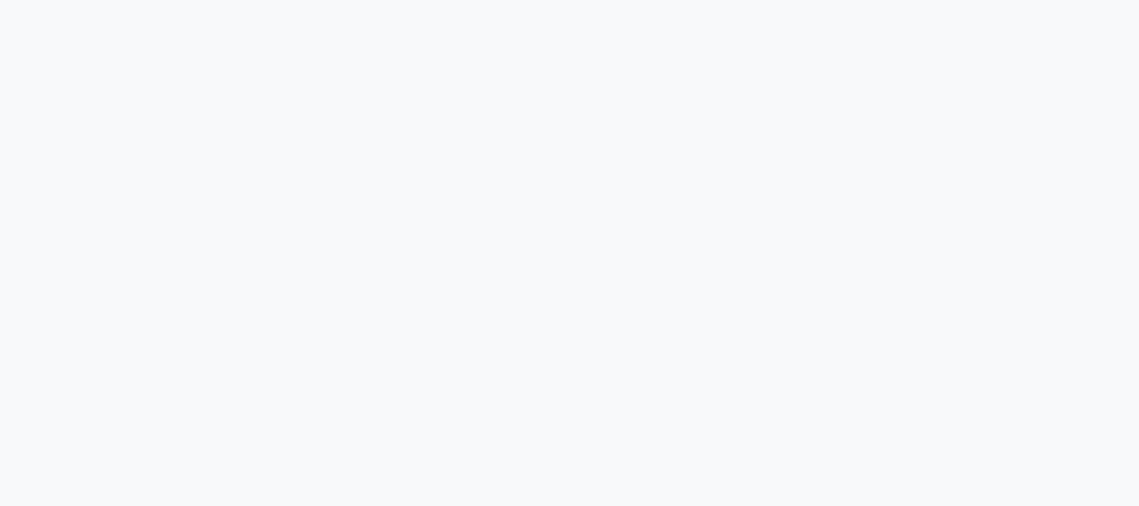
select select "service"
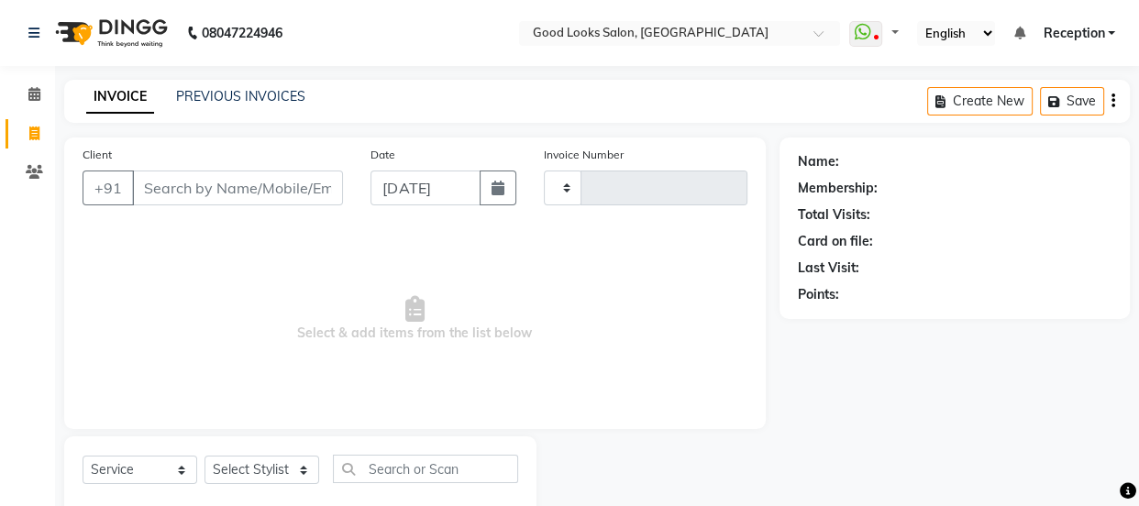
type input "3840"
select select "4230"
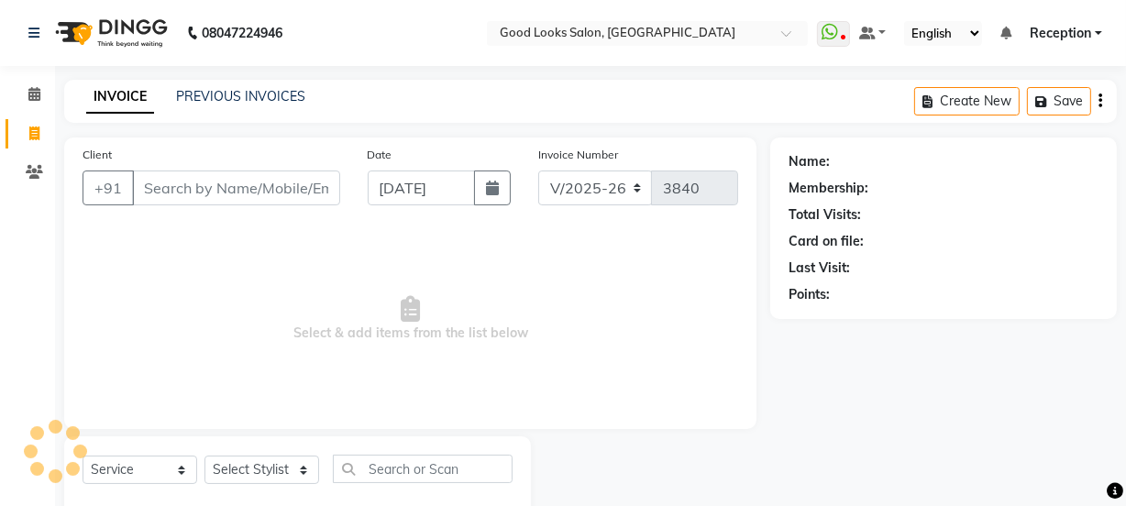
click at [222, 194] on input "Client" at bounding box center [236, 188] width 208 height 35
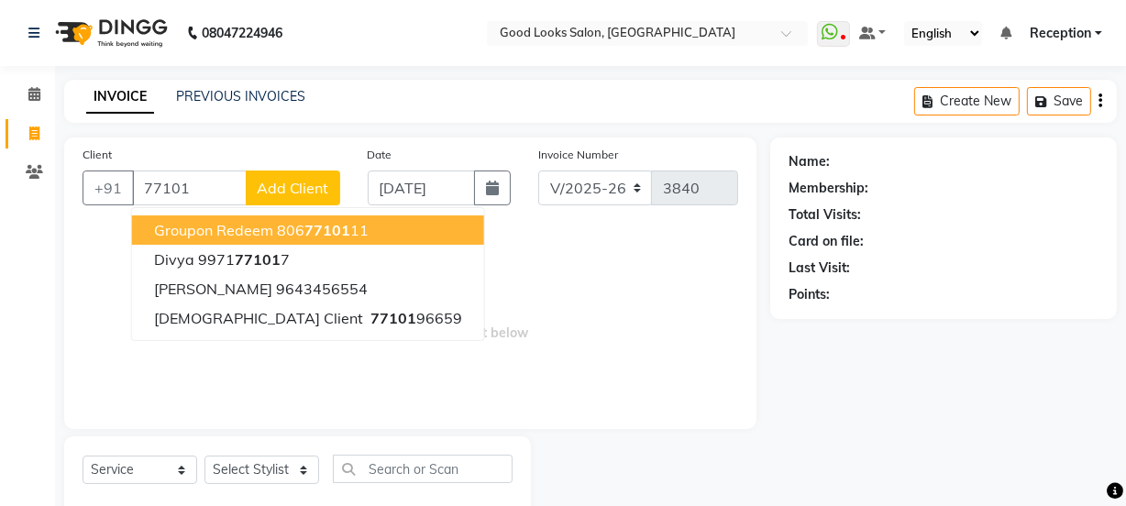
click at [147, 180] on input "77101" at bounding box center [189, 188] width 115 height 35
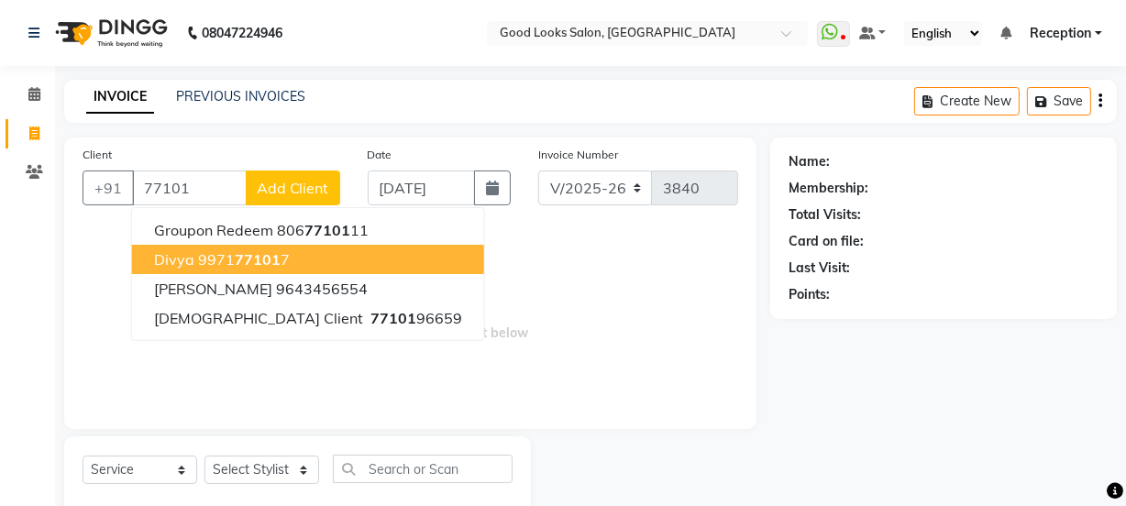
click at [224, 191] on input "77101" at bounding box center [189, 188] width 115 height 35
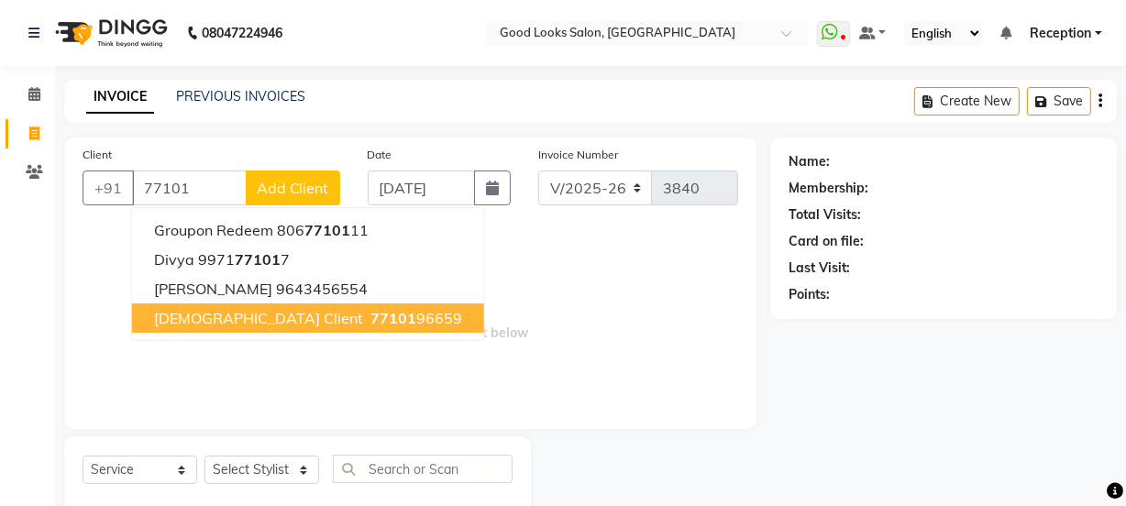
click at [257, 335] on ngb-typeahead-window "Groupon Redeem 806 77101 11 Divya 9971 77101 7 Shakshi 9643456554 Shimani Clien…" at bounding box center [308, 274] width 354 height 134
click at [367, 324] on ngb-highlight "77101 96659" at bounding box center [414, 318] width 95 height 18
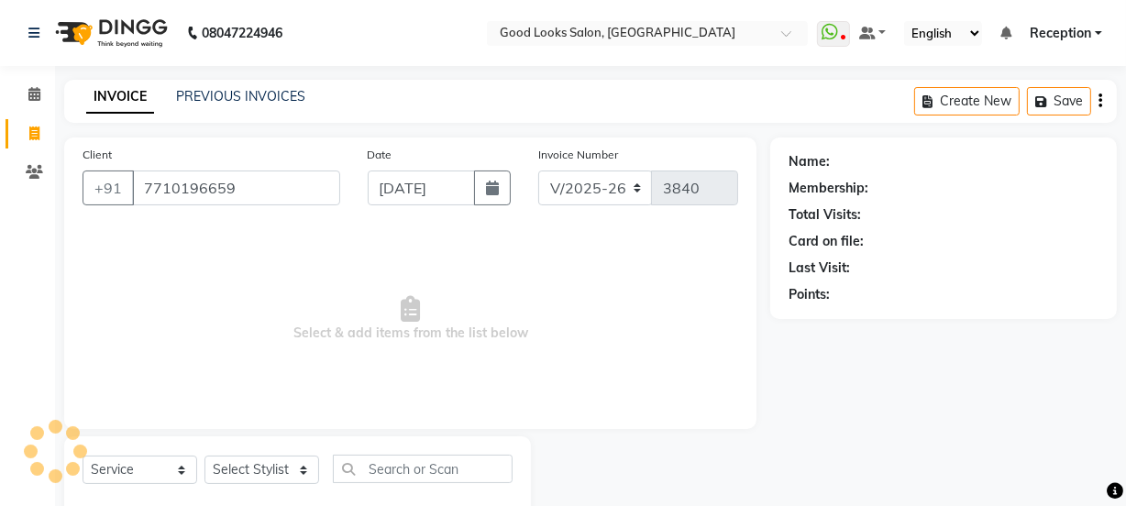
type input "7710196659"
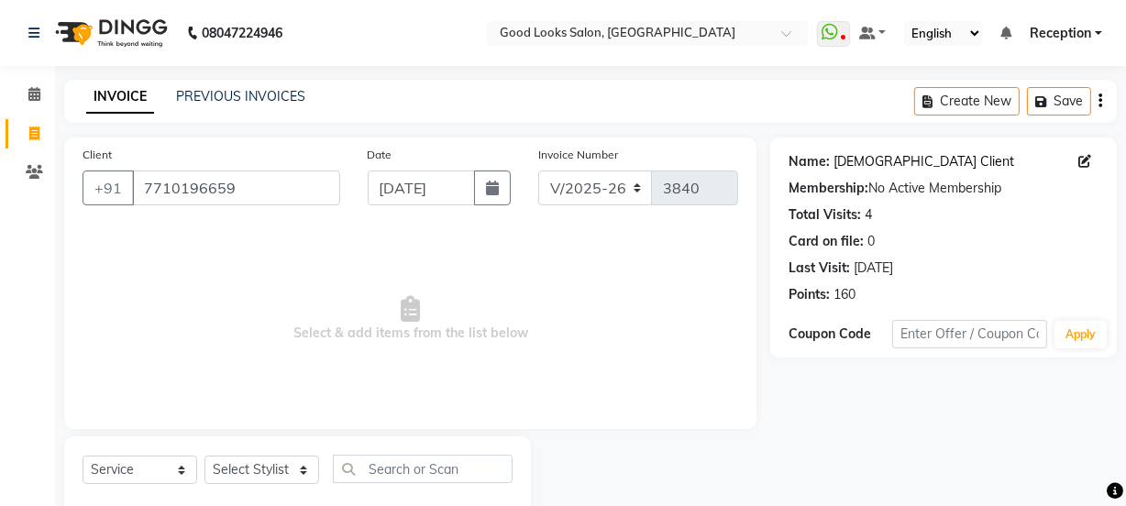
click at [868, 161] on link "Shimani Client" at bounding box center [924, 161] width 181 height 19
click at [267, 482] on select "Select Stylist [PERSON_NAME] Manager [PERSON_NAME] Pooja [PERSON_NAME] Raman 2 …" at bounding box center [262, 470] width 115 height 28
select select "70835"
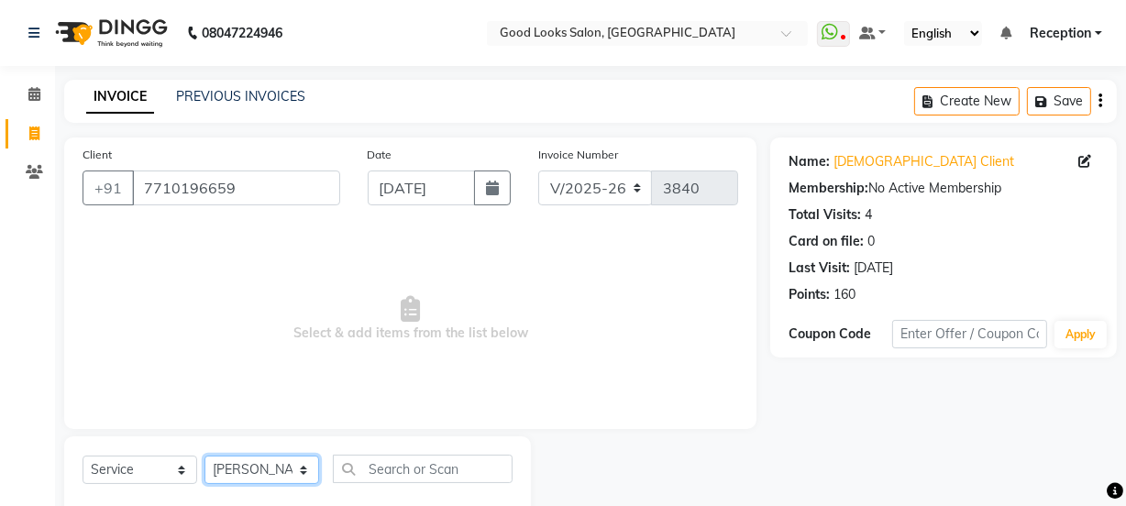
click at [205, 456] on select "Select Stylist Farahan Jyoti Manager Nihal Pooja Prachi Raman Raman 2 Reception…" at bounding box center [262, 470] width 115 height 28
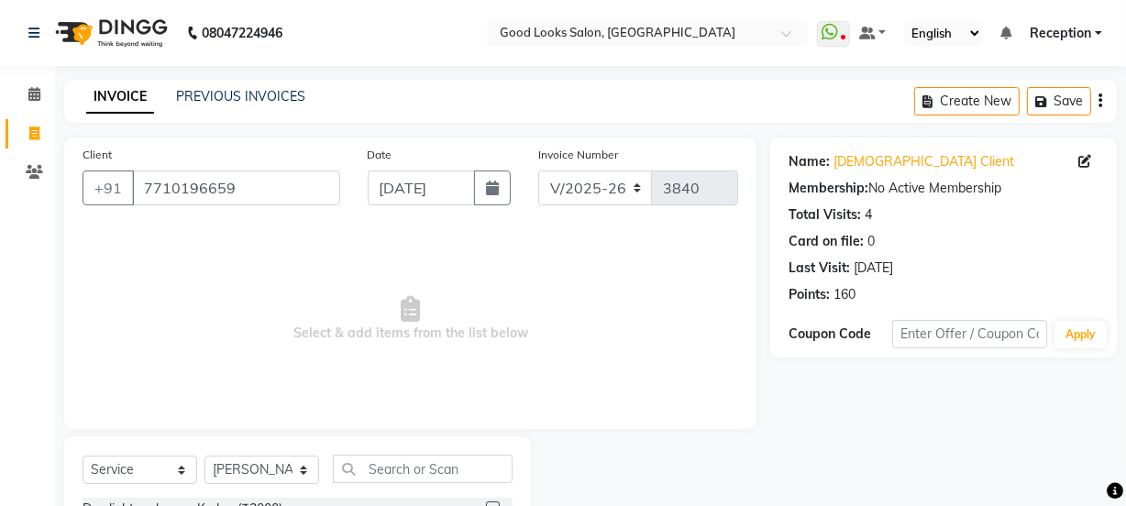
drag, startPoint x: 366, startPoint y: 449, endPoint x: 370, endPoint y: 465, distance: 16.9
click at [370, 475] on input "text" at bounding box center [423, 469] width 180 height 28
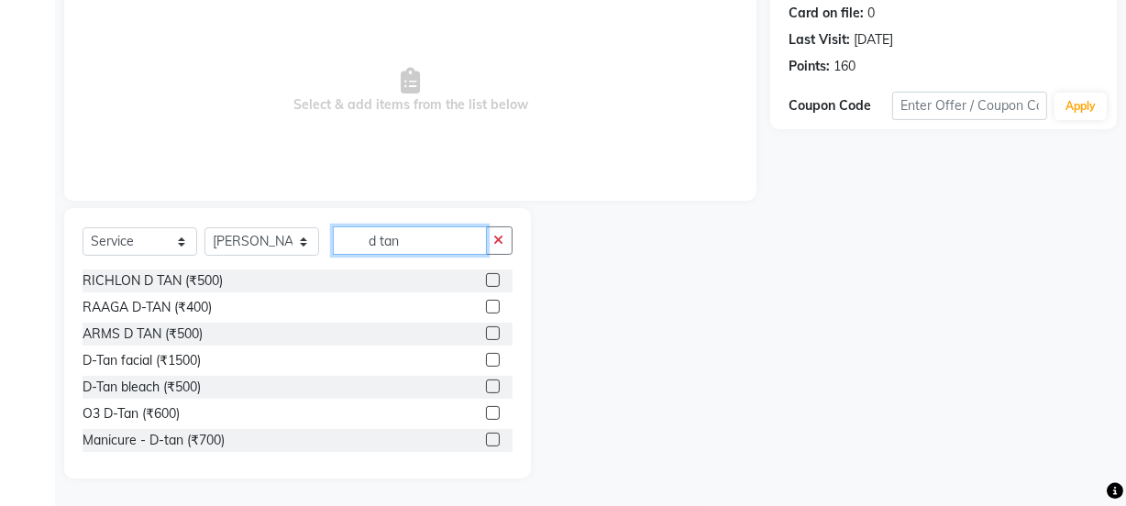
scroll to position [83, 0]
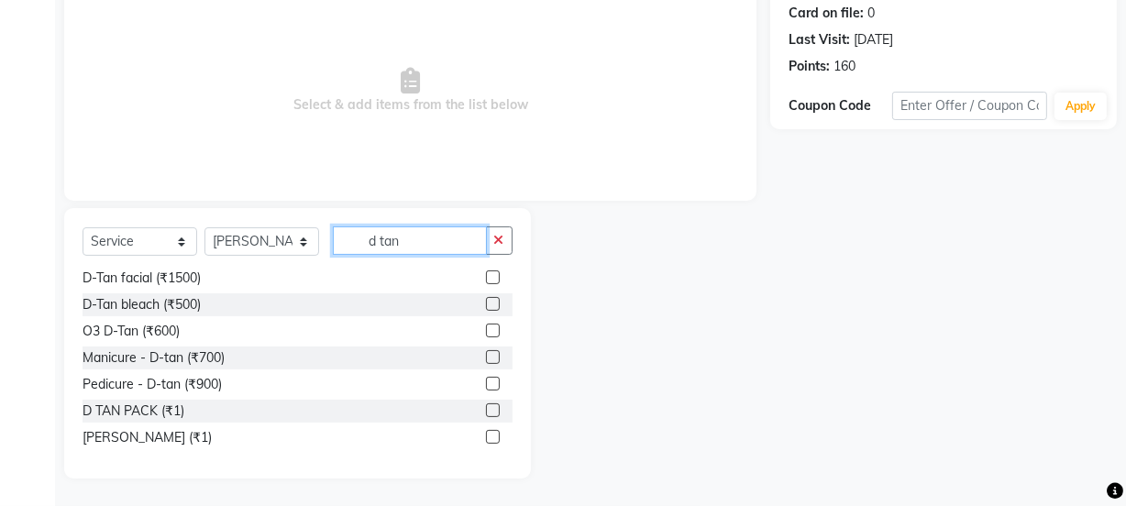
type input "d tan"
click at [486, 414] on label at bounding box center [493, 411] width 14 height 14
click at [486, 414] on input "checkbox" at bounding box center [492, 411] width 12 height 12
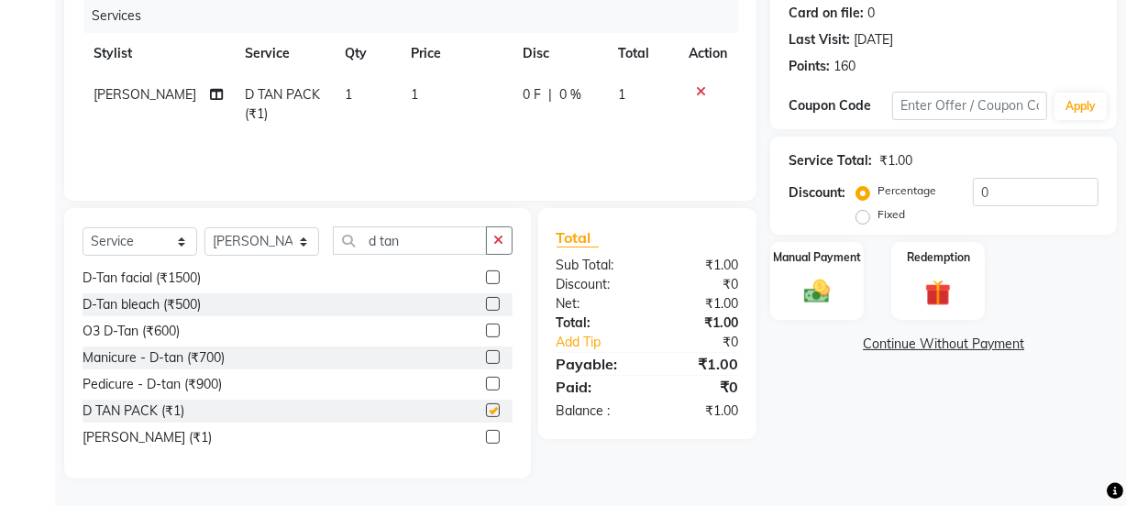
checkbox input "false"
click at [479, 85] on td "1" at bounding box center [456, 104] width 113 height 61
select select "70835"
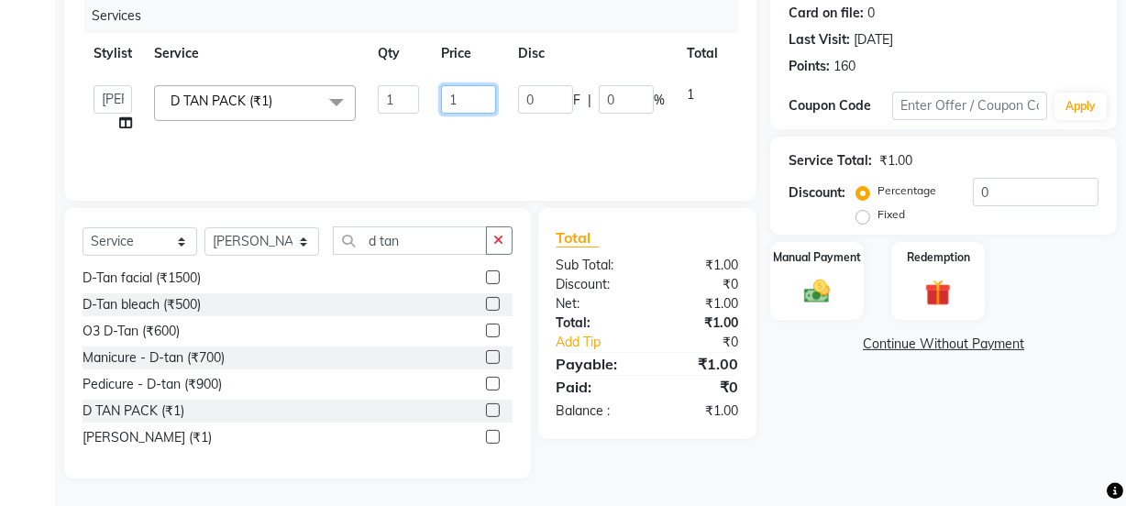
drag, startPoint x: 478, startPoint y: 95, endPoint x: 359, endPoint y: 87, distance: 119.5
click at [382, 84] on tr "Farahan Jyoti Manager Nihal Pooja Prachi Raman Raman 2 Reception RIHAN Sameer S…" at bounding box center [436, 109] width 707 height 70
type input "300"
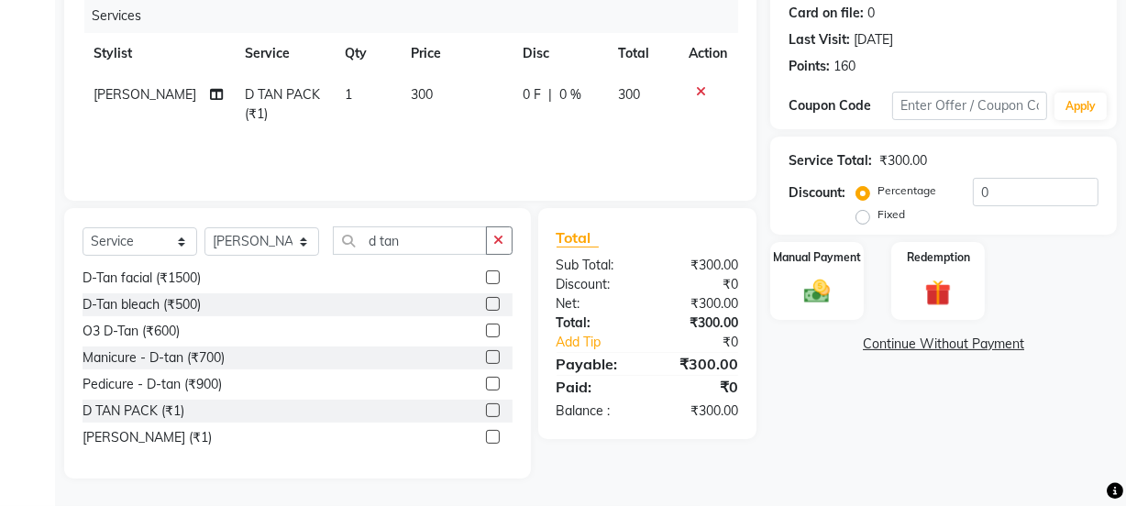
click at [360, 95] on tr "Prachi D TAN PACK (₹1) 1 300 0 F | 0 % 300" at bounding box center [411, 104] width 656 height 61
drag, startPoint x: 407, startPoint y: 238, endPoint x: 318, endPoint y: 233, distance: 89.1
click at [333, 236] on input "d tan" at bounding box center [410, 241] width 154 height 28
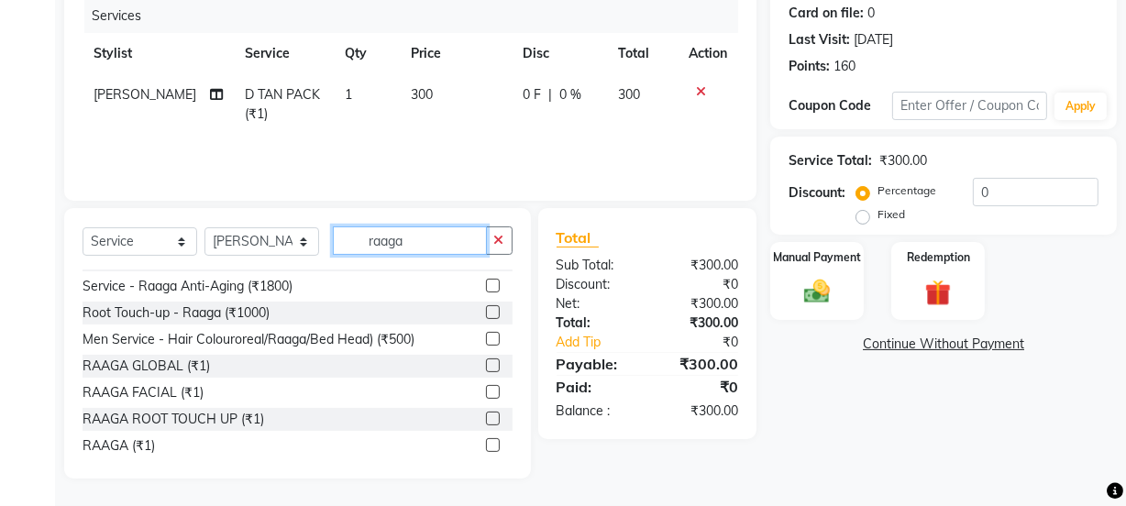
scroll to position [215, 0]
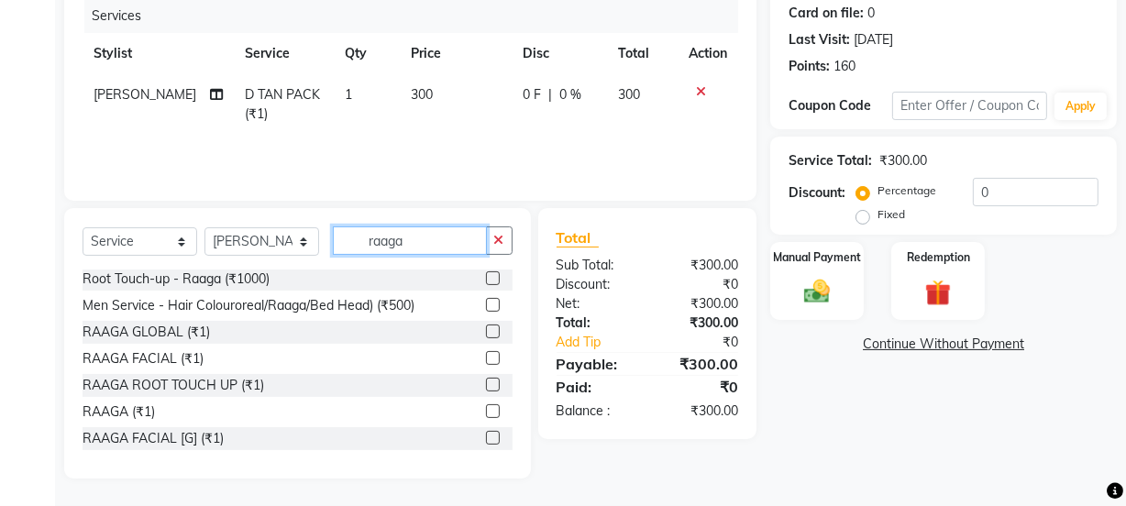
type input "raaga"
drag, startPoint x: 482, startPoint y: 355, endPoint x: 476, endPoint y: 345, distance: 11.5
click at [486, 352] on label at bounding box center [493, 358] width 14 height 14
click at [486, 353] on input "checkbox" at bounding box center [492, 359] width 12 height 12
checkbox input "true"
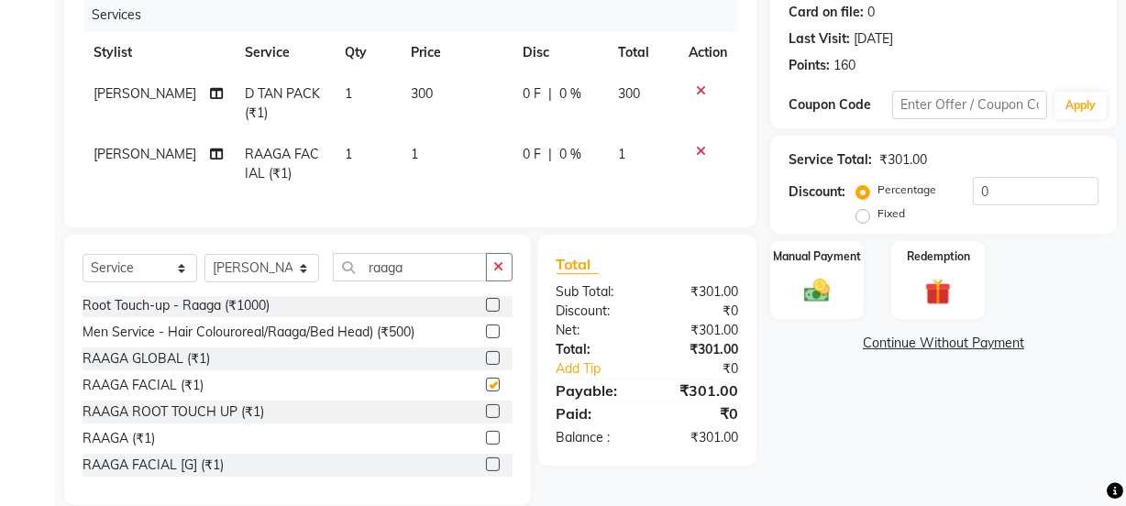
click at [475, 193] on td "1" at bounding box center [456, 164] width 113 height 61
select select "70835"
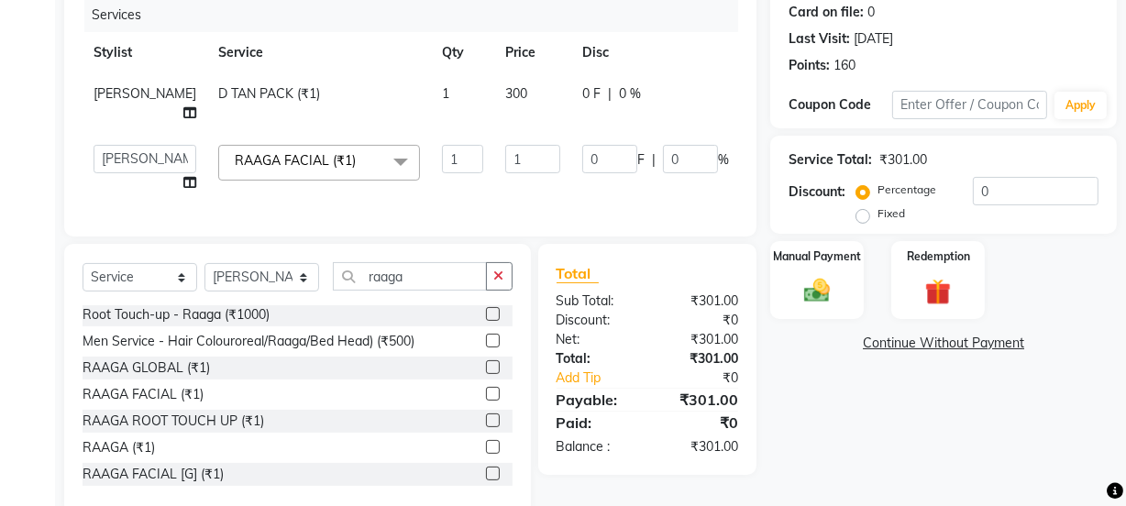
checkbox input "false"
click at [494, 176] on td "1" at bounding box center [532, 169] width 77 height 70
click at [505, 165] on input "1" at bounding box center [532, 159] width 55 height 28
type input "1000"
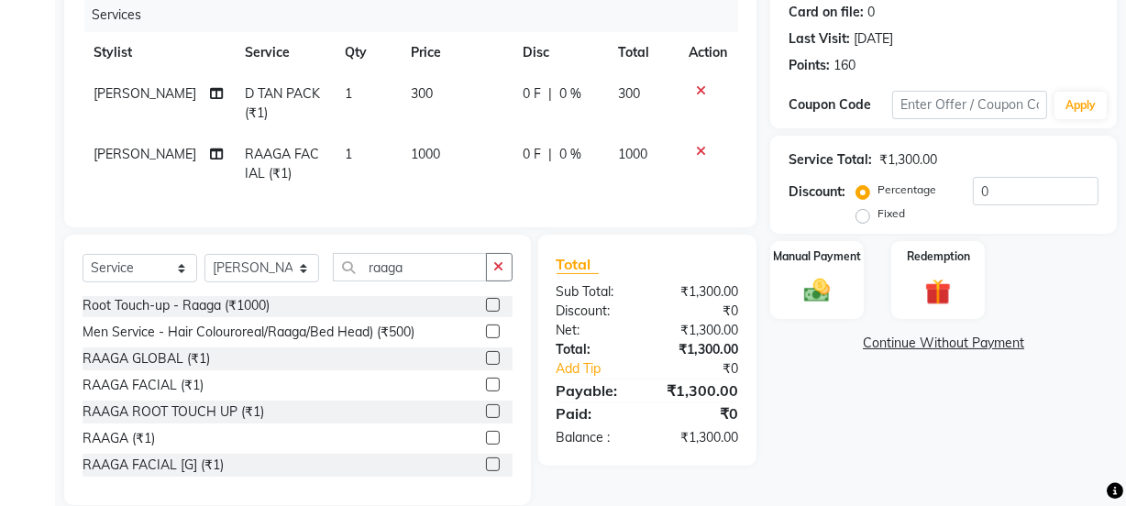
drag, startPoint x: 483, startPoint y: 176, endPoint x: 493, endPoint y: 226, distance: 50.5
click at [485, 178] on td "1000" at bounding box center [456, 164] width 113 height 61
select select "70835"
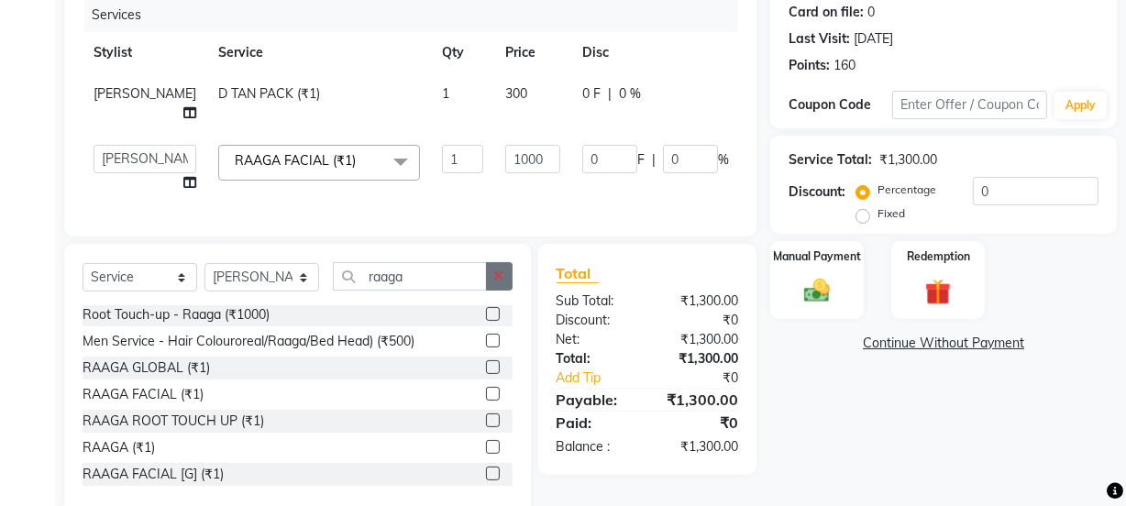
click at [496, 279] on button "button" at bounding box center [499, 276] width 27 height 28
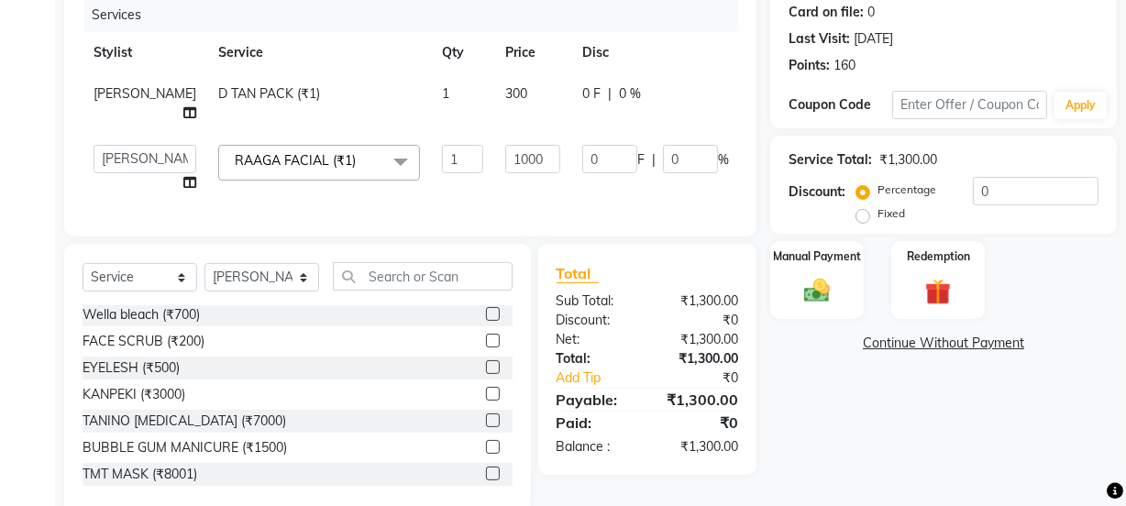
drag, startPoint x: 218, startPoint y: 308, endPoint x: 219, endPoint y: 291, distance: 17.5
click at [217, 305] on div "Select Service Product Membership Package Voucher Prepaid Gift Card Select Styl…" at bounding box center [298, 283] width 430 height 43
click at [219, 291] on select "Select Stylist Farahan Jyoti Manager Nihal Pooja Prachi Raman Raman 2 Reception…" at bounding box center [262, 277] width 115 height 28
select select "22725"
click at [205, 276] on select "Select Stylist Farahan Jyoti Manager Nihal Pooja Prachi Raman Raman 2 Reception…" at bounding box center [262, 277] width 115 height 28
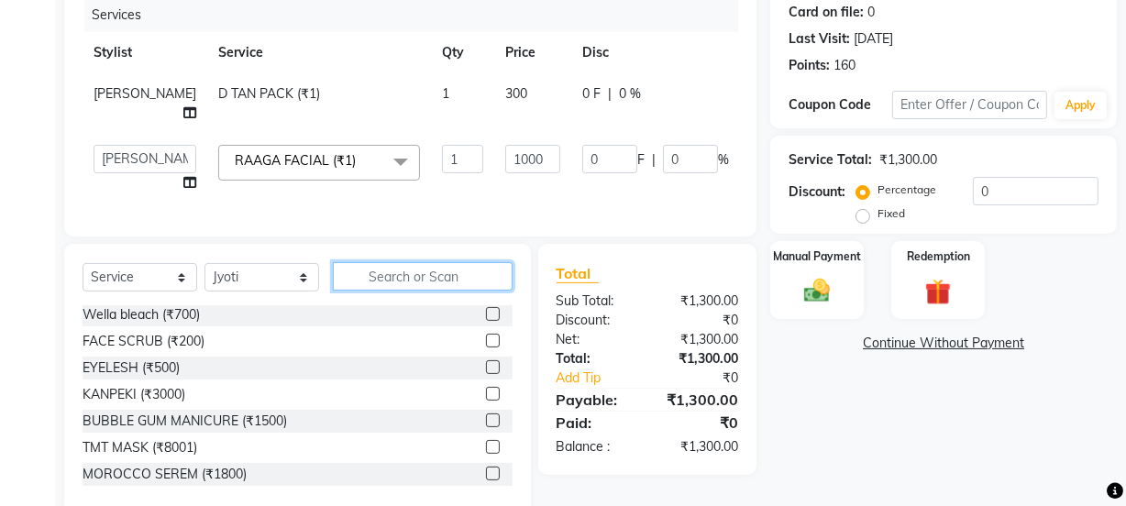
click at [386, 291] on input "text" at bounding box center [423, 276] width 180 height 28
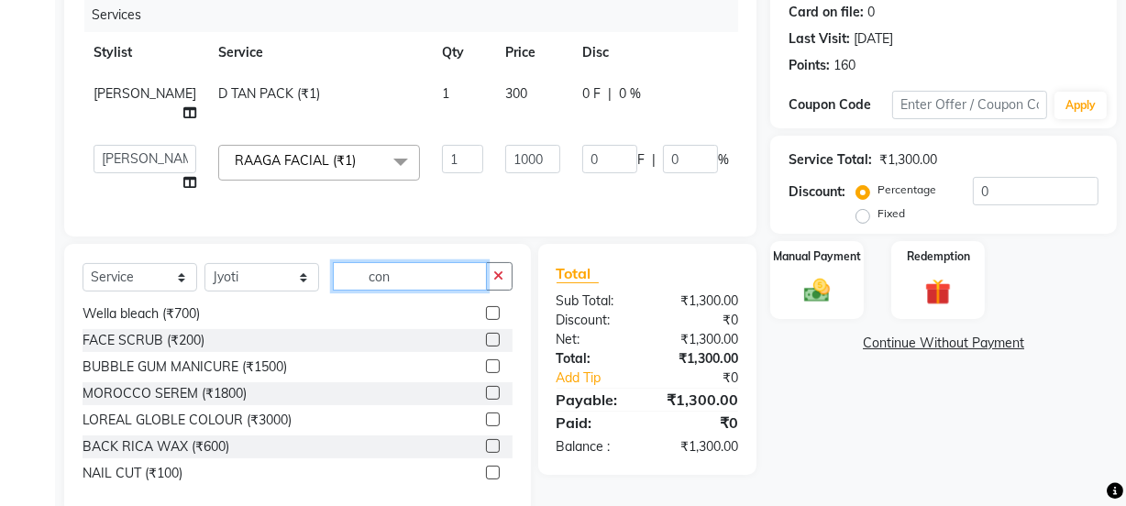
scroll to position [0, 0]
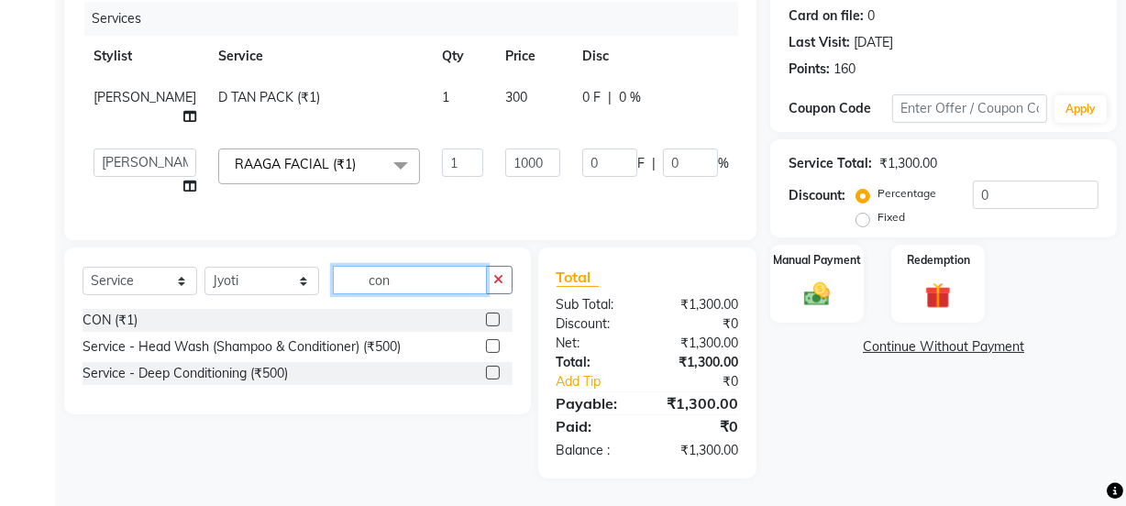
type input "con"
click at [497, 327] on label at bounding box center [493, 320] width 14 height 14
click at [497, 327] on input "checkbox" at bounding box center [492, 321] width 12 height 12
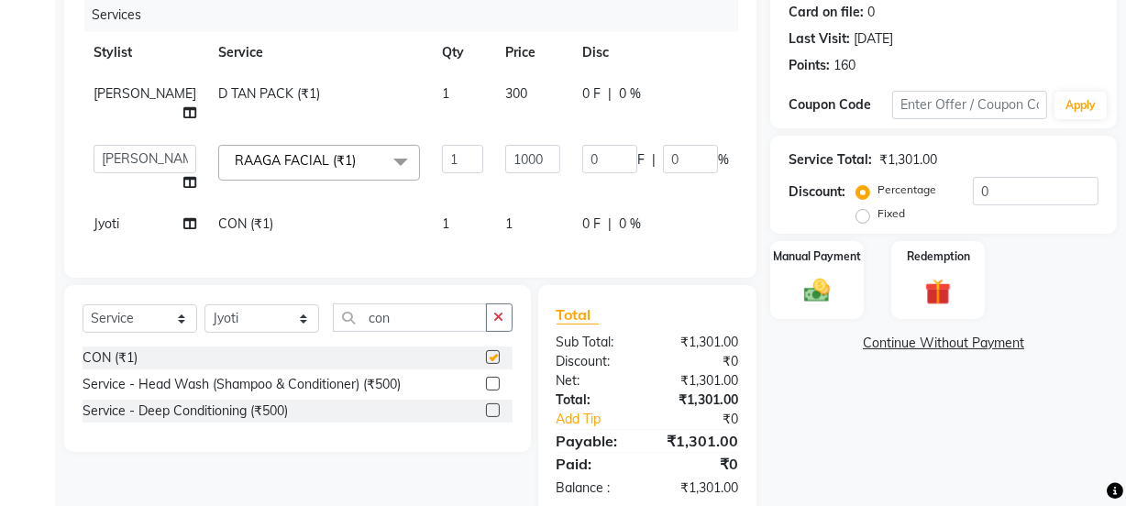
click at [494, 231] on td "1" at bounding box center [532, 224] width 77 height 41
checkbox input "false"
select select "22725"
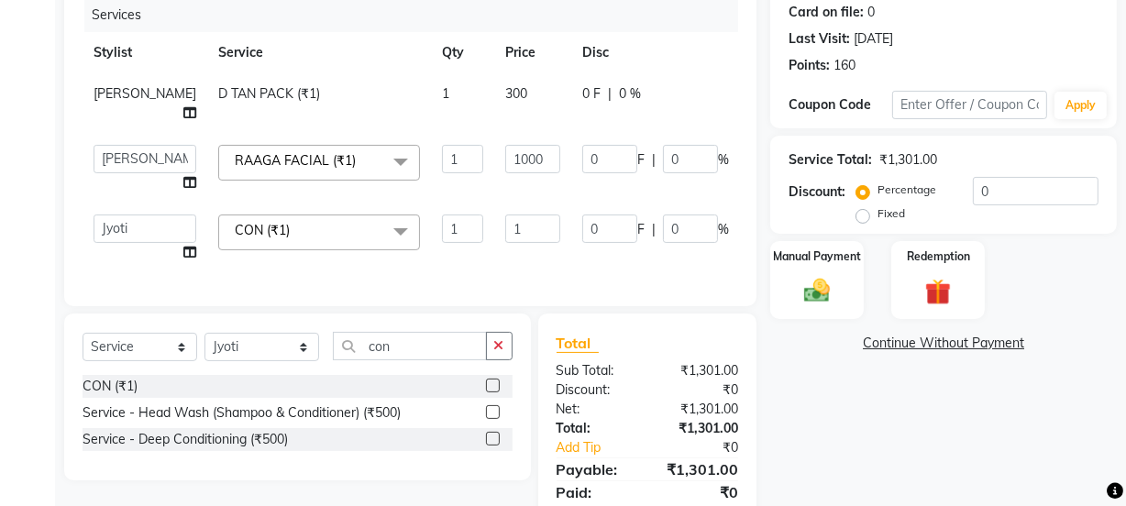
click at [413, 233] on tr "Farahan Jyoti Manager Nihal Pooja Prachi Raman Raman 2 Reception RIHAN Sameer S…" at bounding box center [468, 239] width 771 height 70
type input "200"
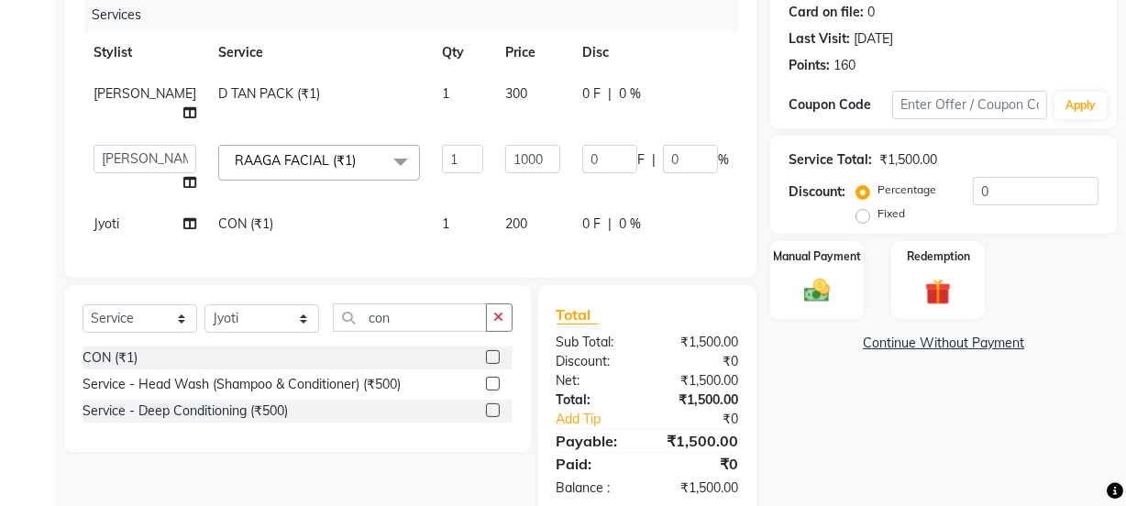
click at [494, 245] on td "200" at bounding box center [532, 224] width 77 height 41
select select "22725"
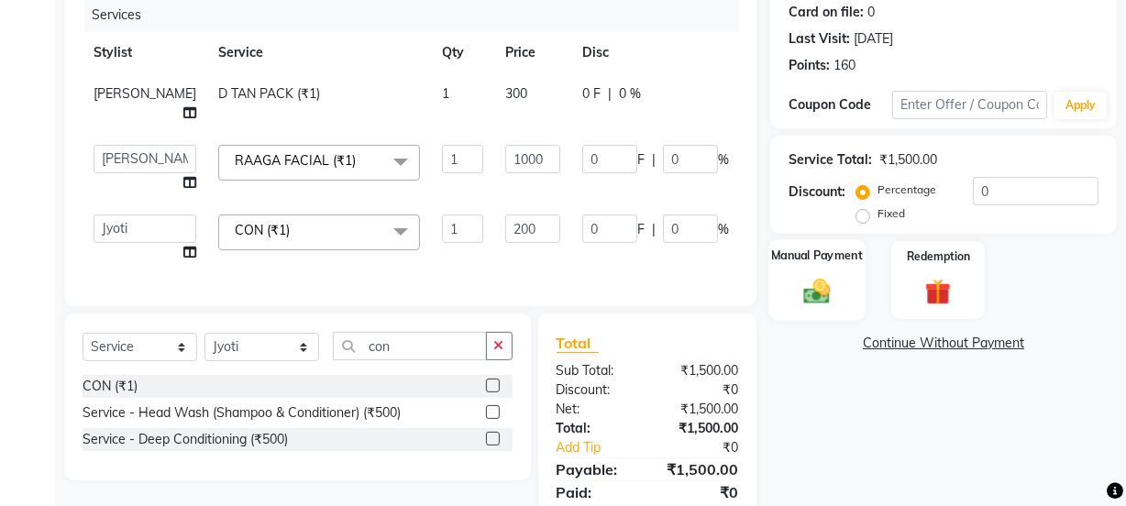
click at [846, 277] on div "Manual Payment" at bounding box center [817, 280] width 97 height 82
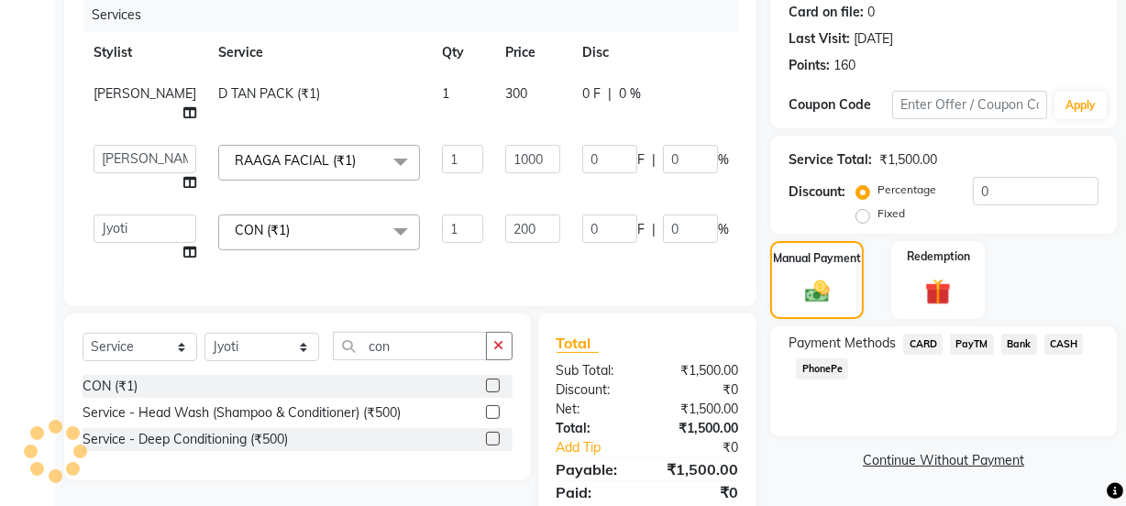
click at [1070, 342] on span "CASH" at bounding box center [1064, 344] width 39 height 21
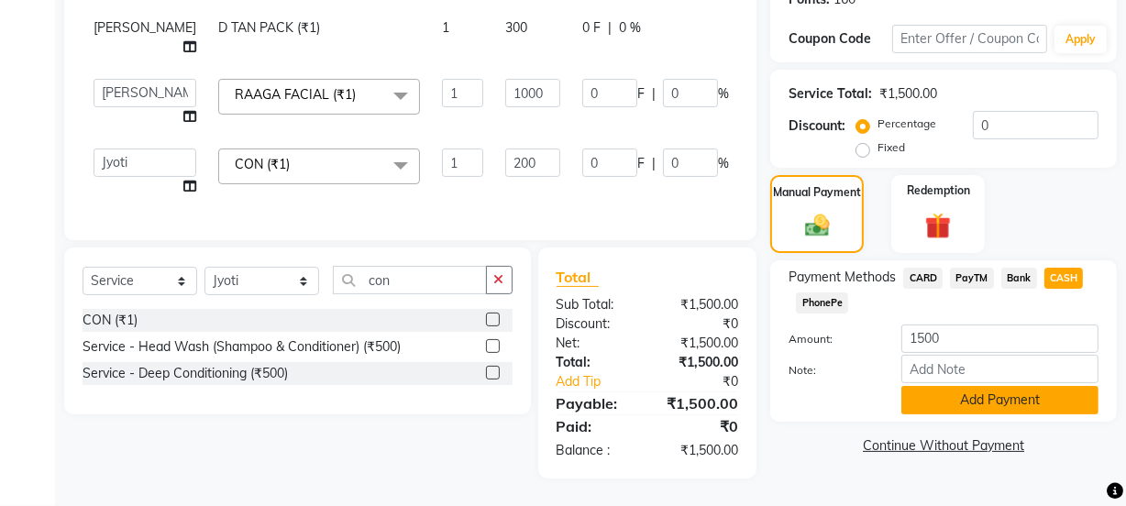
click at [1031, 386] on button "Add Payment" at bounding box center [1000, 400] width 197 height 28
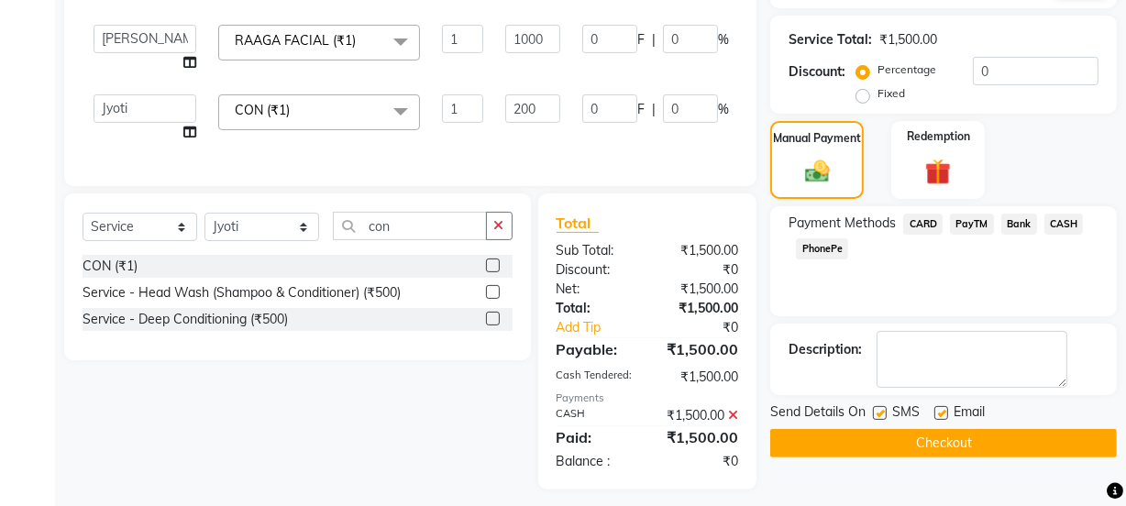
scroll to position [373, 0]
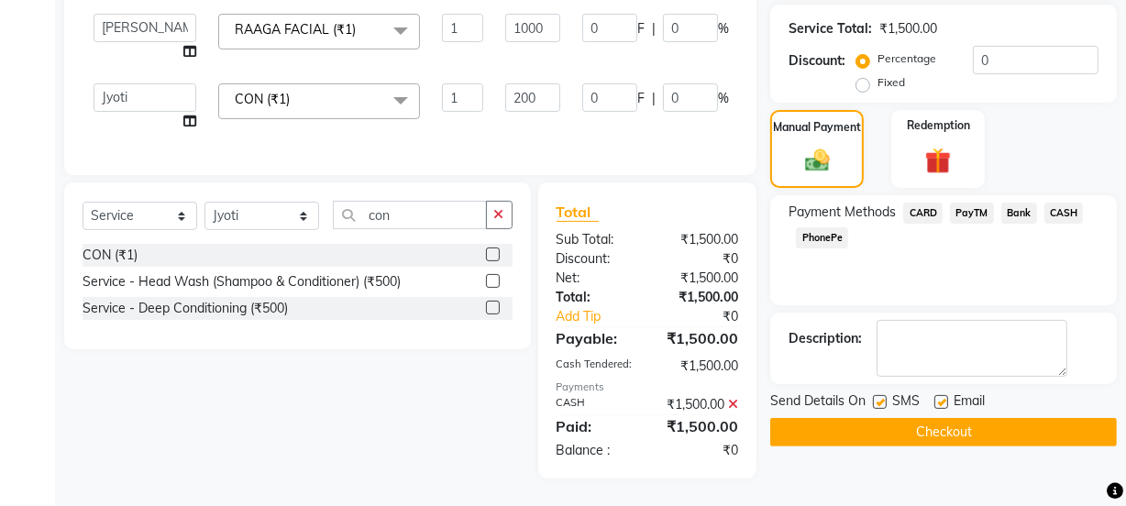
click at [943, 395] on label at bounding box center [942, 402] width 14 height 14
click at [943, 397] on input "checkbox" at bounding box center [941, 403] width 12 height 12
checkbox input "false"
click at [882, 392] on div "SMS" at bounding box center [903, 403] width 61 height 23
click at [882, 395] on label at bounding box center [880, 402] width 14 height 14
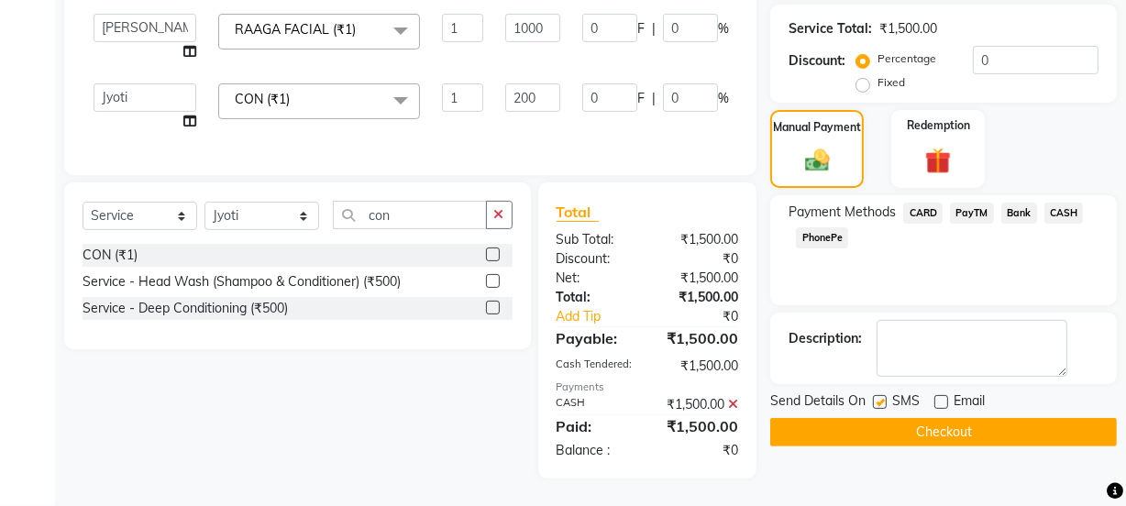
click at [882, 397] on input "checkbox" at bounding box center [879, 403] width 12 height 12
checkbox input "false"
click at [889, 418] on button "Checkout" at bounding box center [943, 432] width 347 height 28
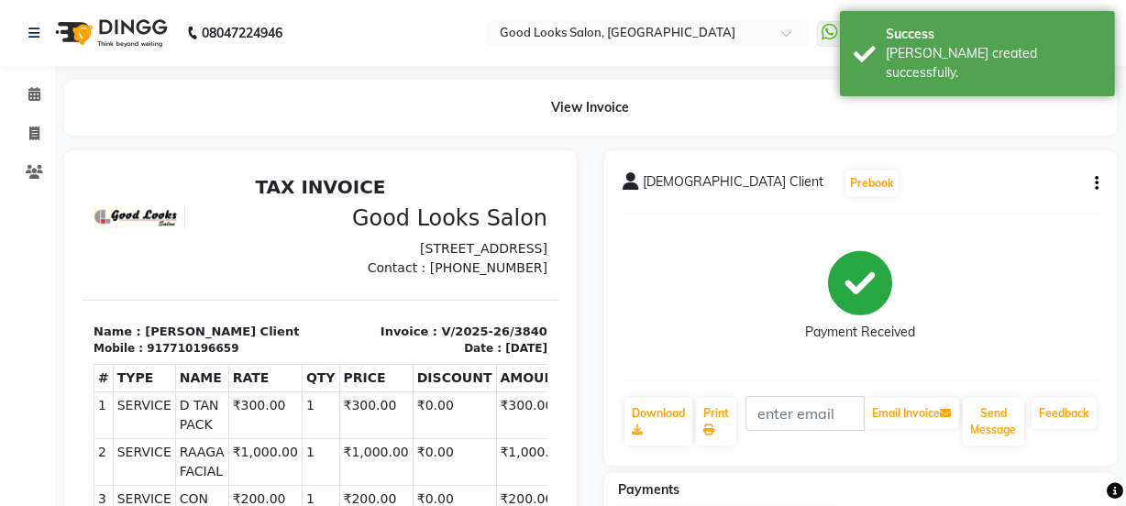
click at [1095, 184] on icon "button" at bounding box center [1097, 183] width 4 height 1
click at [1056, 199] on div "Edit Item Staff" at bounding box center [1006, 194] width 126 height 23
select select
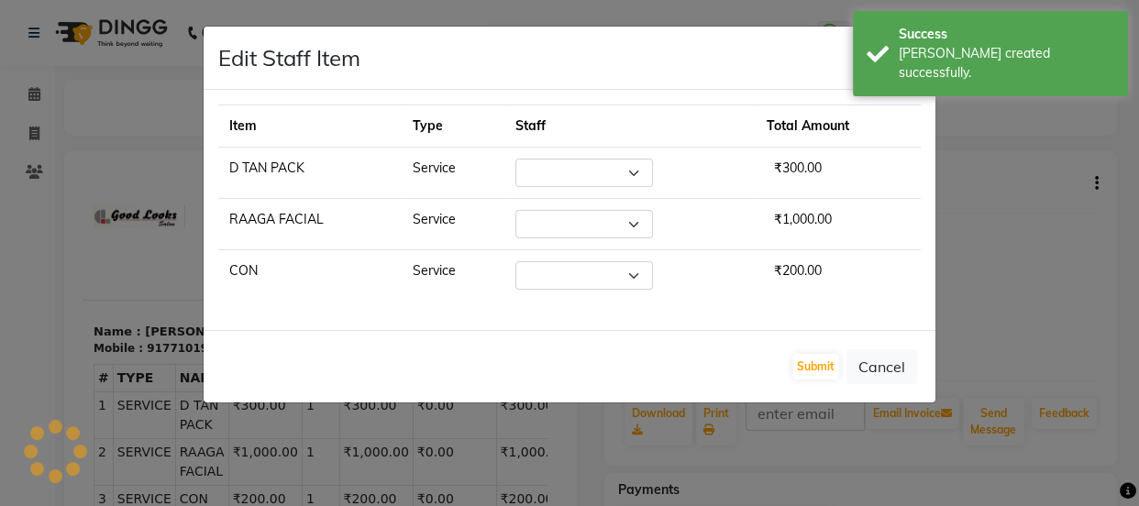
select select "70835"
select select "22725"
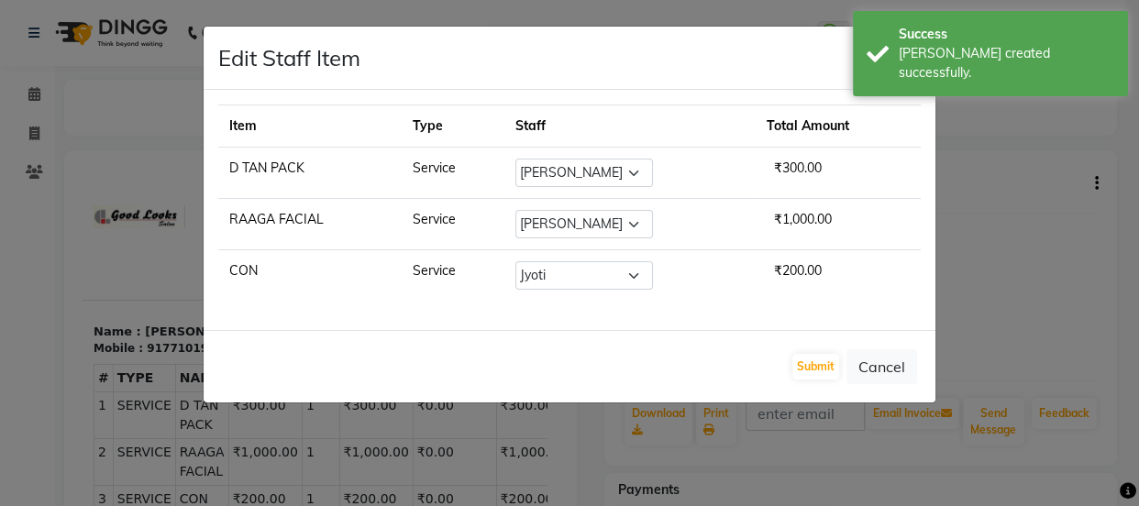
click at [1070, 254] on ngb-modal-window "Edit Staff Item × Item Type Staff Total Amount D TAN PACK Service Select Faraha…" at bounding box center [569, 253] width 1139 height 506
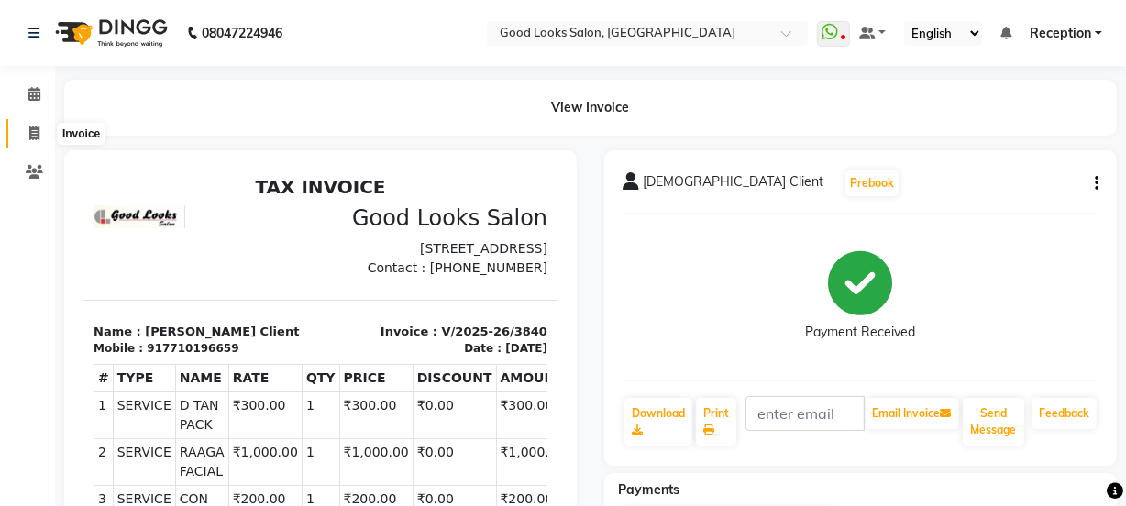
click at [38, 131] on icon at bounding box center [34, 134] width 10 height 14
select select "service"
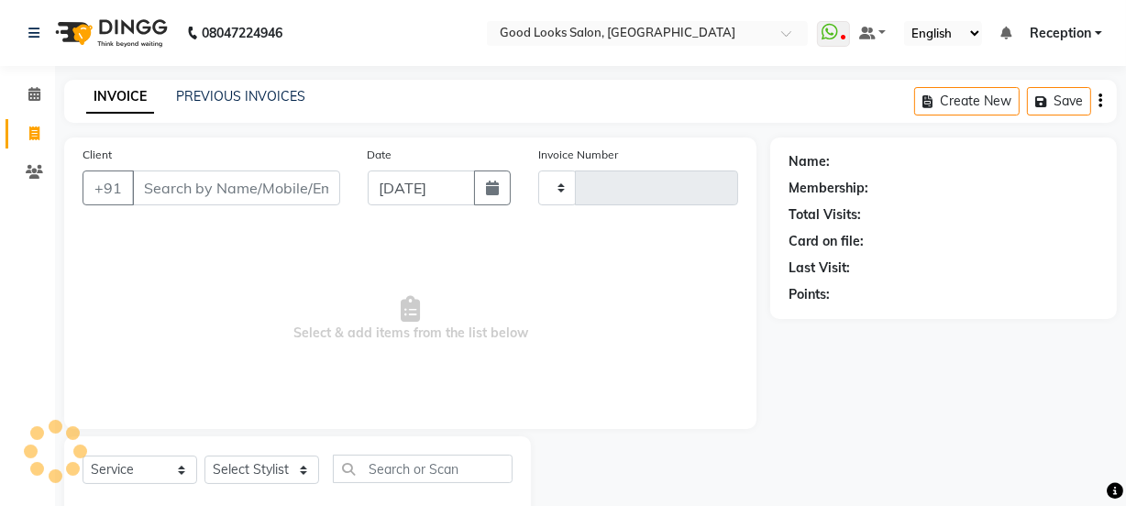
scroll to position [46, 0]
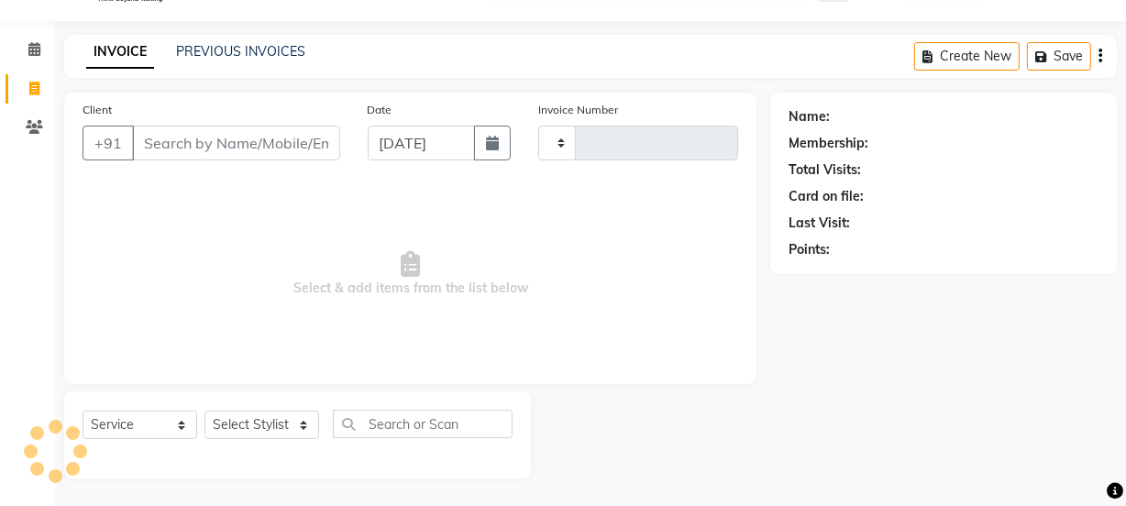
type input "3841"
select select "4230"
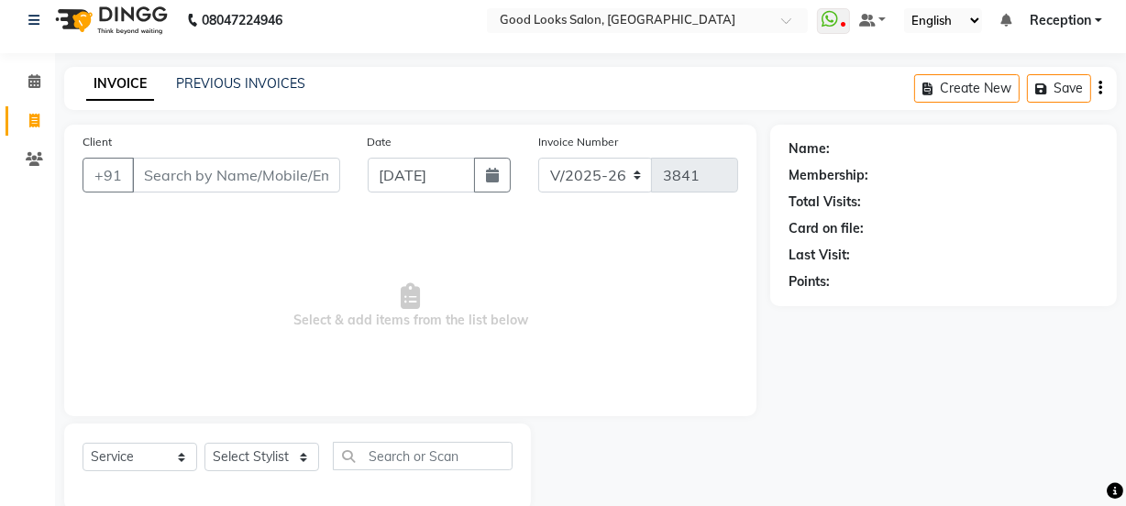
scroll to position [0, 0]
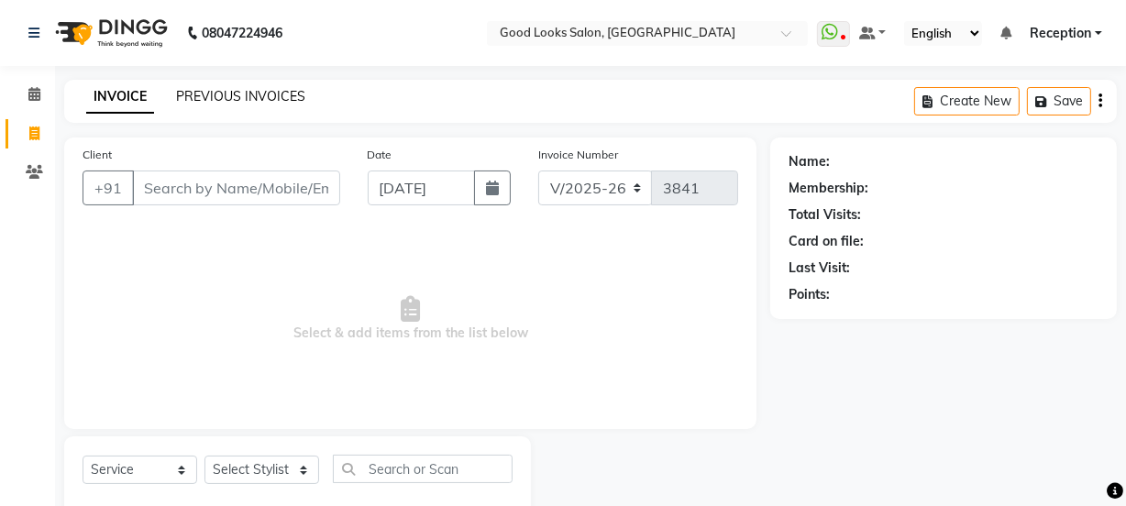
click at [205, 101] on link "PREVIOUS INVOICES" at bounding box center [240, 96] width 129 height 17
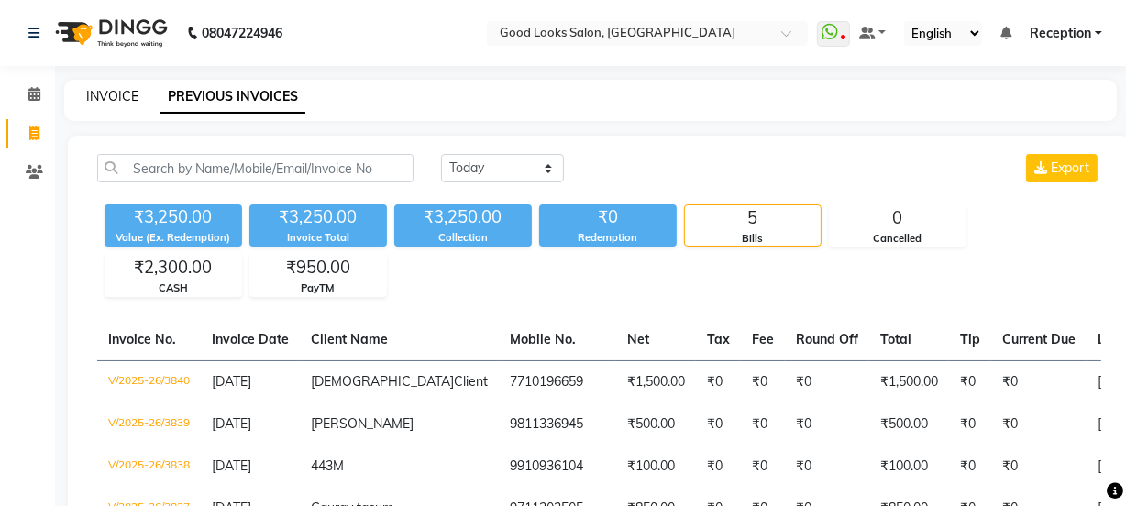
click at [107, 92] on link "INVOICE" at bounding box center [112, 96] width 52 height 17
select select "service"
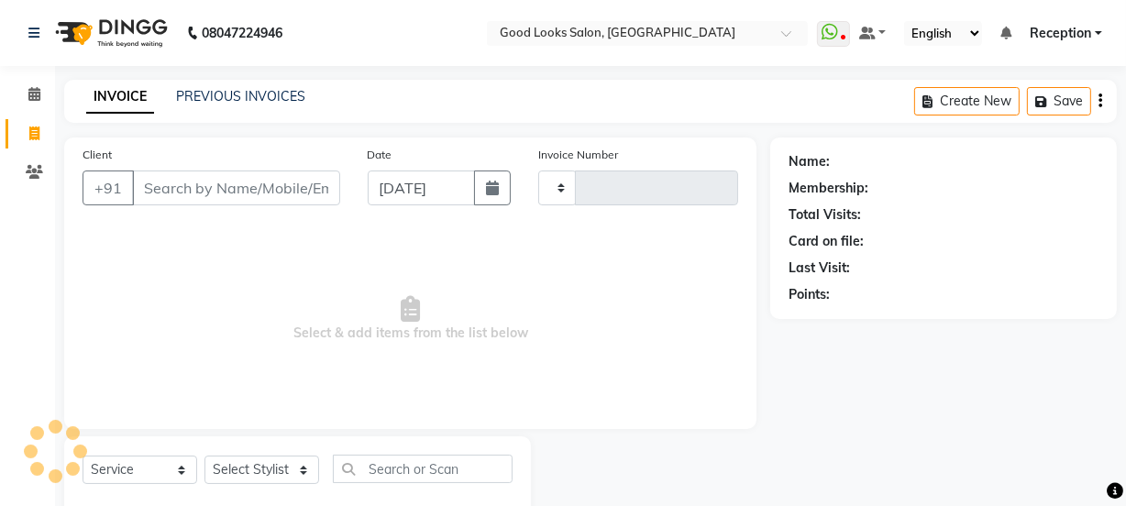
type input "3841"
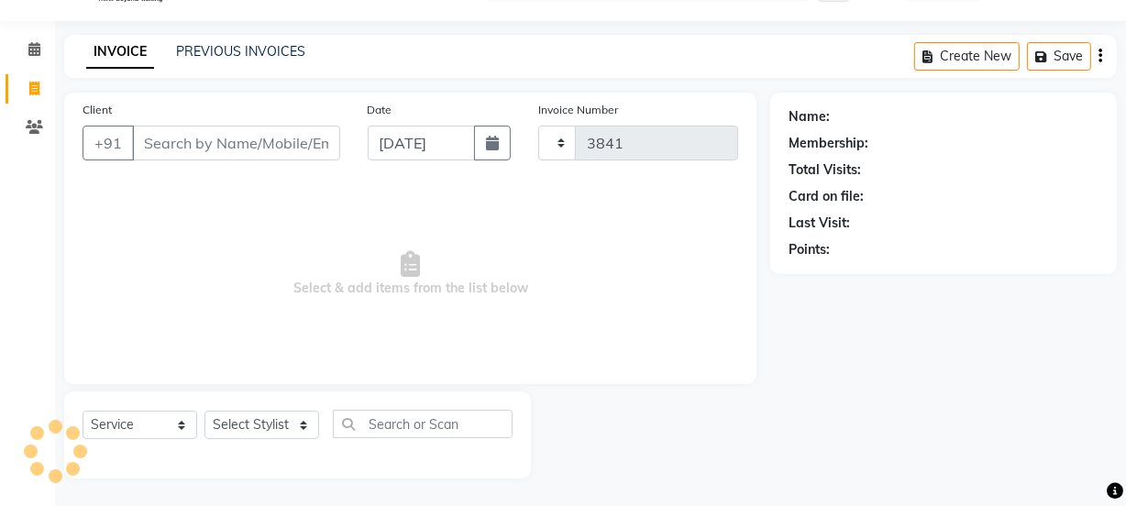
select select "4230"
click at [238, 46] on link "PREVIOUS INVOICES" at bounding box center [240, 51] width 129 height 17
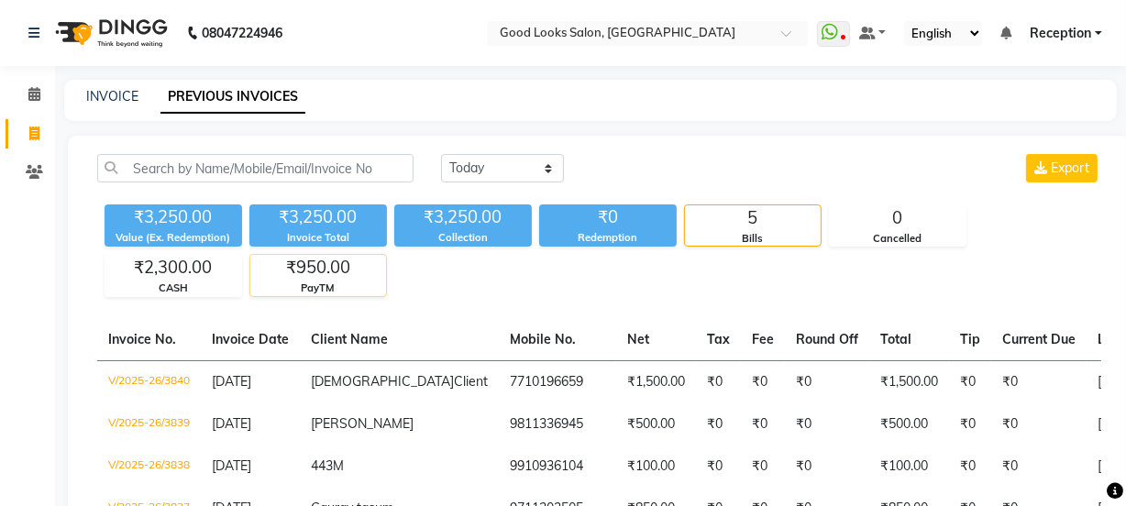
click at [323, 275] on div "₹950.00" at bounding box center [318, 268] width 136 height 26
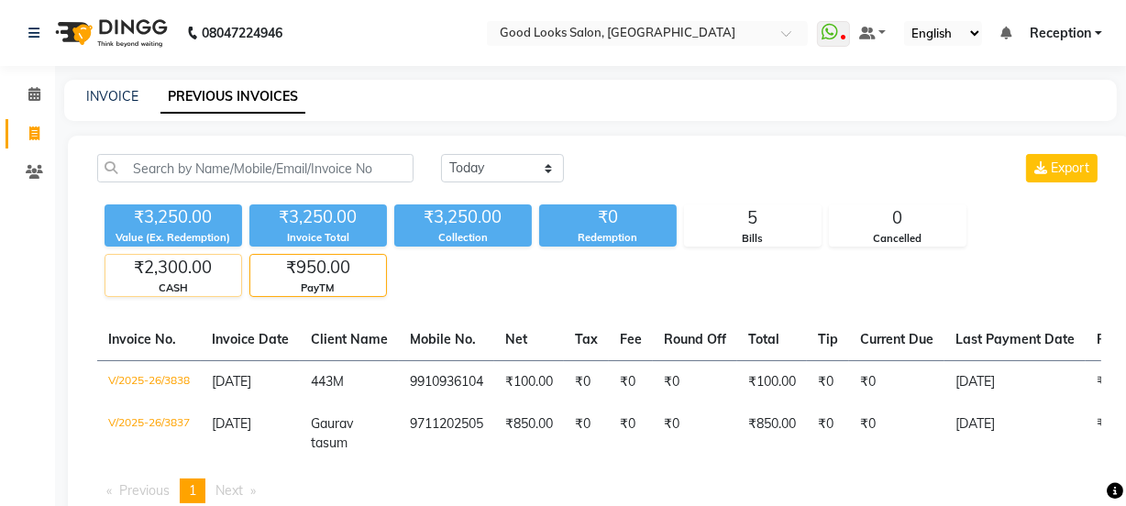
click at [160, 287] on div "CASH" at bounding box center [173, 289] width 136 height 16
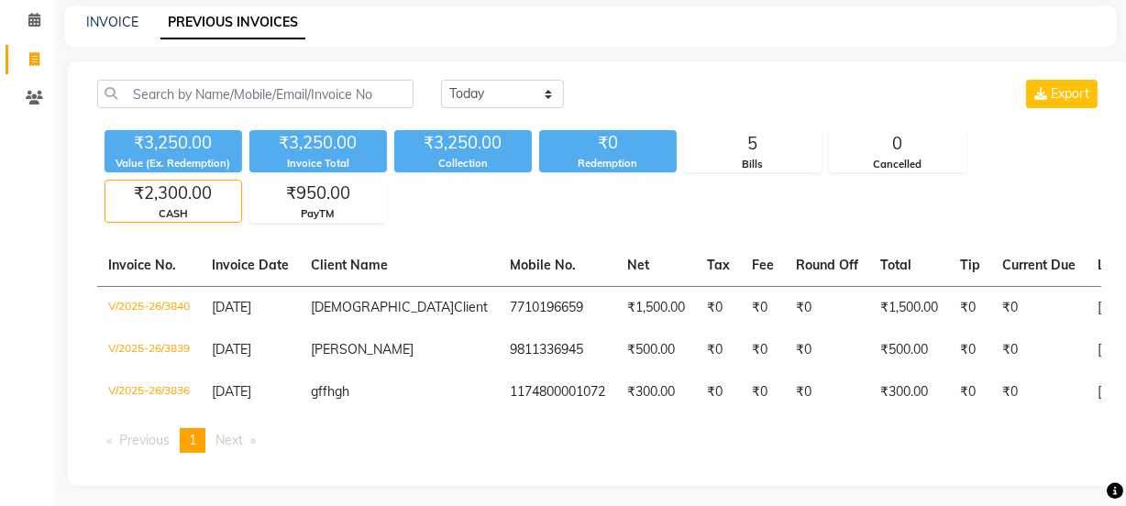
scroll to position [112, 0]
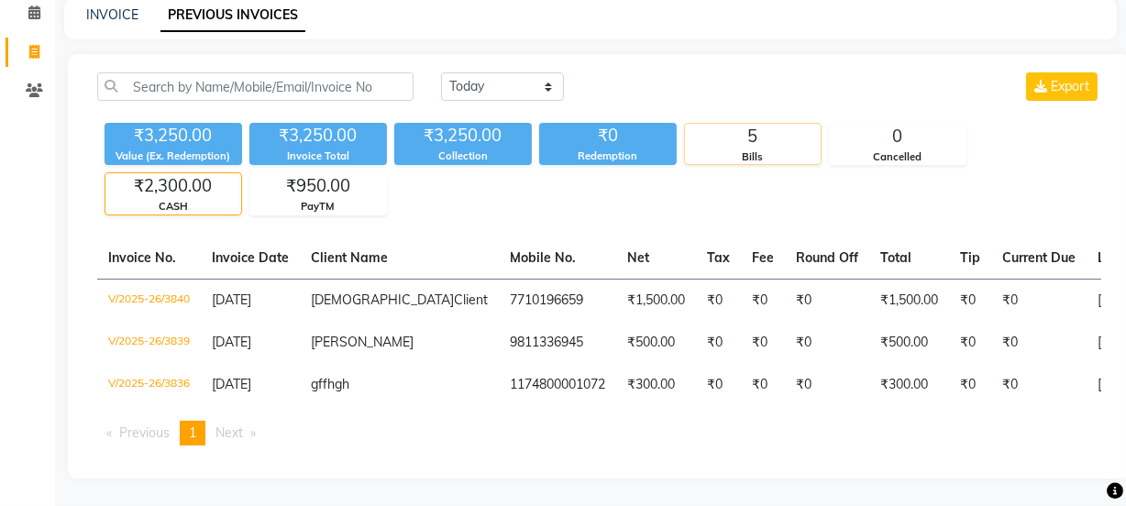
click at [781, 124] on div "5" at bounding box center [753, 137] width 136 height 26
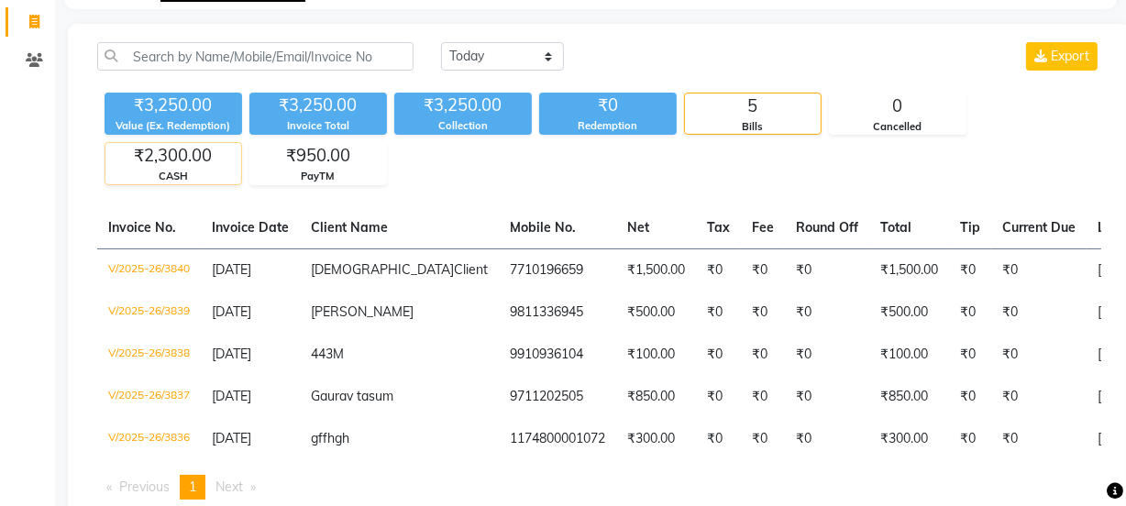
click at [183, 181] on div "CASH" at bounding box center [173, 177] width 136 height 16
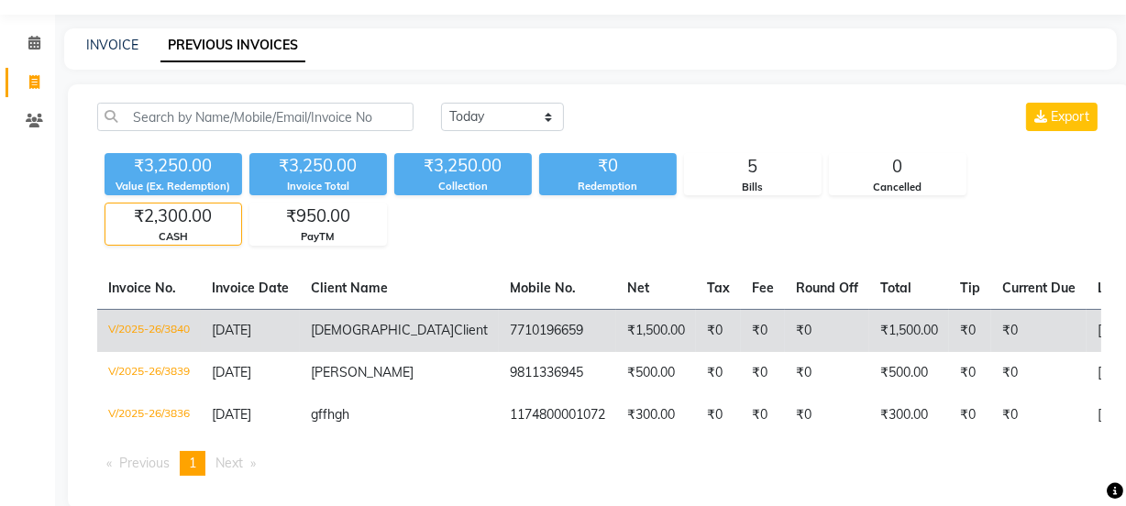
scroll to position [0, 0]
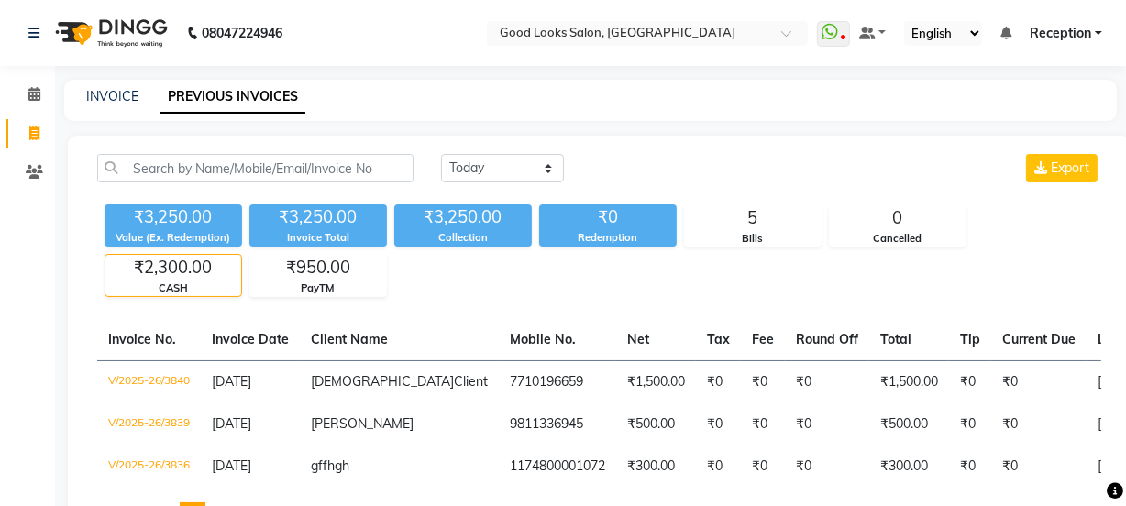
click at [119, 83] on div "INVOICE PREVIOUS INVOICES" at bounding box center [590, 100] width 1053 height 41
click at [118, 103] on link "INVOICE" at bounding box center [112, 96] width 52 height 17
select select "service"
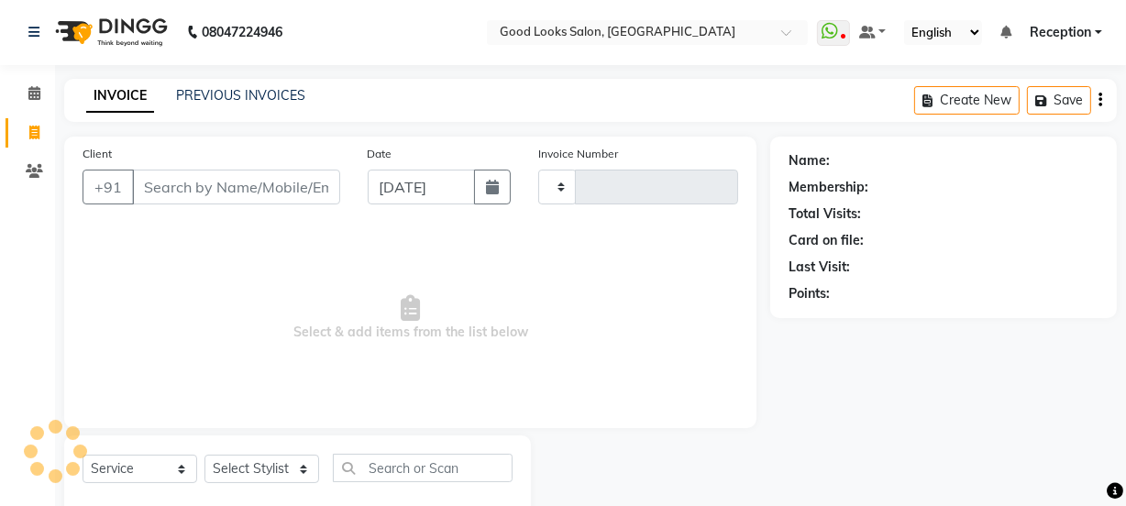
type input "3841"
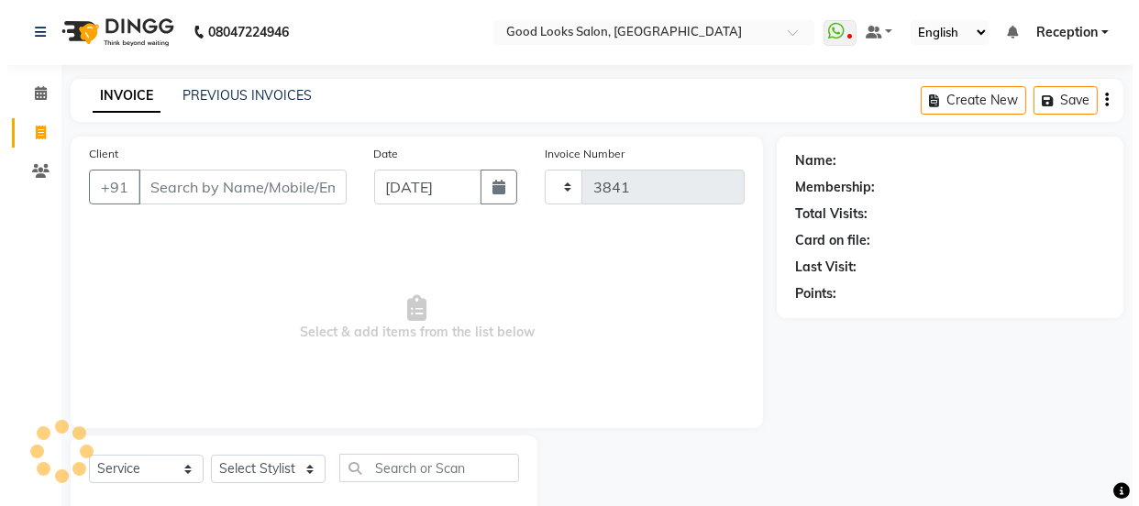
scroll to position [46, 0]
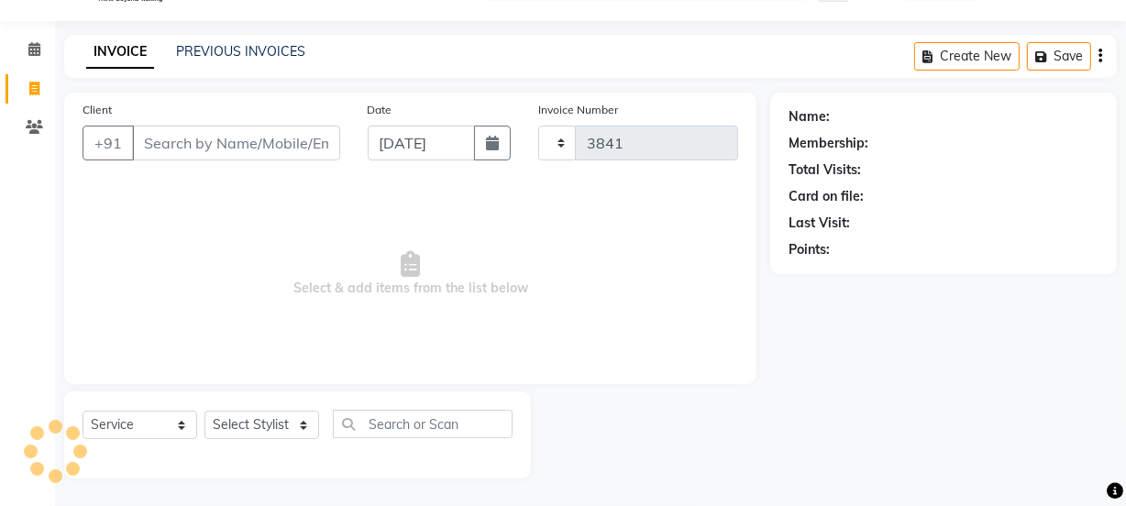
select select "4230"
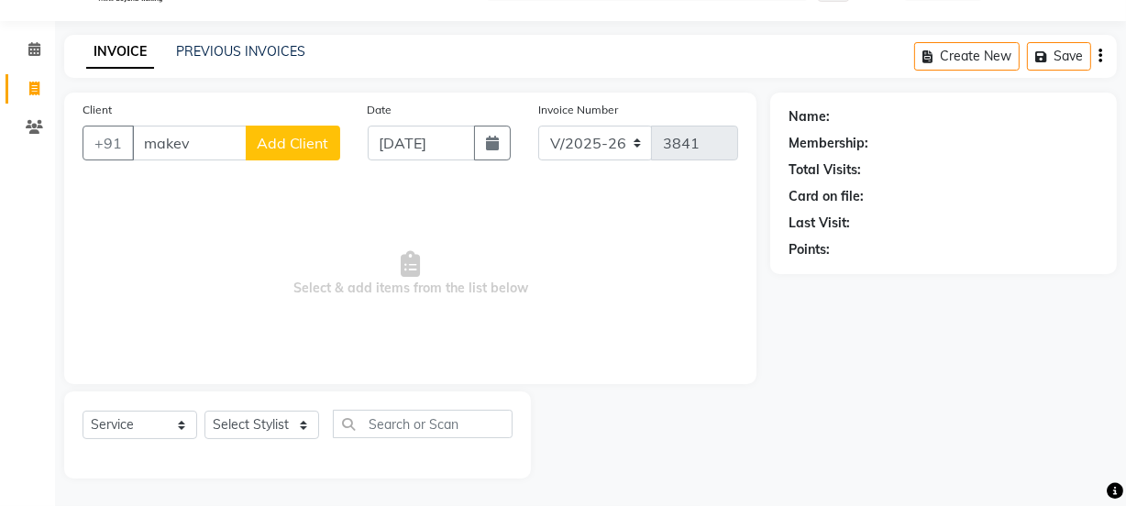
type input "makev"
click at [310, 137] on span "Add Client" at bounding box center [293, 143] width 72 height 18
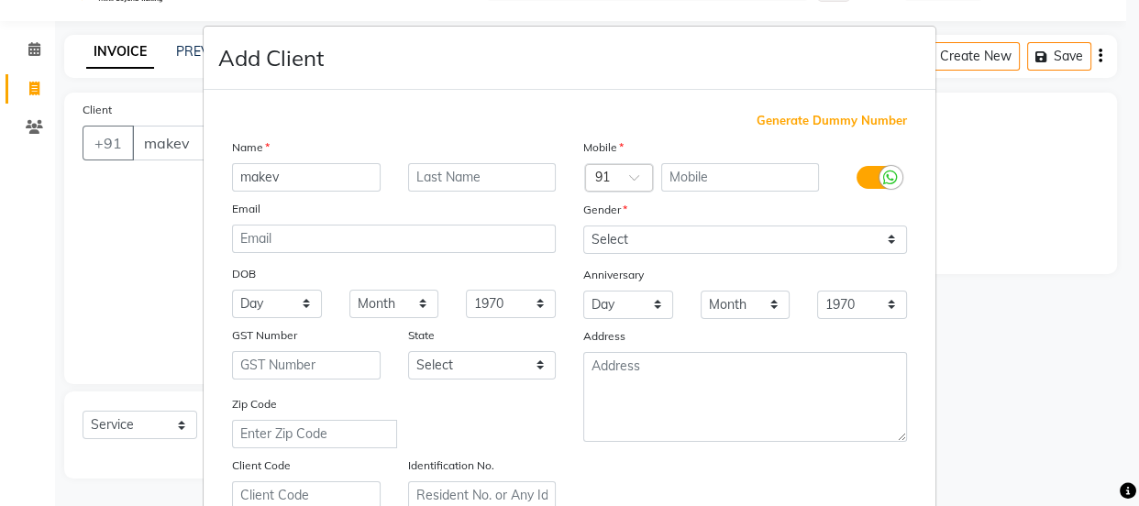
click at [862, 123] on span "Generate Dummy Number" at bounding box center [832, 121] width 150 height 18
type input "1174800001073"
checkbox input "false"
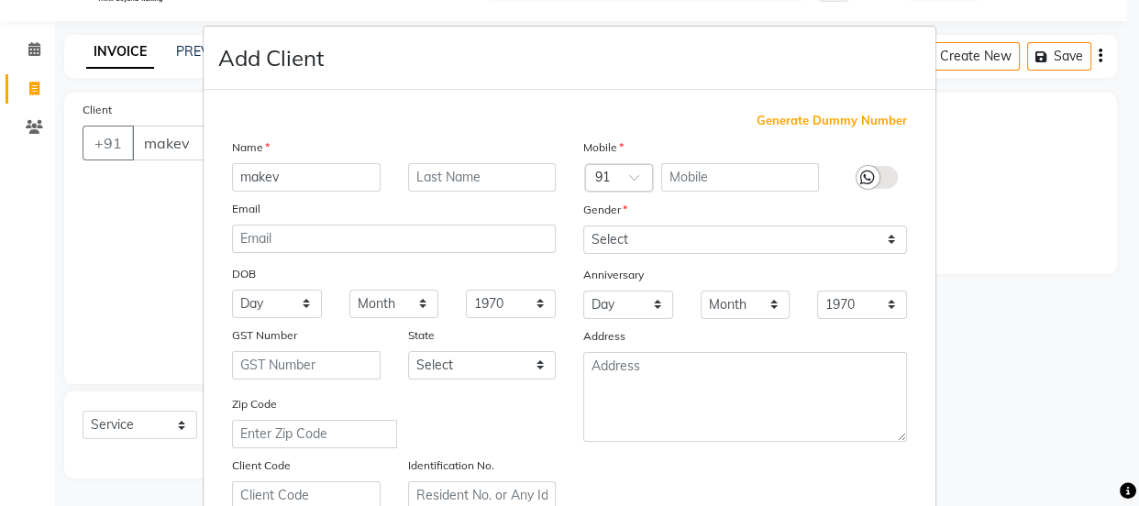
checkbox input "false"
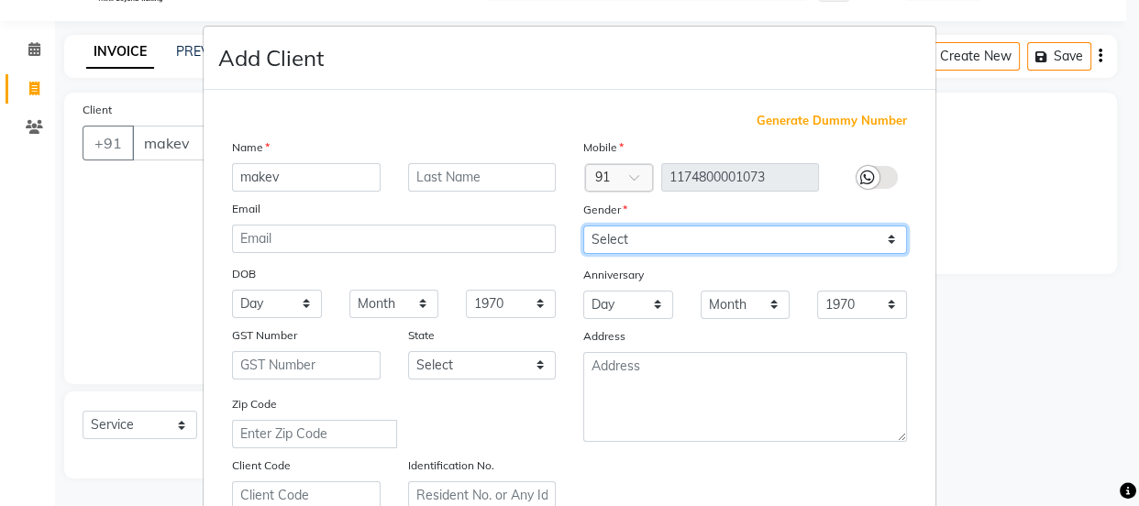
drag, startPoint x: 716, startPoint y: 233, endPoint x: 718, endPoint y: 250, distance: 17.5
click at [716, 233] on select "Select Male Female Other Prefer Not To Say" at bounding box center [745, 240] width 324 height 28
select select "male"
click at [583, 226] on select "Select Male Female Other Prefer Not To Say" at bounding box center [745, 240] width 324 height 28
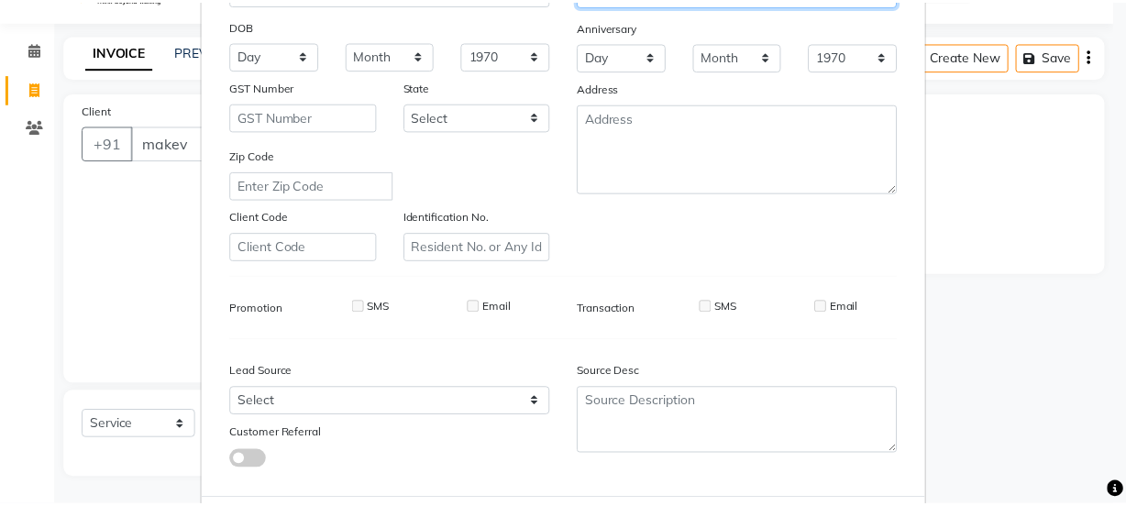
scroll to position [346, 0]
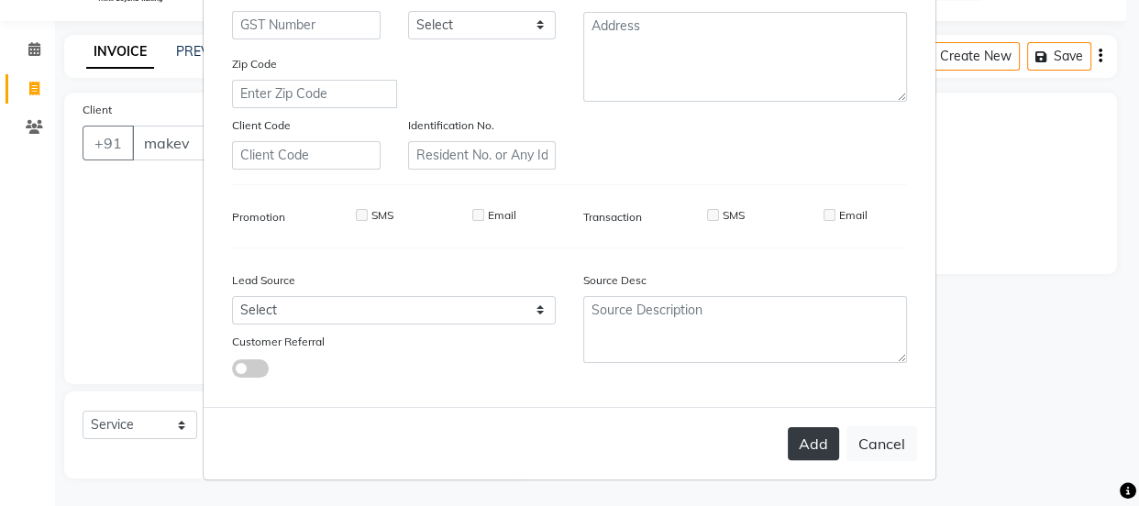
click at [815, 439] on button "Add" at bounding box center [813, 443] width 51 height 33
type input "1174800001073"
select select
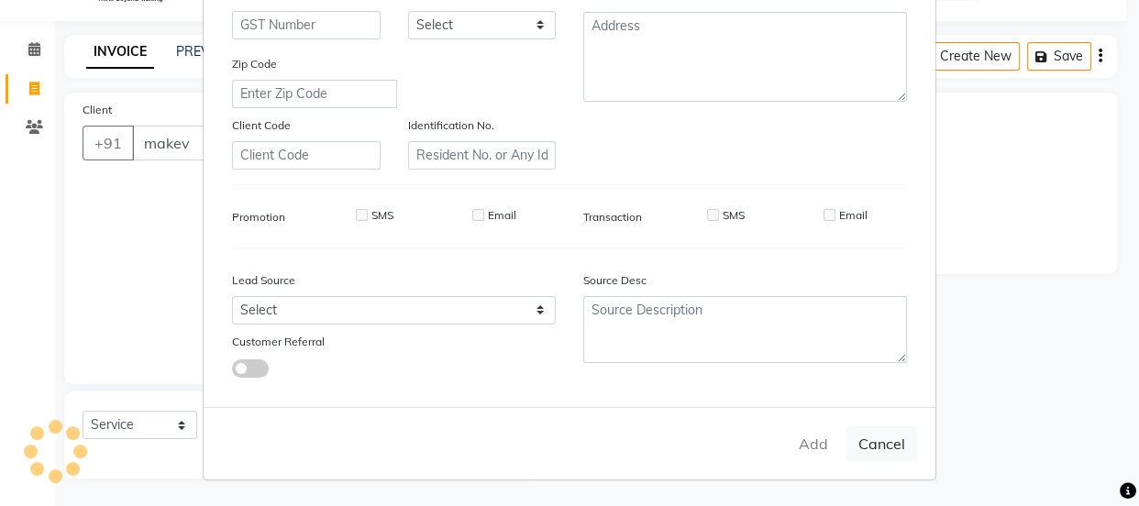
select select
checkbox input "false"
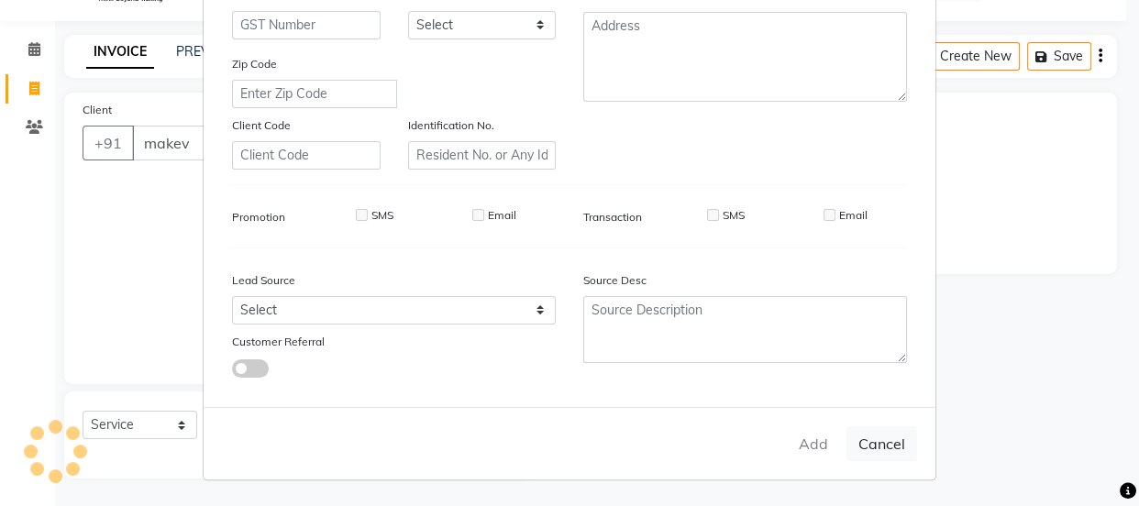
checkbox input "false"
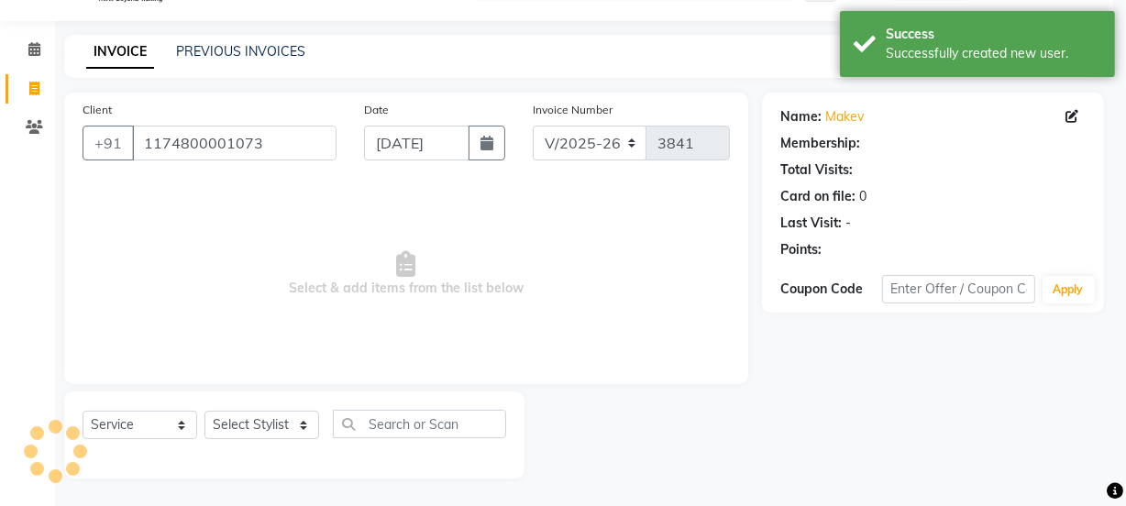
select select "1: Object"
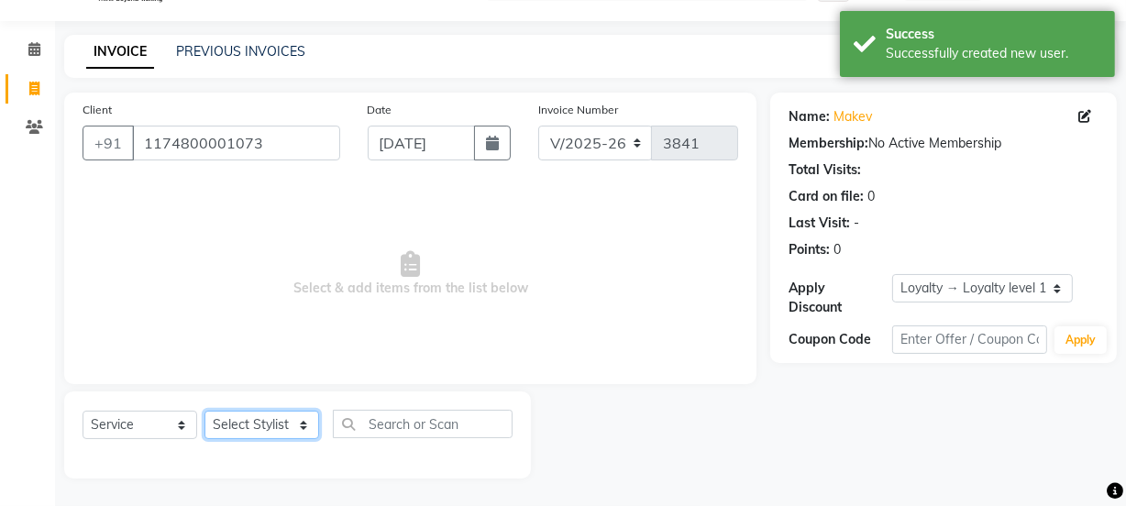
click at [233, 424] on select "Select Stylist Farahan Jyoti Manager Nihal Pooja Prachi Raman Raman 2 Reception…" at bounding box center [262, 425] width 115 height 28
select select "89434"
click at [205, 411] on select "Select Stylist Farahan Jyoti Manager Nihal Pooja Prachi Raman Raman 2 Reception…" at bounding box center [262, 425] width 115 height 28
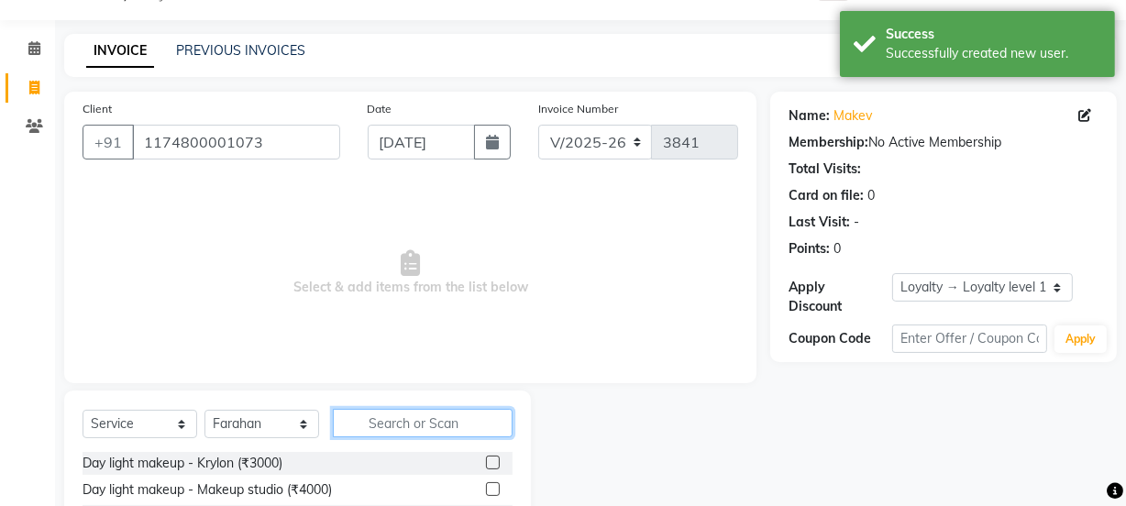
click at [367, 427] on input "text" at bounding box center [423, 423] width 180 height 28
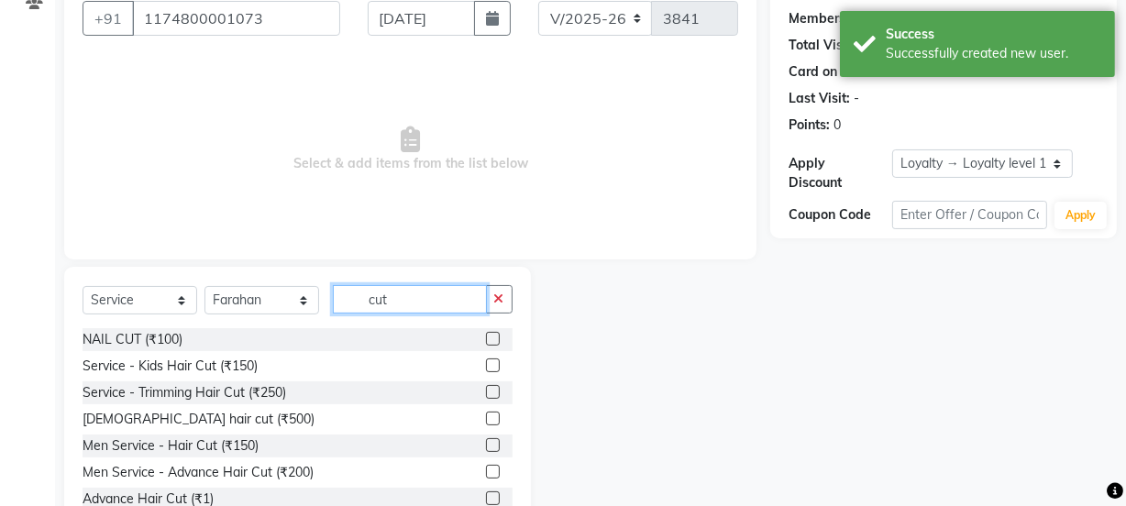
scroll to position [229, 0]
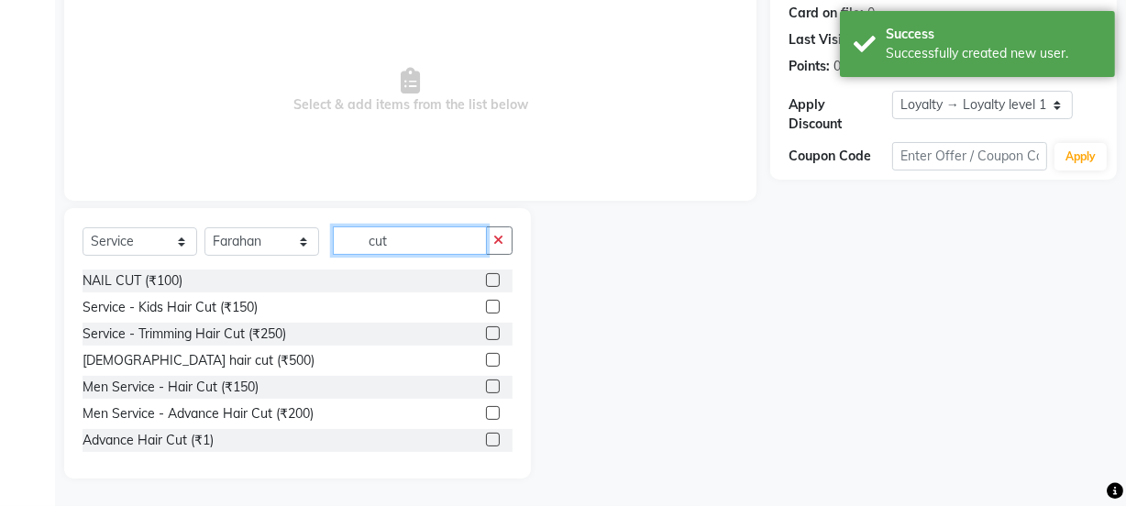
type input "cut"
click at [486, 385] on label at bounding box center [493, 387] width 14 height 14
click at [486, 385] on input "checkbox" at bounding box center [492, 388] width 12 height 12
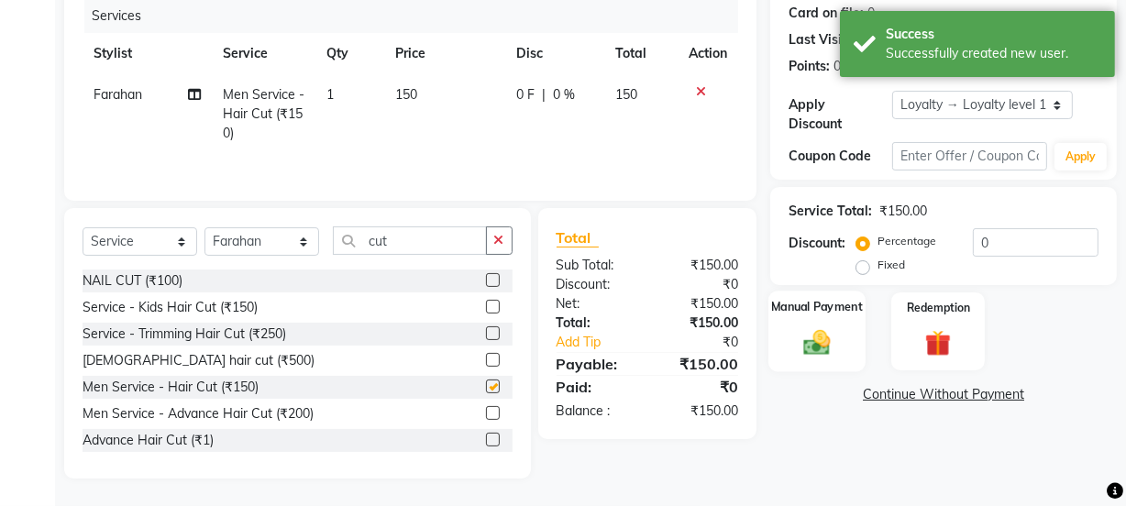
checkbox input "false"
click at [790, 330] on div "Manual Payment" at bounding box center [817, 332] width 97 height 82
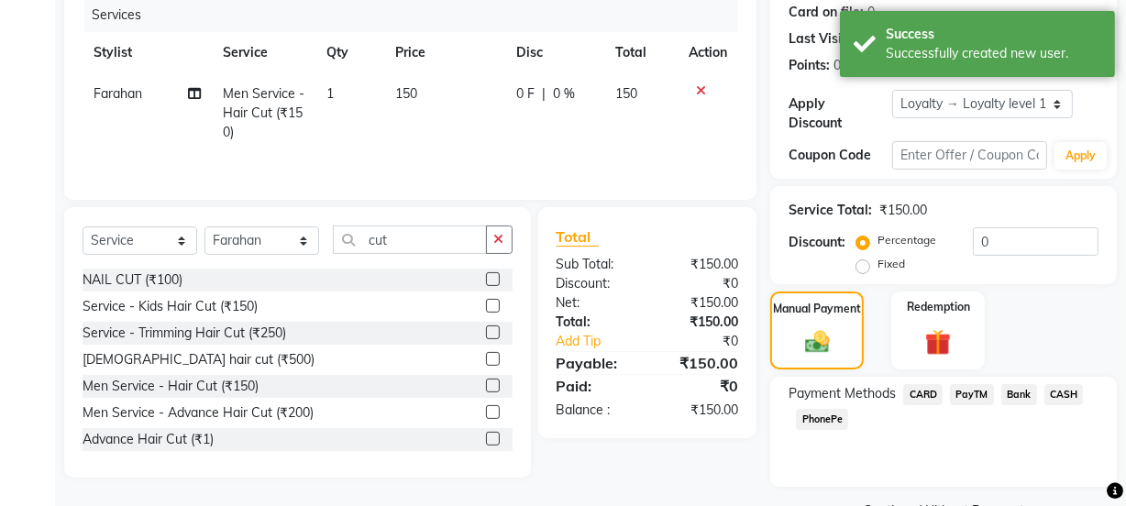
click at [1063, 397] on span "CASH" at bounding box center [1064, 394] width 39 height 21
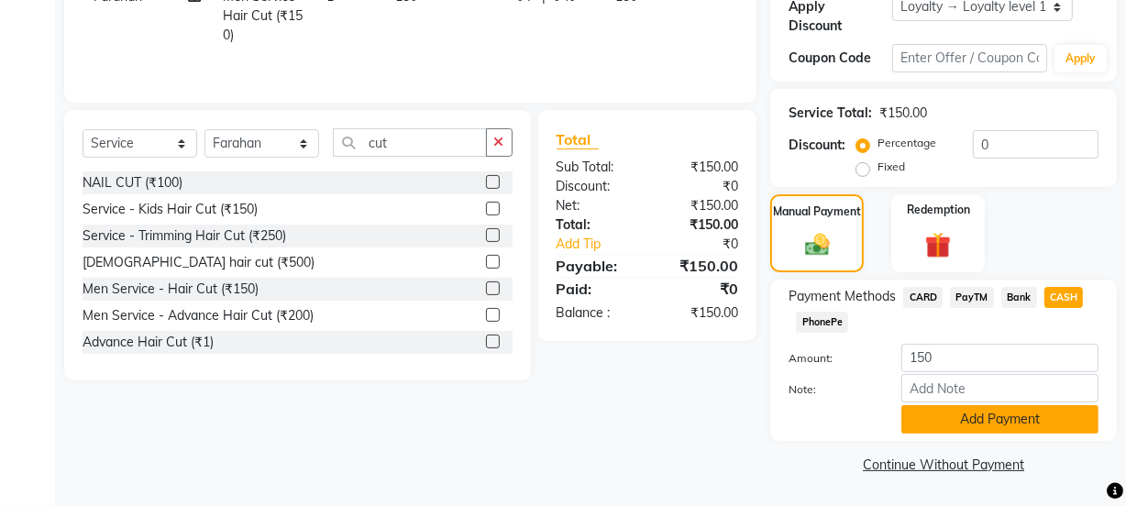
click at [1011, 420] on button "Add Payment" at bounding box center [1000, 419] width 197 height 28
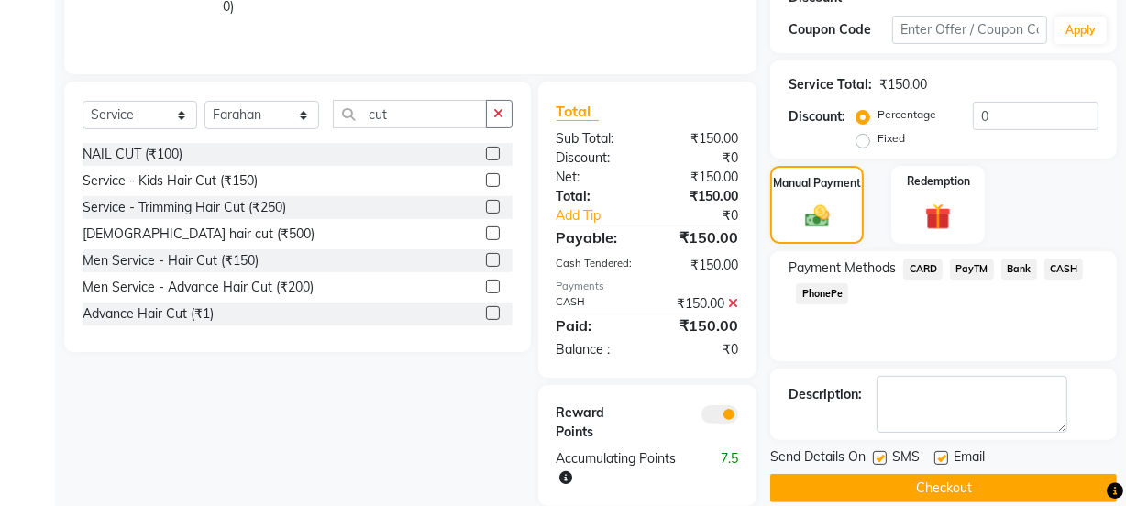
scroll to position [382, 0]
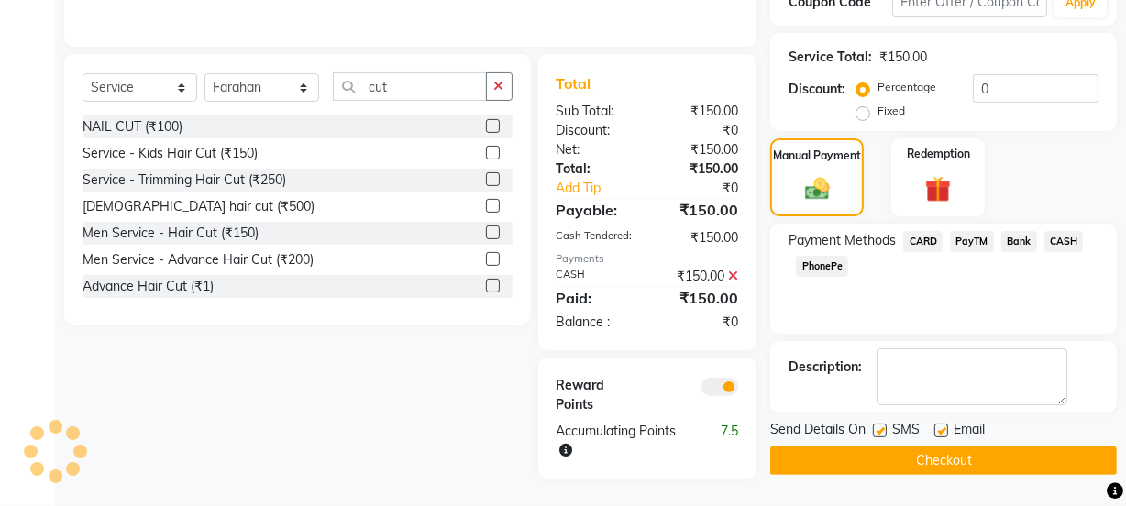
click at [947, 457] on button "Checkout" at bounding box center [943, 461] width 347 height 28
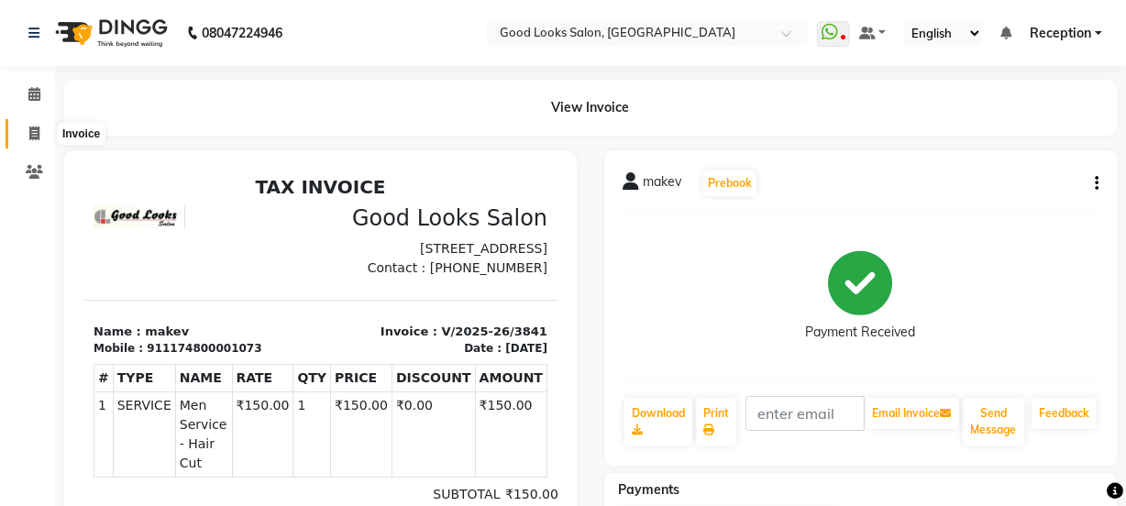
click at [34, 133] on icon at bounding box center [34, 134] width 10 height 14
select select "service"
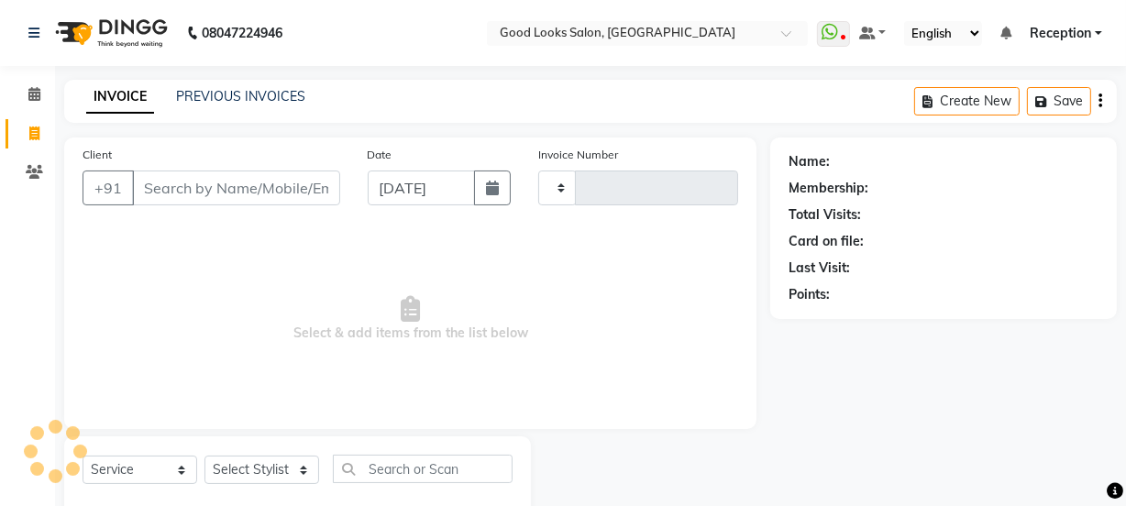
scroll to position [46, 0]
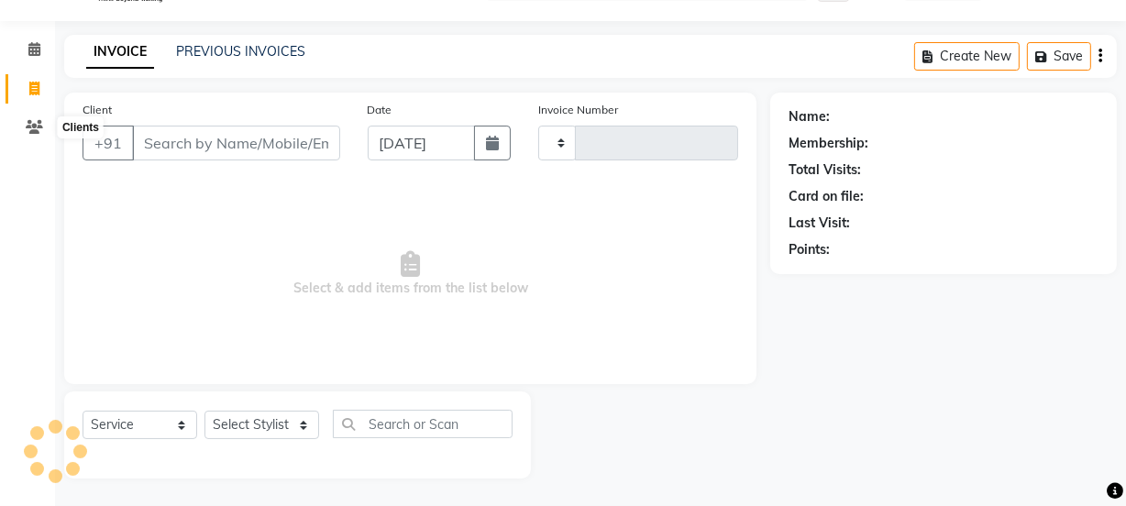
type input "3842"
select select "4230"
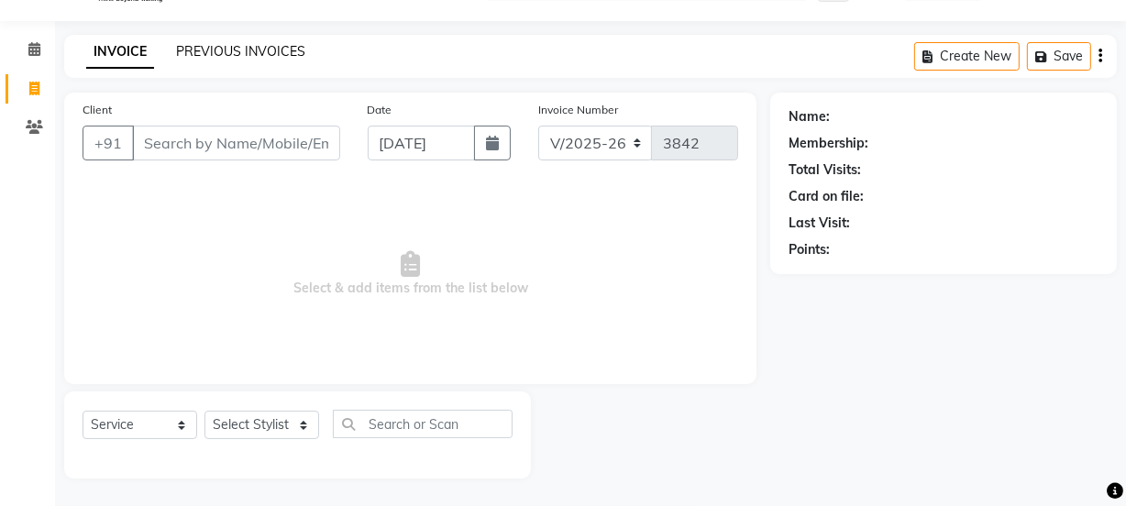
click at [228, 53] on link "PREVIOUS INVOICES" at bounding box center [240, 51] width 129 height 17
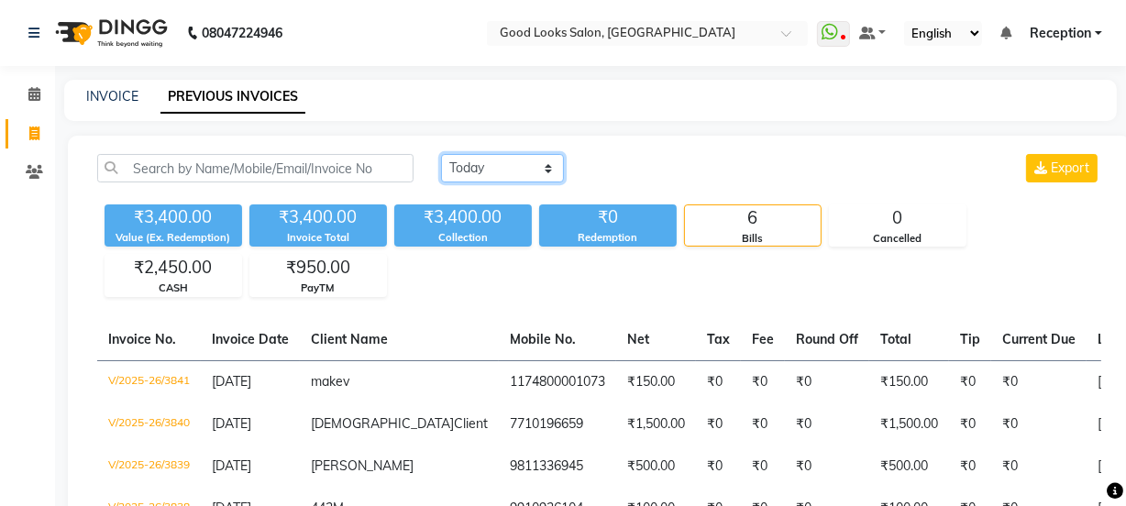
click at [479, 163] on select "Today Yesterday Custom Range" at bounding box center [502, 168] width 123 height 28
select select "range"
click at [441, 154] on select "Today Yesterday Custom Range" at bounding box center [502, 168] width 123 height 28
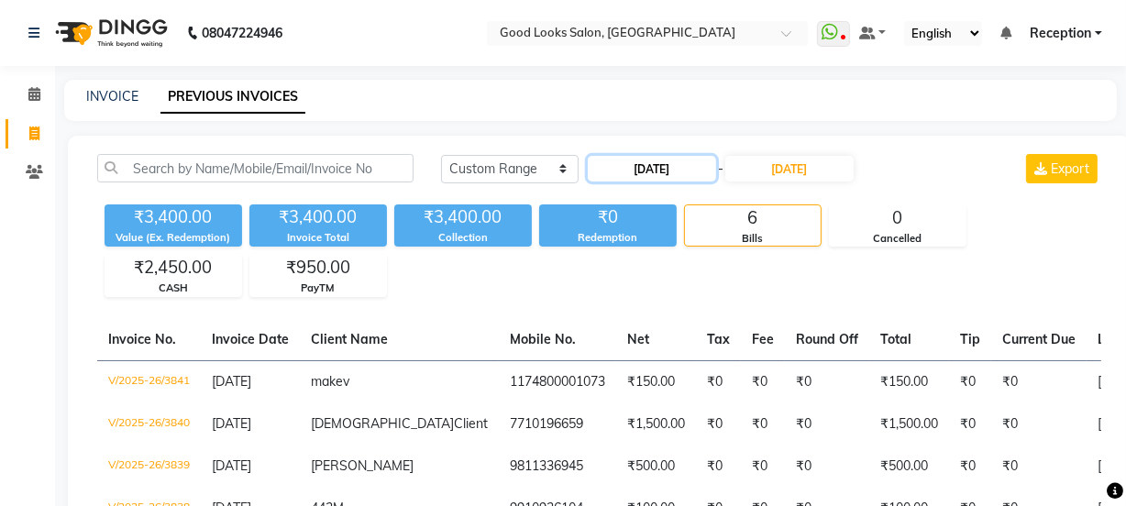
click at [657, 170] on input "01-09-2025" at bounding box center [652, 169] width 128 height 26
select select "9"
select select "2025"
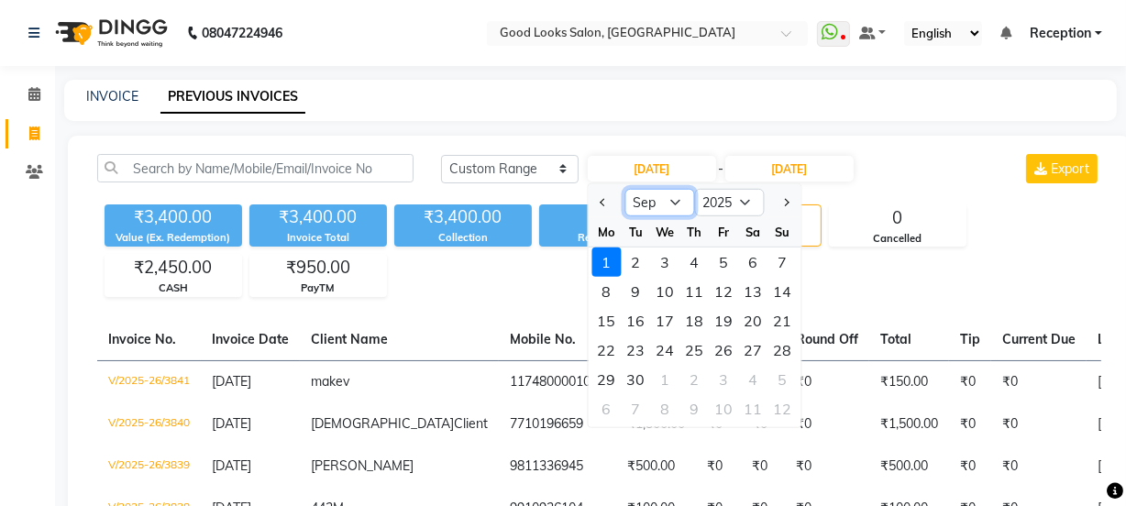
click at [656, 212] on select "Jan Feb Mar Apr May Jun Jul Aug Sep Oct Nov Dec" at bounding box center [661, 203] width 70 height 28
select select "8"
click at [626, 189] on select "Jan Feb Mar Apr May Jun Jul Aug Sep Oct Nov Dec" at bounding box center [661, 203] width 70 height 28
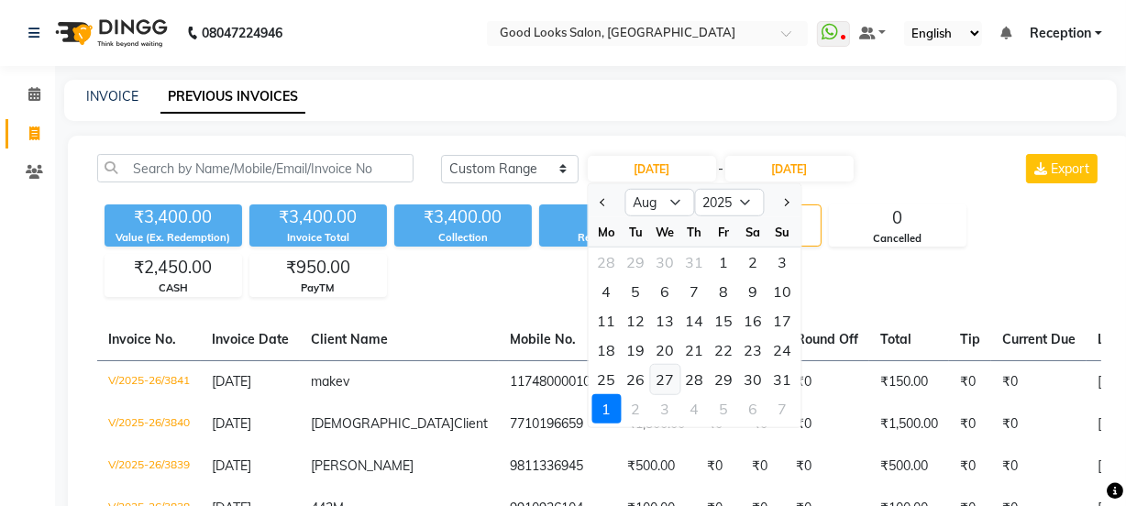
click at [667, 380] on div "27" at bounding box center [665, 379] width 29 height 29
type input "27-08-2025"
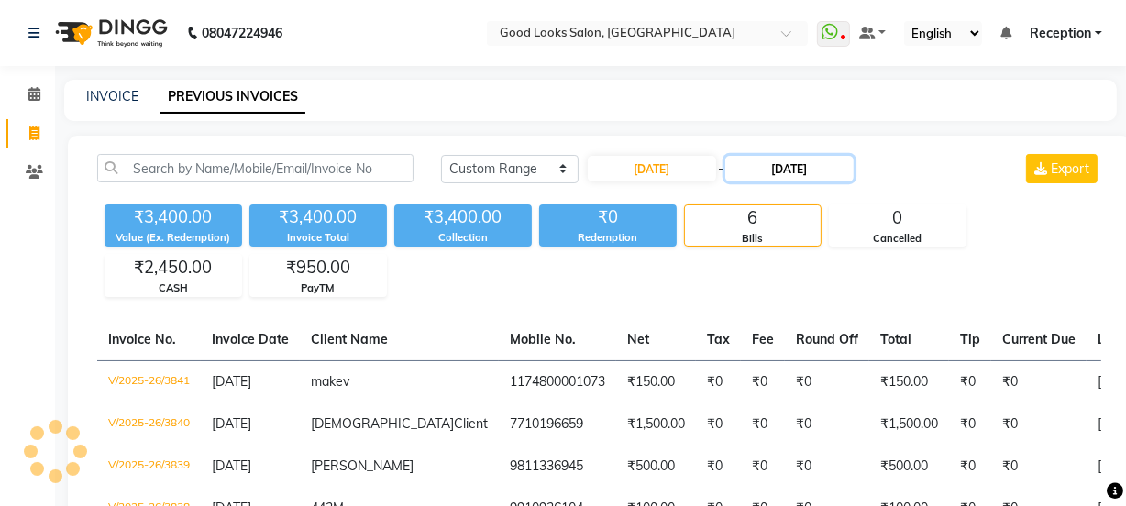
click at [783, 165] on input "01-09-2025" at bounding box center [790, 169] width 128 height 26
select select "9"
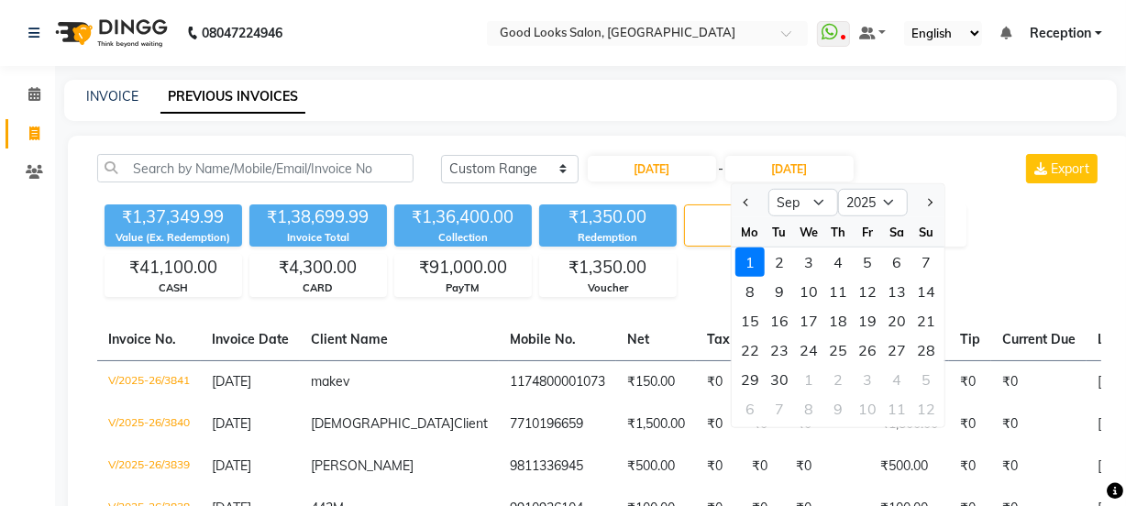
click at [750, 255] on div "1" at bounding box center [750, 262] width 29 height 29
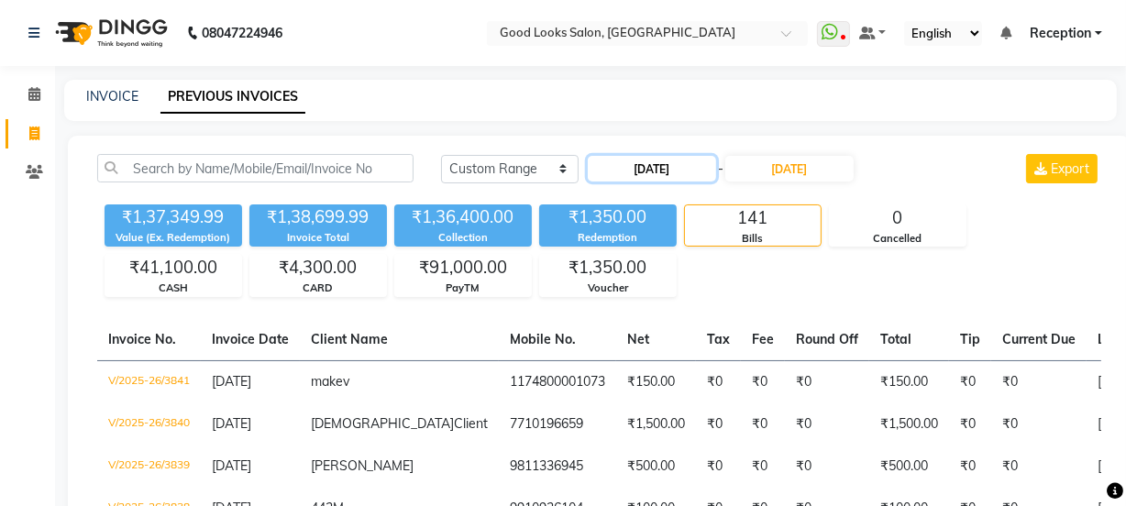
click at [688, 177] on input "27-08-2025" at bounding box center [652, 169] width 128 height 26
select select "8"
select select "2025"
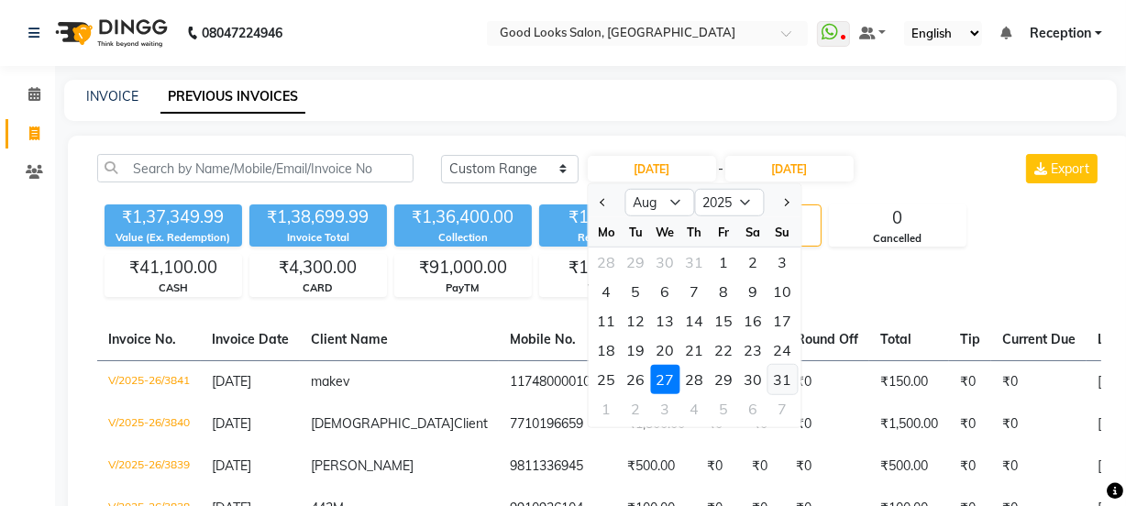
click at [781, 376] on div "31" at bounding box center [783, 379] width 29 height 29
type input "31-08-2025"
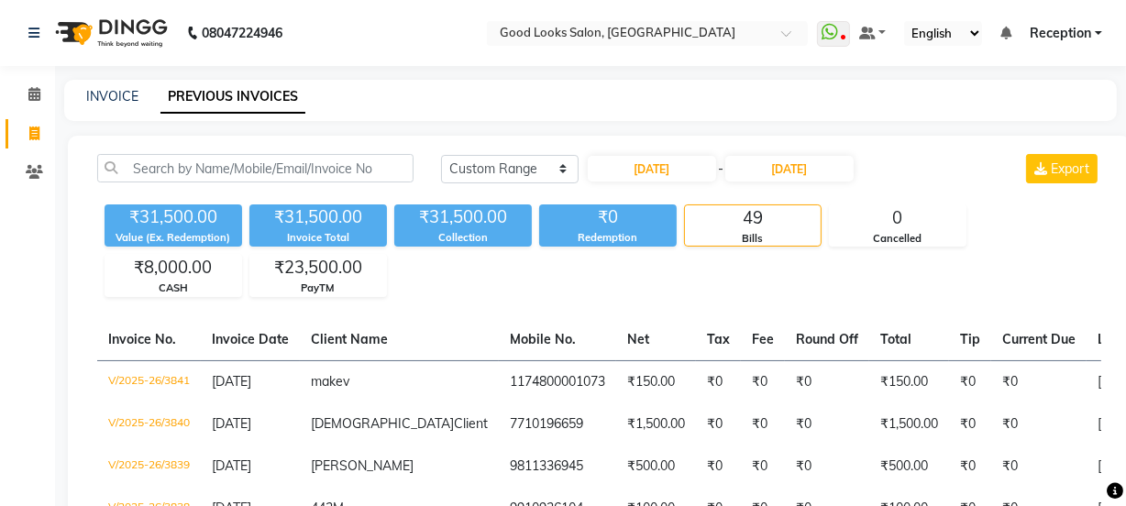
click at [815, 154] on div "31-08-2025 - 01-09-2025" at bounding box center [721, 168] width 270 height 29
click at [691, 165] on input "31-08-2025" at bounding box center [652, 169] width 128 height 26
select select "8"
select select "2025"
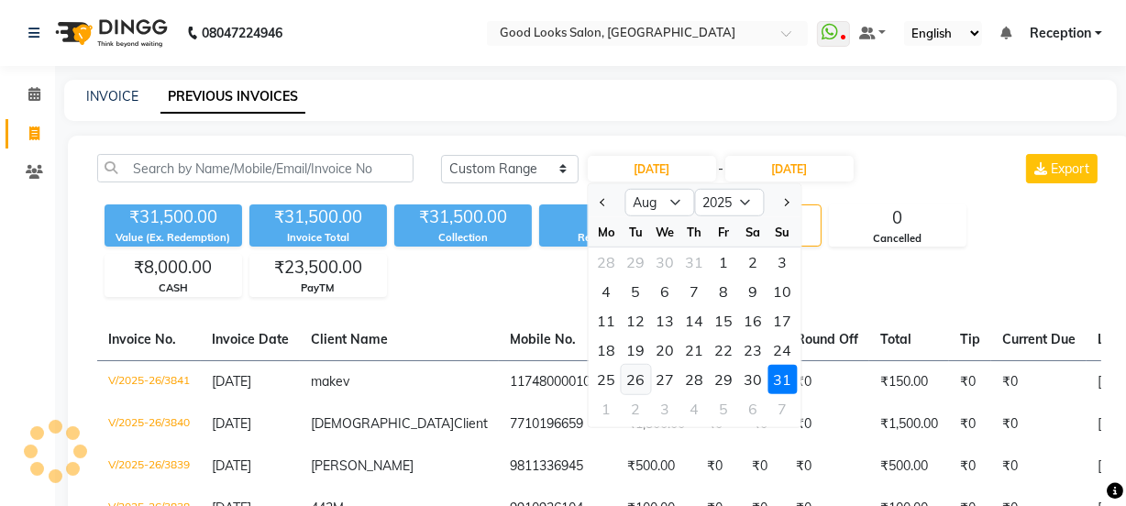
click at [637, 384] on div "26" at bounding box center [636, 379] width 29 height 29
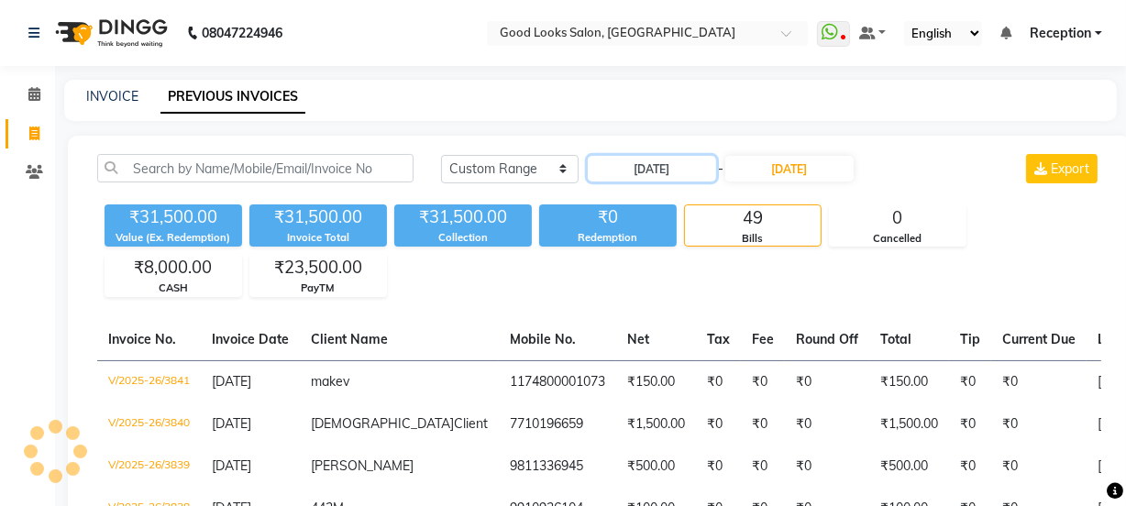
type input "26-08-2025"
click at [653, 163] on input "26-08-2025" at bounding box center [652, 169] width 128 height 26
select select "8"
select select "2025"
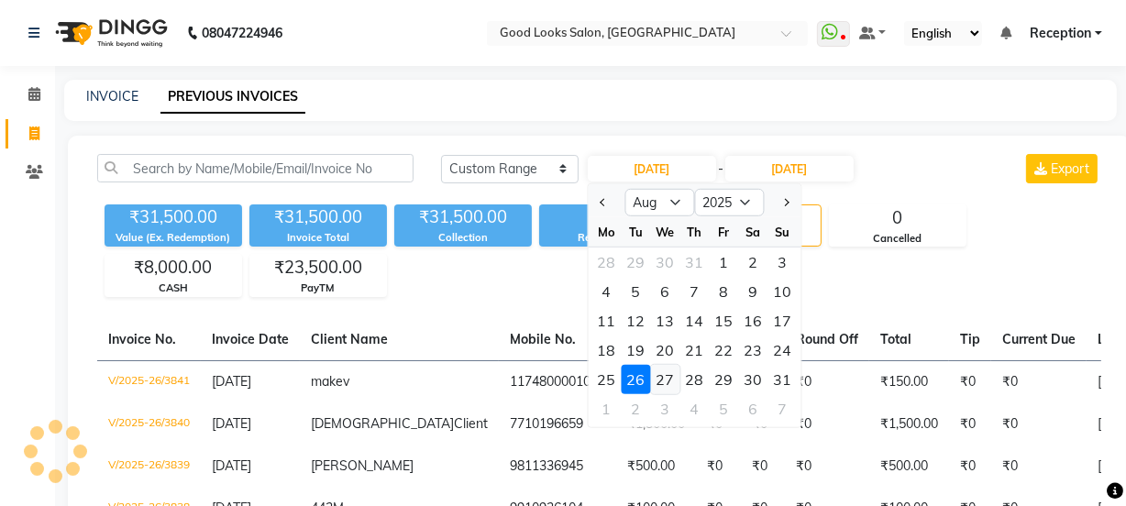
click at [667, 378] on div "27" at bounding box center [665, 379] width 29 height 29
type input "27-08-2025"
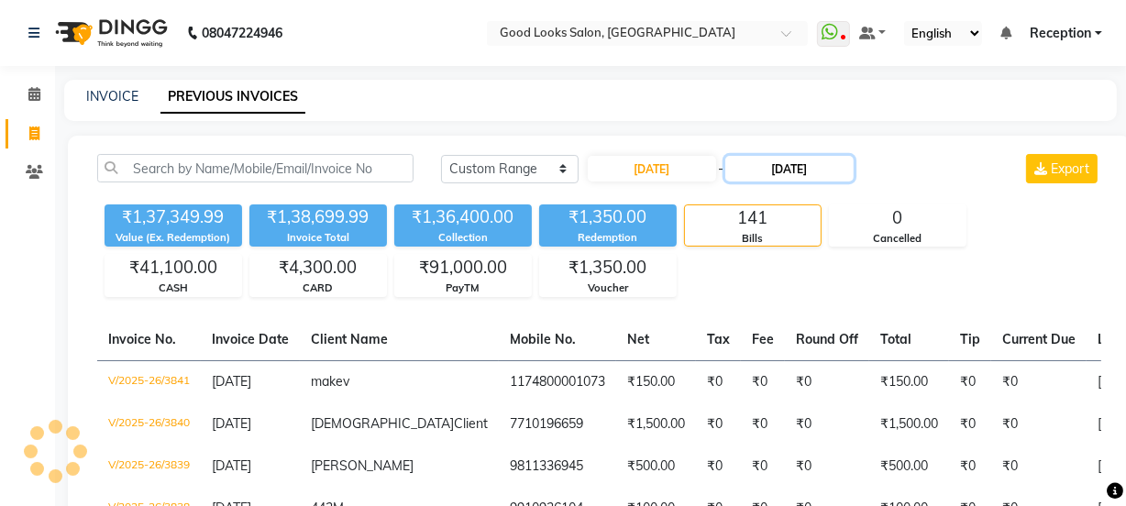
click at [825, 172] on input "01-09-2025" at bounding box center [790, 169] width 128 height 26
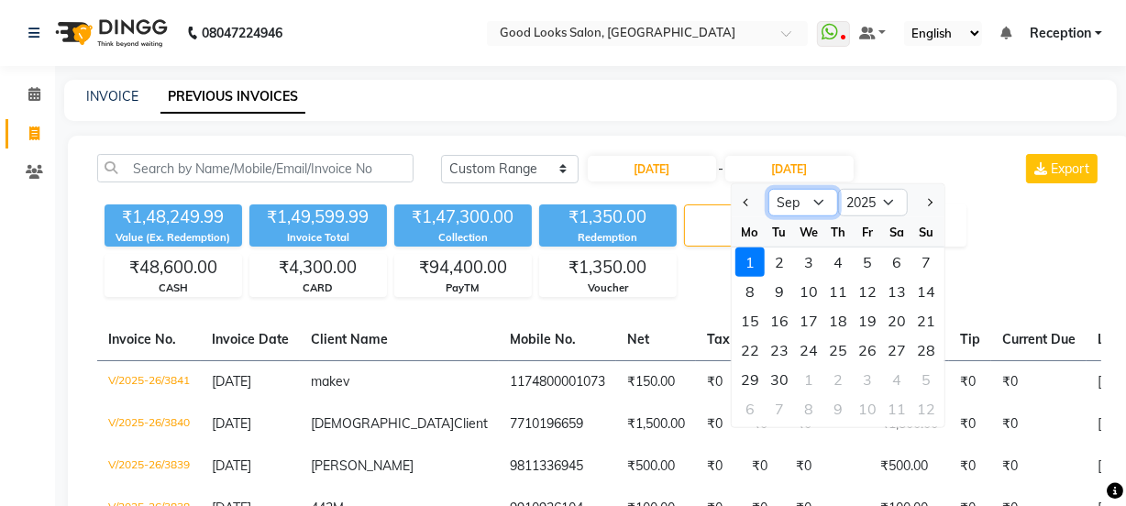
click at [776, 210] on select "Aug Sep Oct Nov Dec" at bounding box center [804, 203] width 70 height 28
select select "8"
click at [769, 189] on select "Aug Sep Oct Nov Dec" at bounding box center [804, 203] width 70 height 28
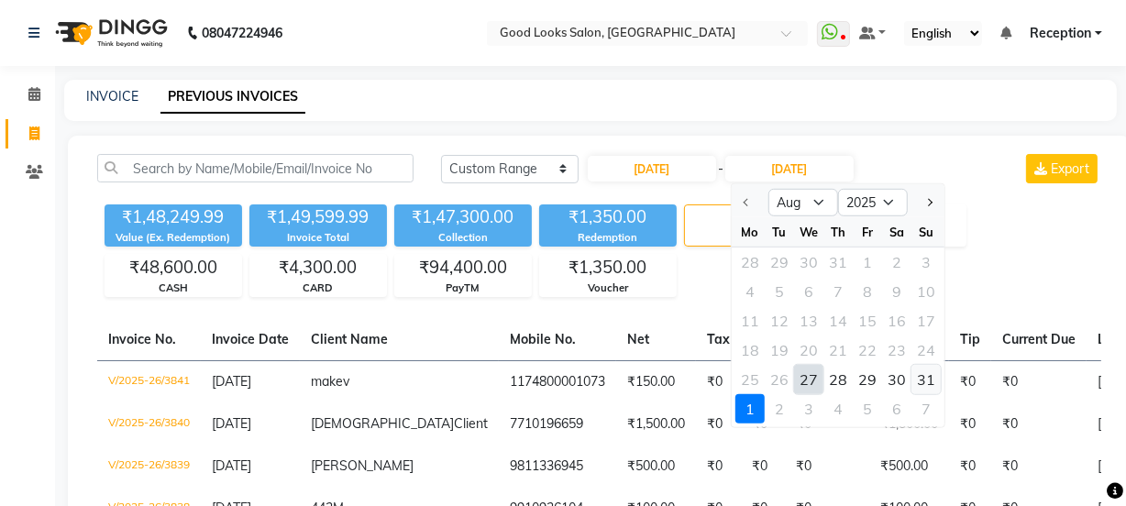
click at [920, 374] on div "31" at bounding box center [926, 379] width 29 height 29
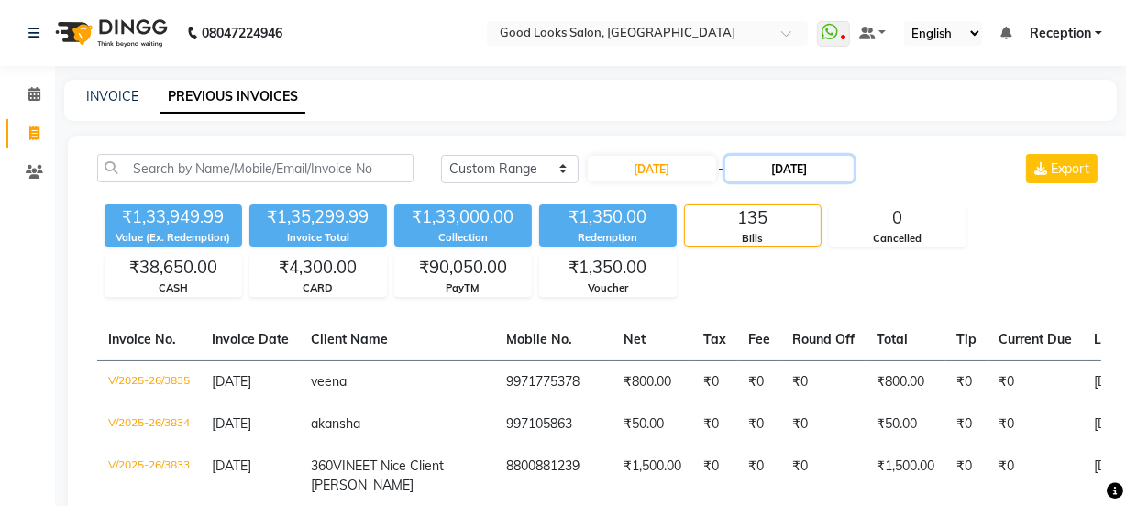
click at [816, 173] on input "31-08-2025" at bounding box center [790, 169] width 128 height 26
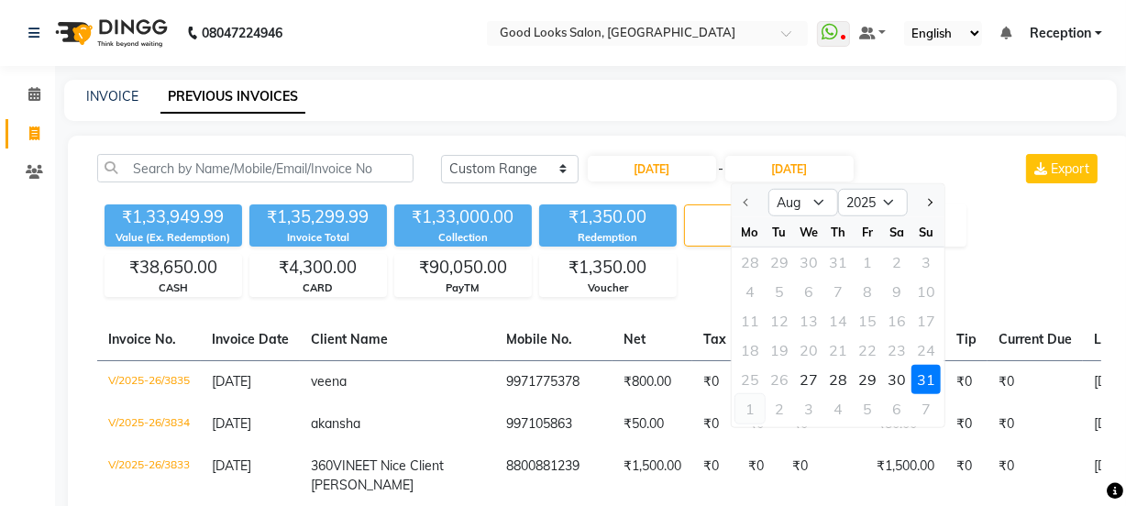
click at [751, 416] on div "1" at bounding box center [750, 408] width 29 height 29
type input "01-09-2025"
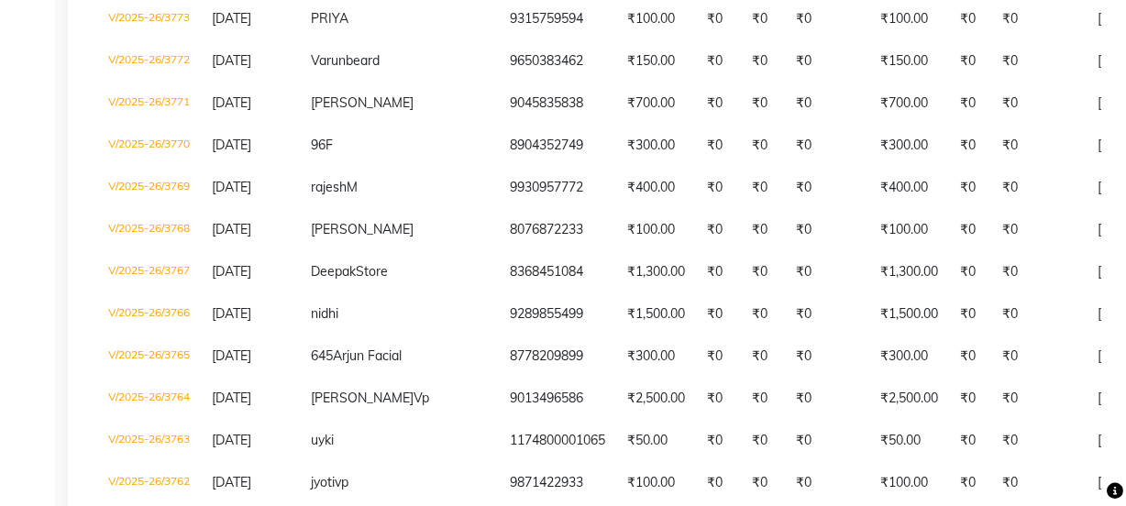
scroll to position [4611, 0]
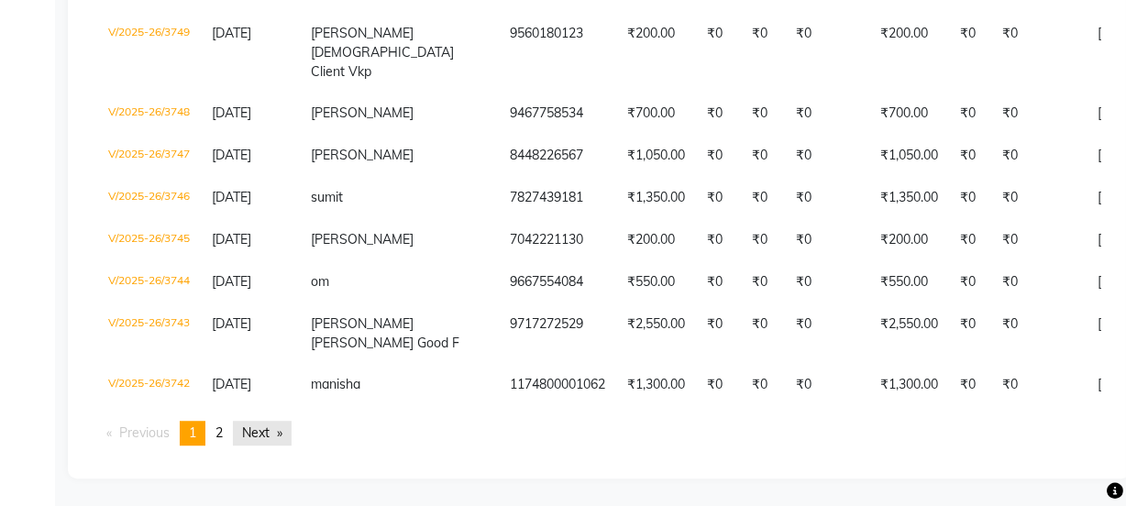
click at [266, 444] on link "Next page" at bounding box center [262, 433] width 59 height 25
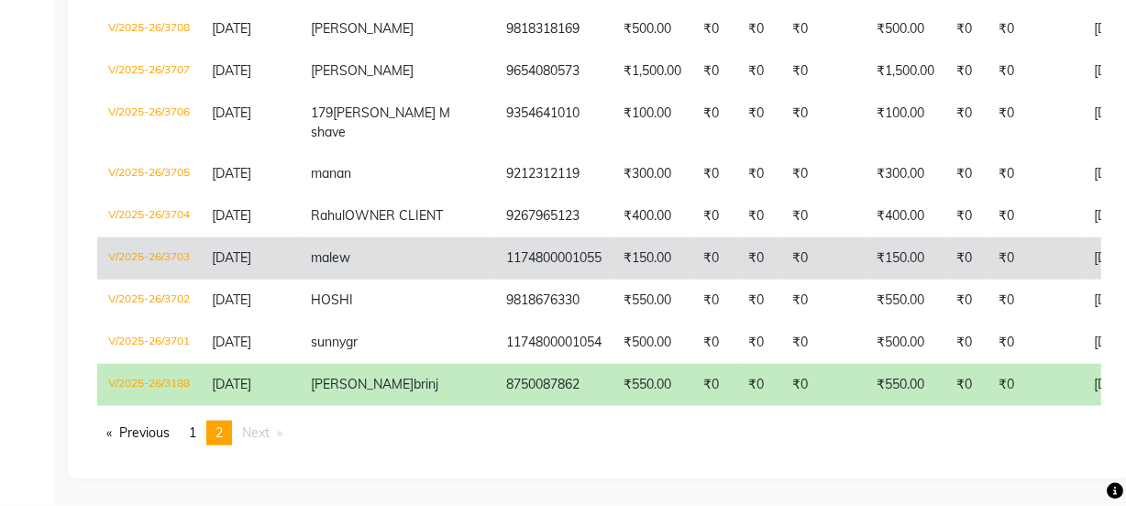
scroll to position [1972, 0]
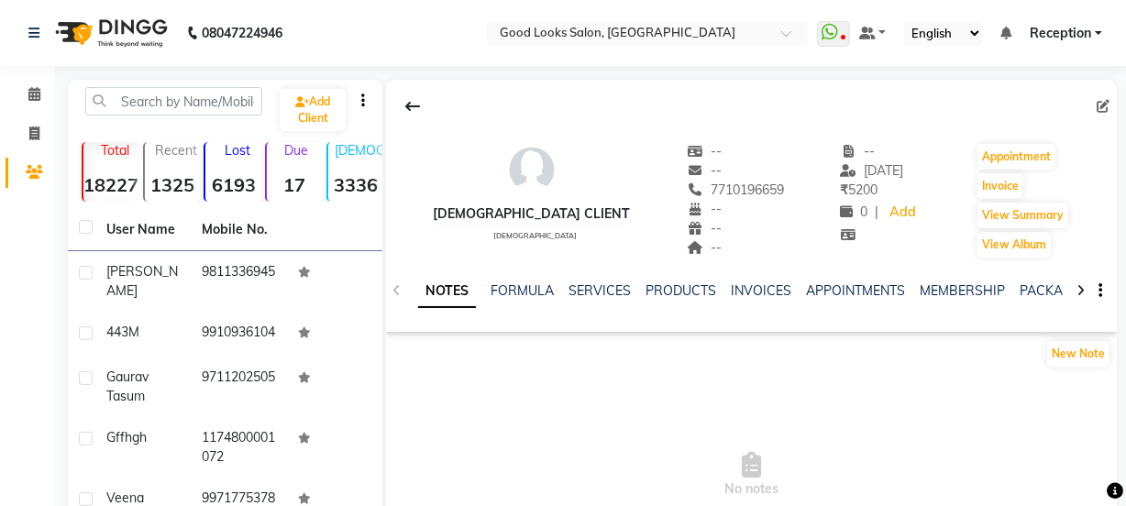
click at [564, 294] on ul "NOTES FORMULA SERVICES PRODUCTS INVOICES APPOINTMENTS MEMBERSHIP PACKAGES VOUCH…" at bounding box center [1000, 291] width 1165 height 19
click at [579, 297] on link "SERVICES" at bounding box center [600, 291] width 62 height 17
